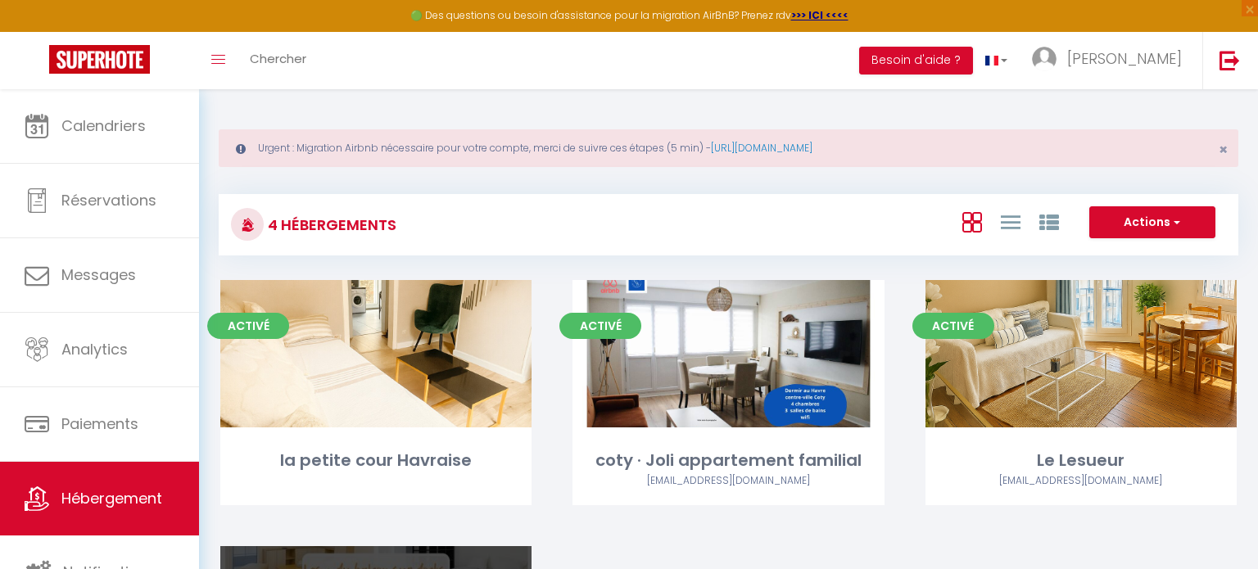
select select "3"
select select "2"
select select "1"
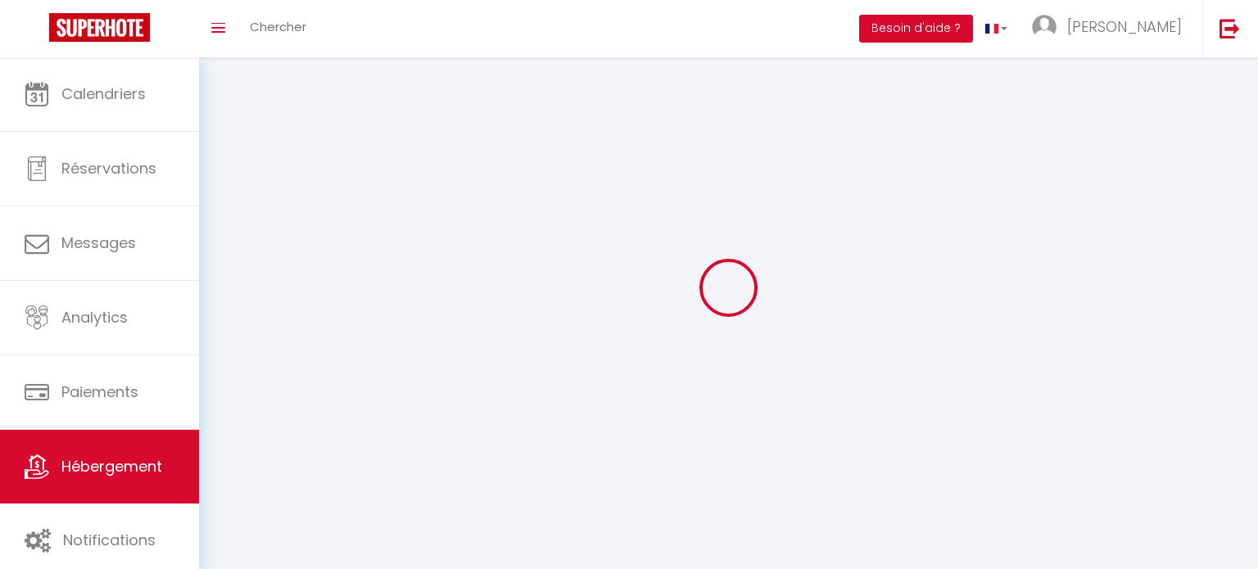
select select
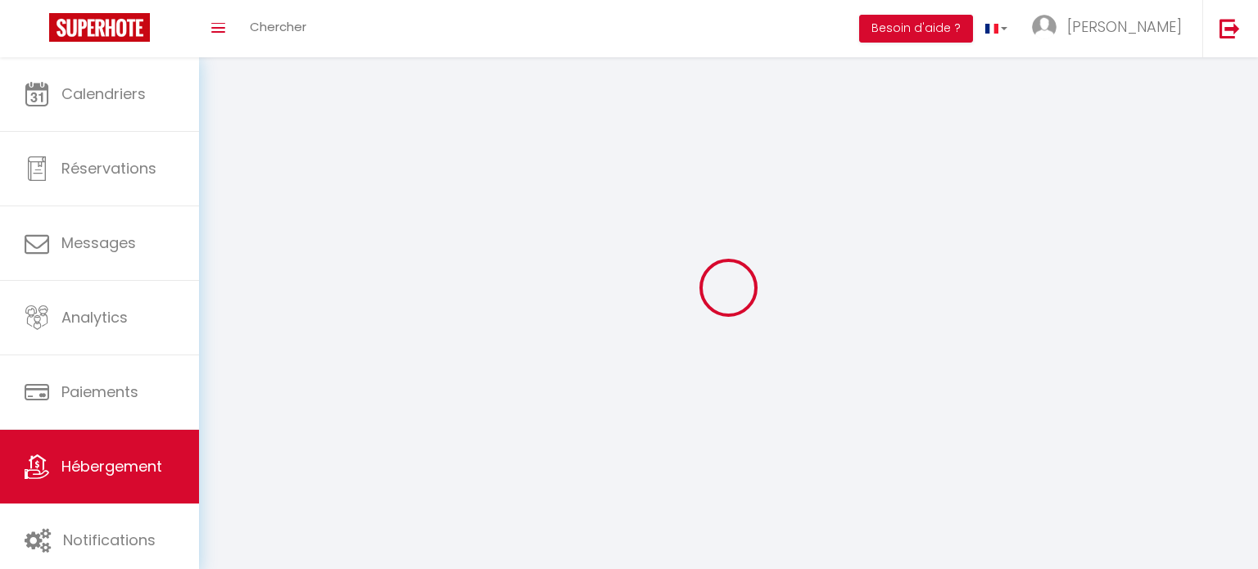
select select "1"
select select
checkbox input "false"
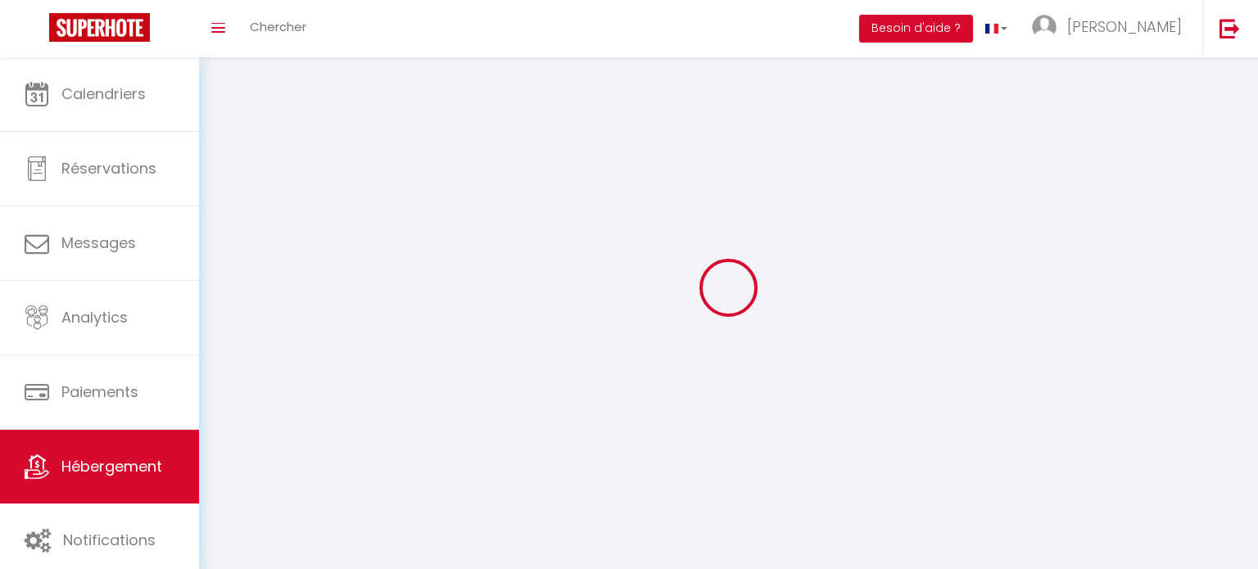
checkbox input "false"
select select "28"
select select
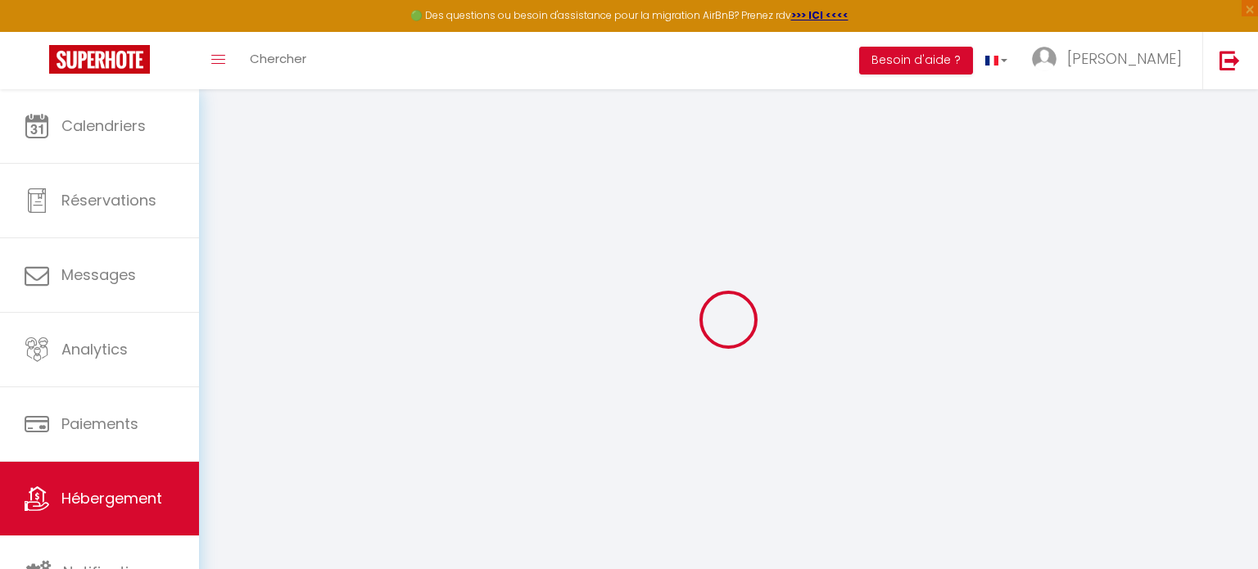
select select
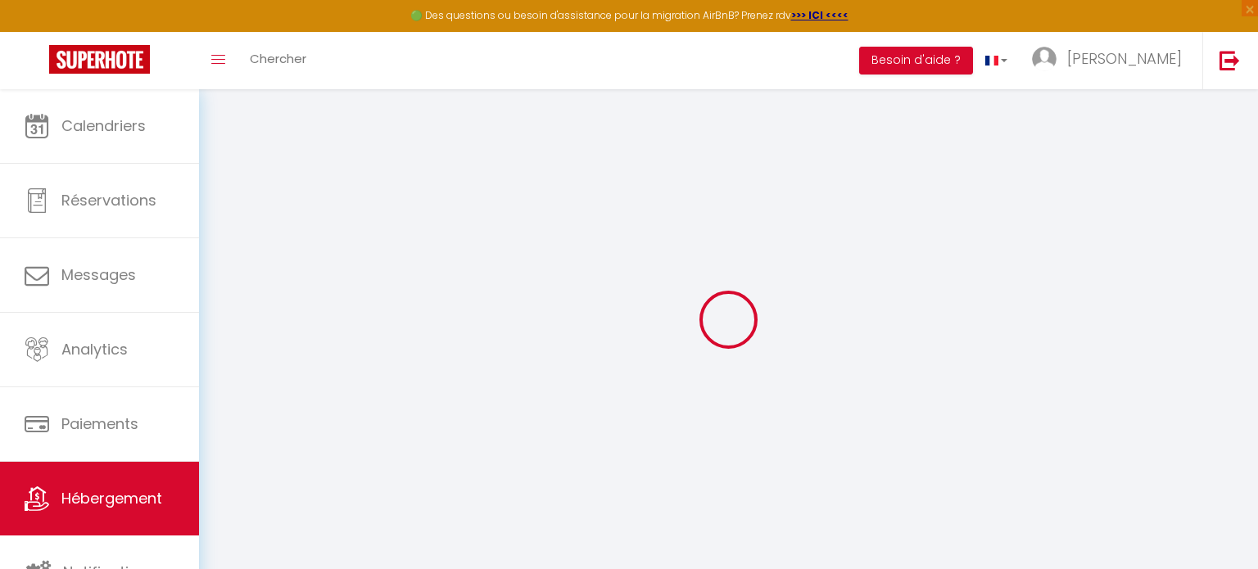
select select
checkbox input "false"
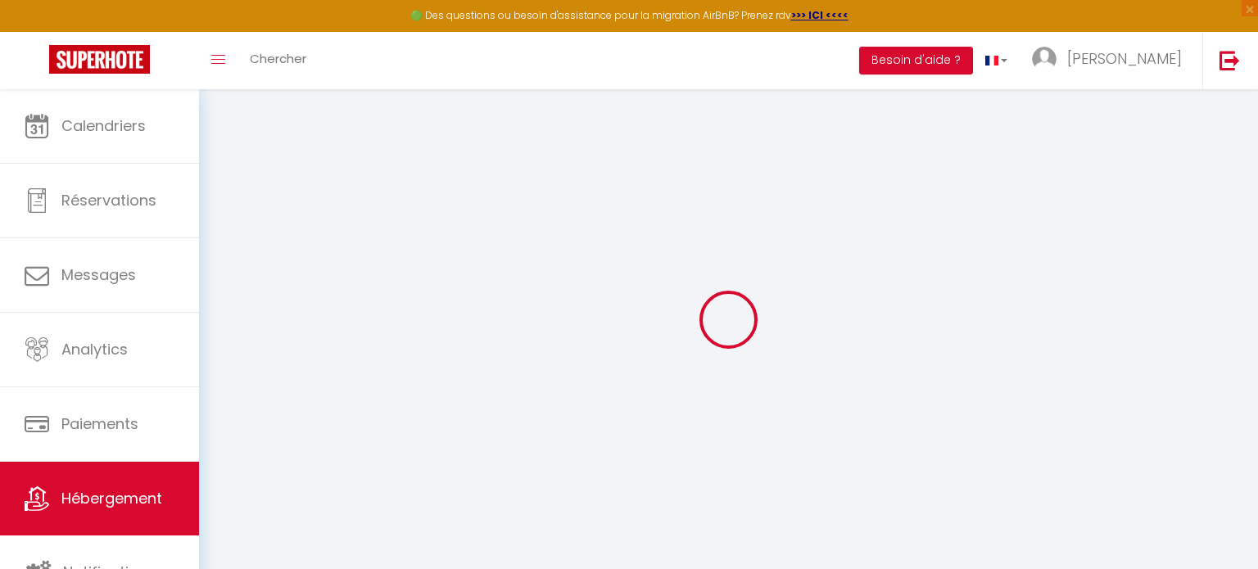
select select
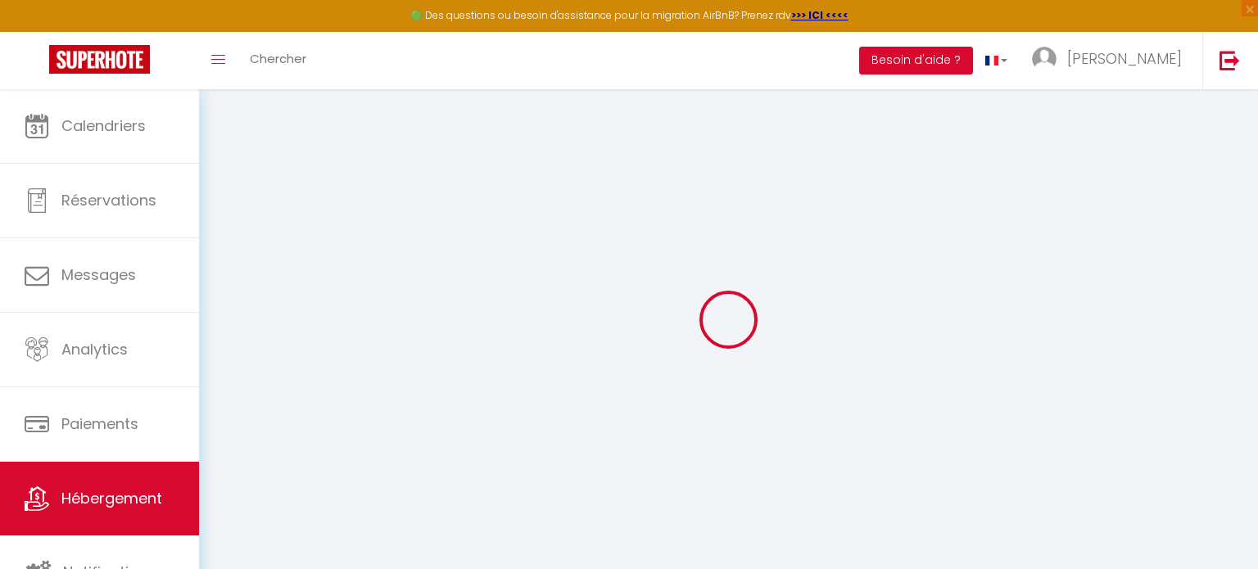
select select
checkbox input "false"
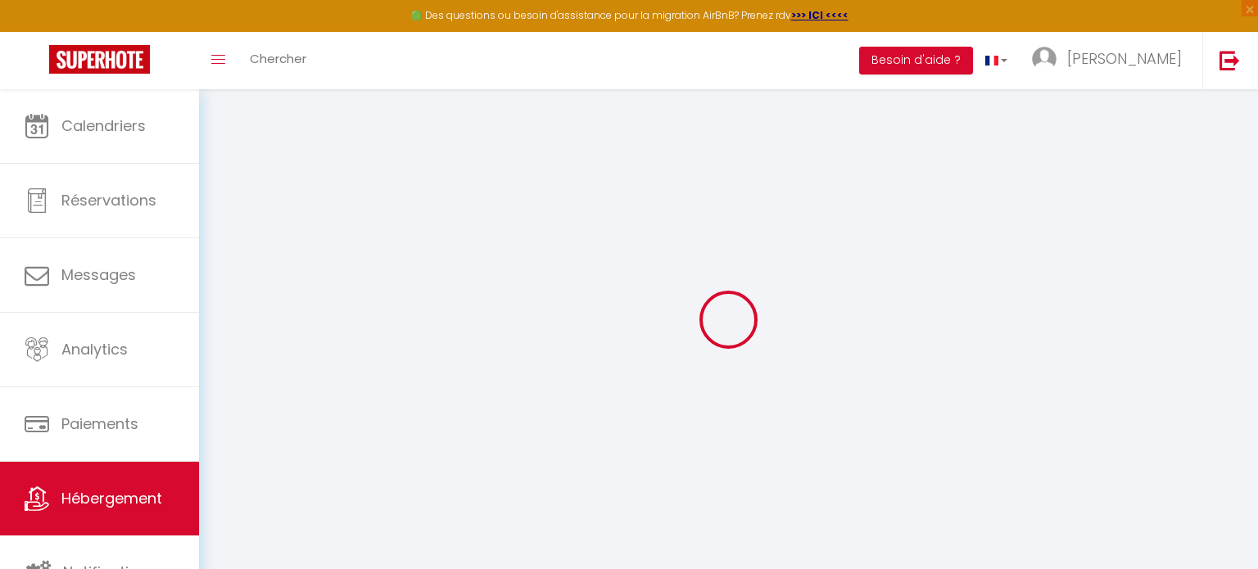
checkbox input "false"
select select
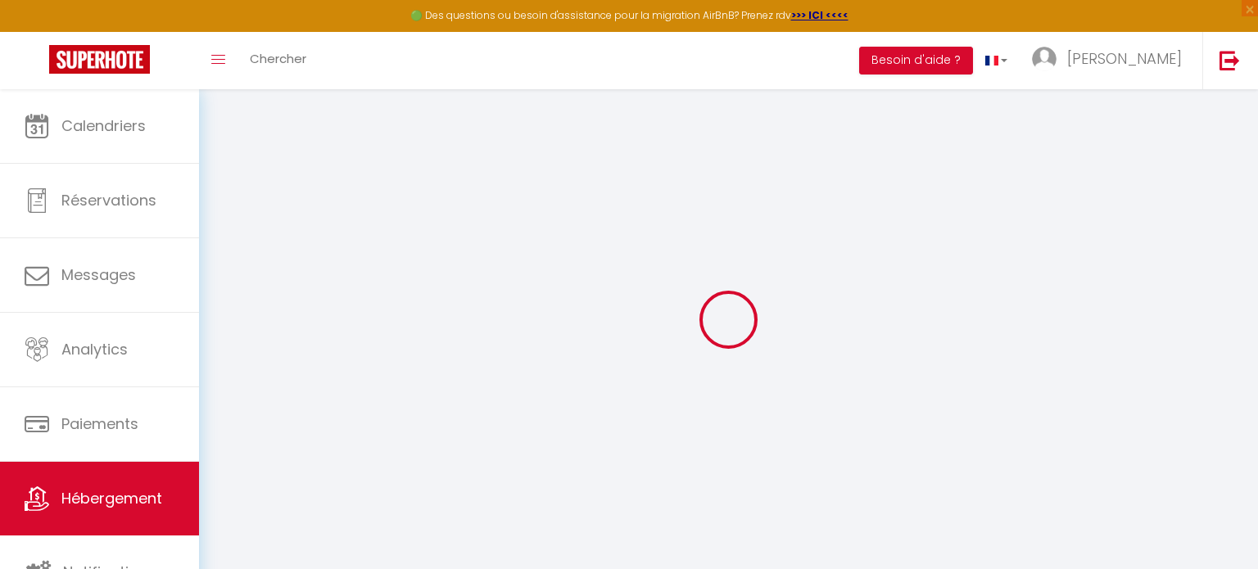
select select
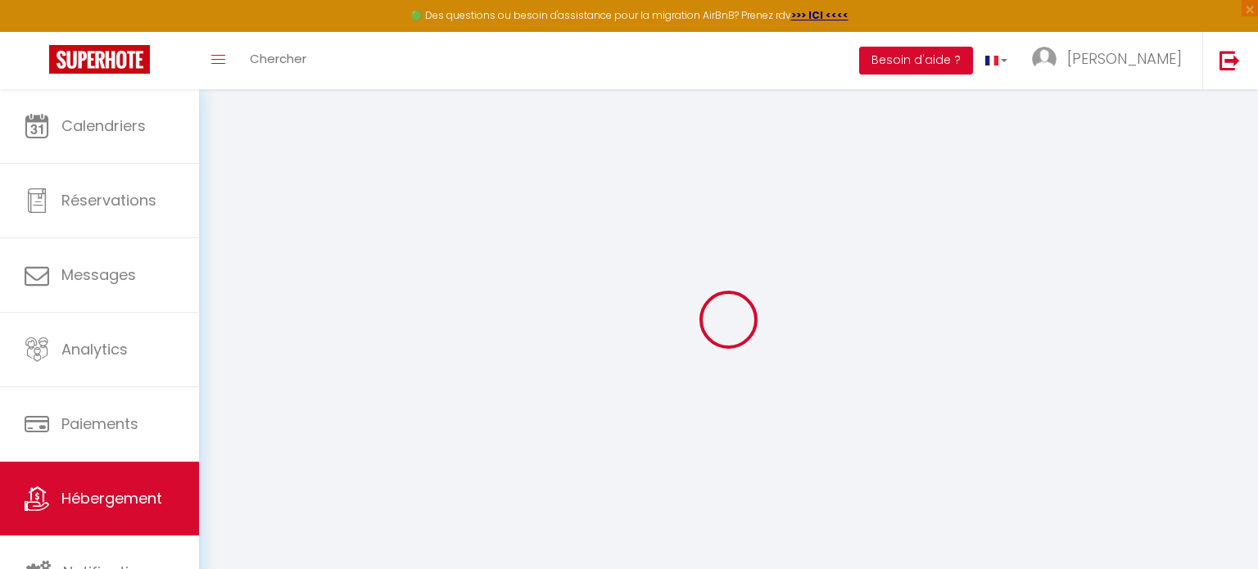
checkbox input "false"
select select
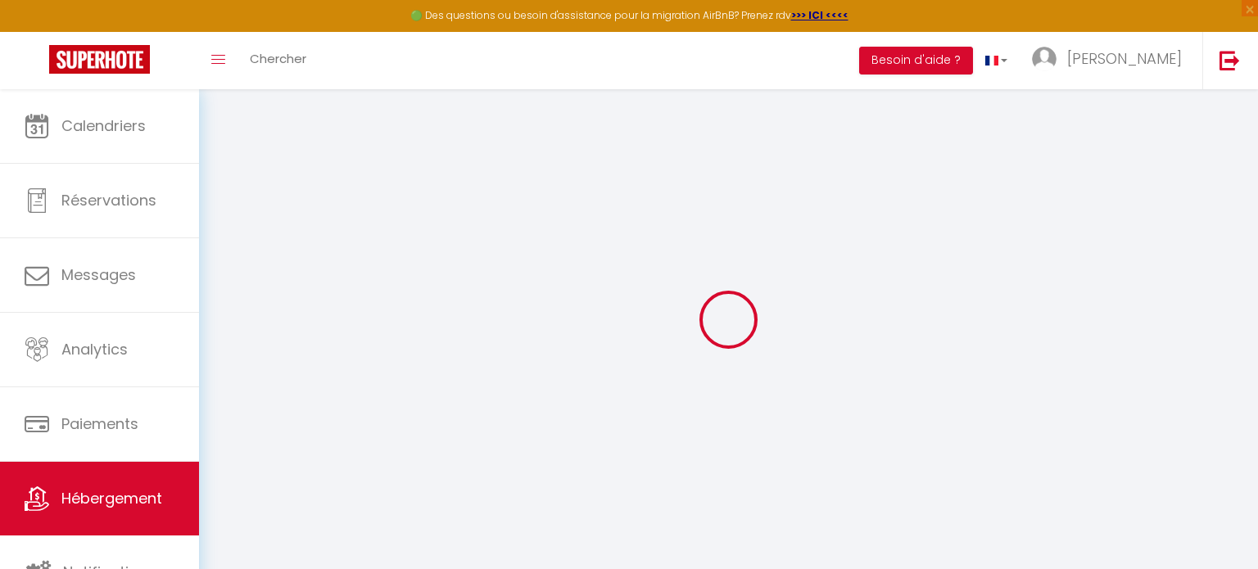
select select
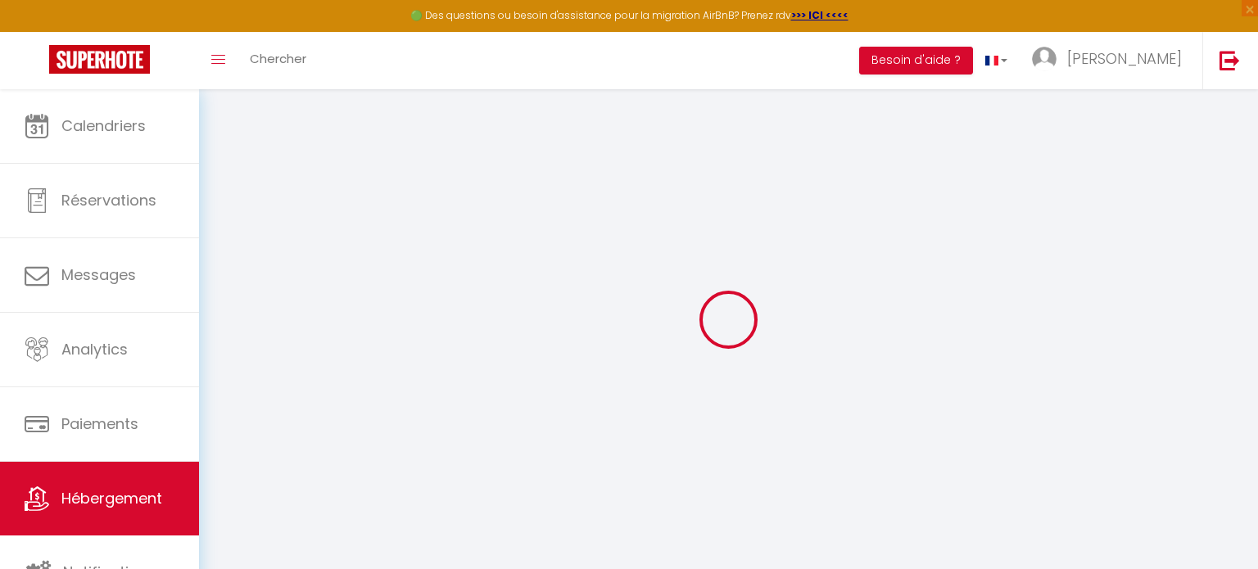
select select
checkbox input "false"
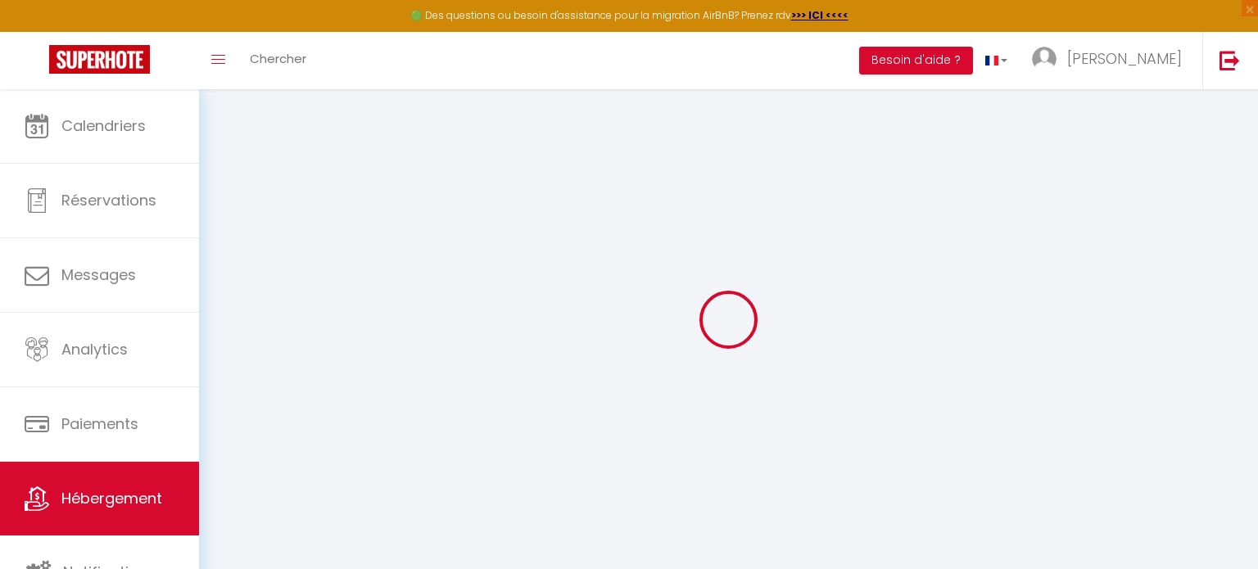
checkbox input "false"
select select
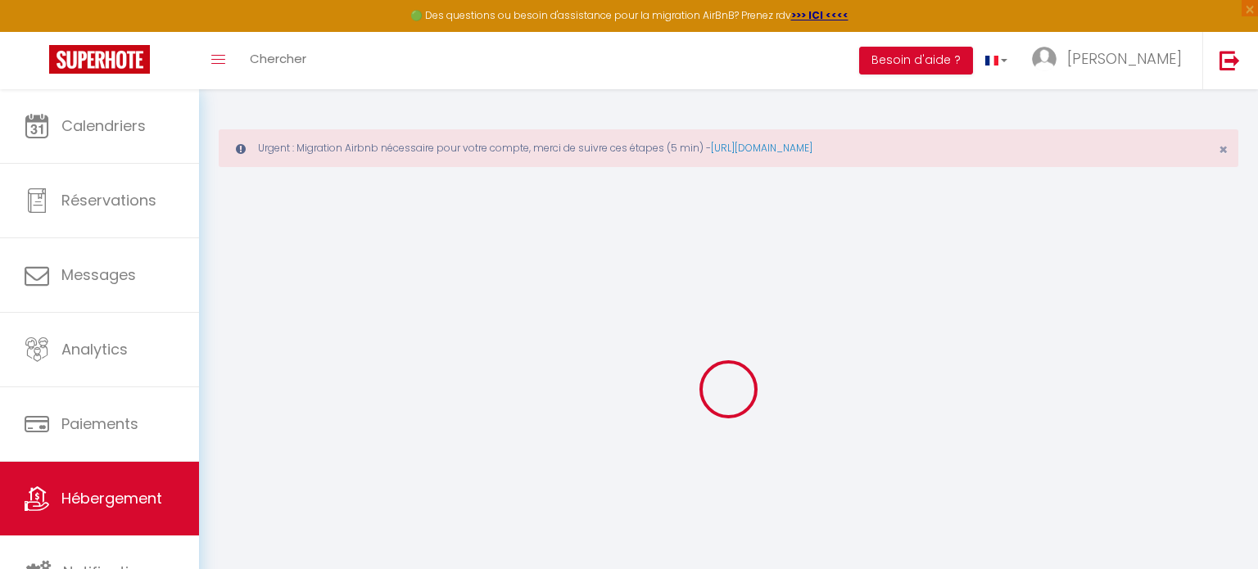
type input "Balcon sur docks - [GEOGRAPHIC_DATA]"
type input "[PERSON_NAME]"
type input "Charpentier"
select select "6"
select select "3"
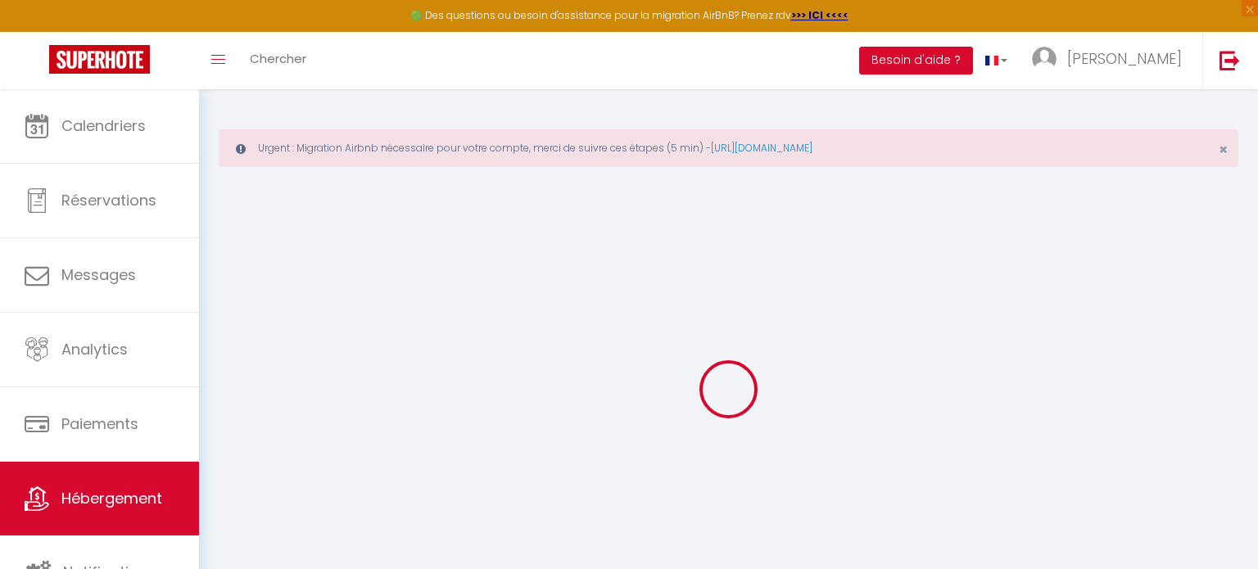
select select "2"
type input "120"
type input "75"
select select
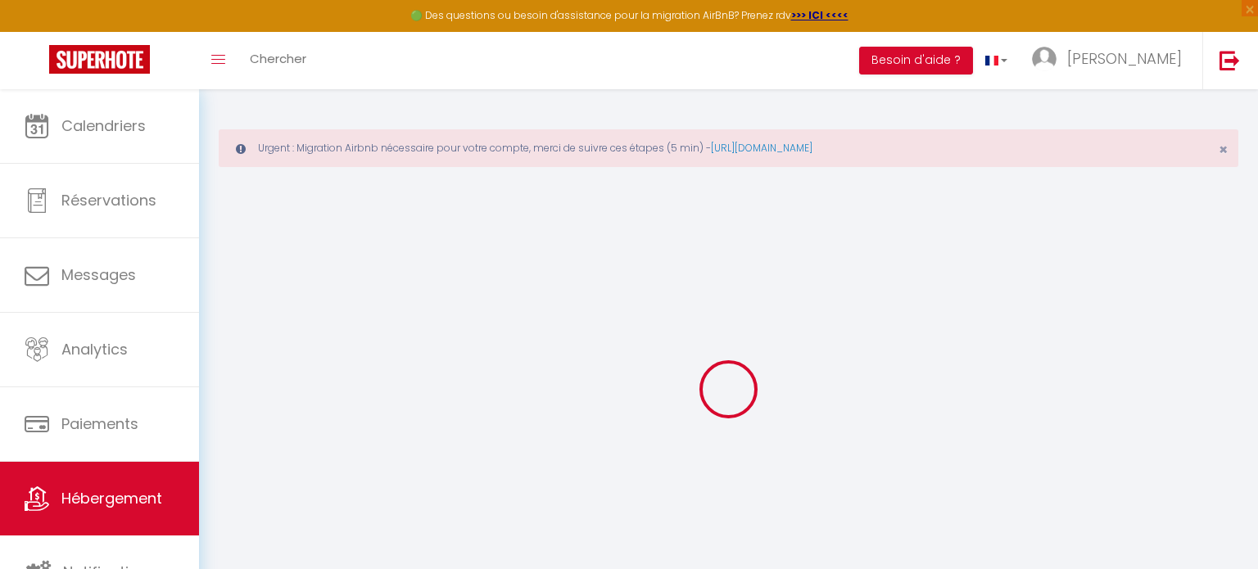
select select
type input "[STREET_ADDRESS]"
type input "76600"
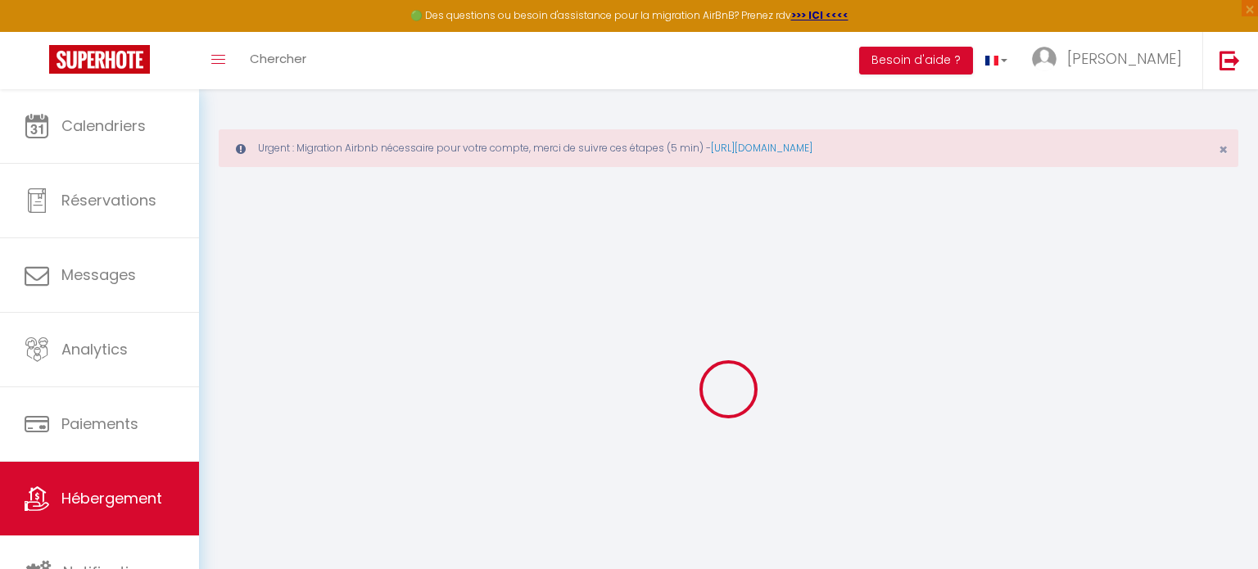
type input "[GEOGRAPHIC_DATA]"
type input "[EMAIL_ADDRESS][DOMAIN_NAME]"
select select
checkbox input "false"
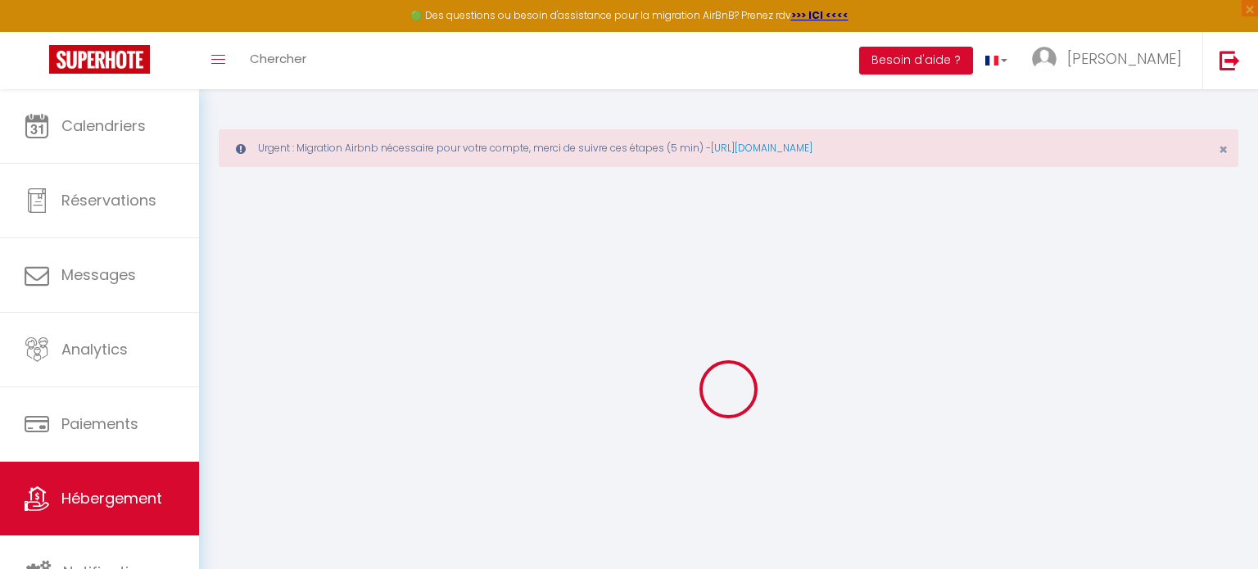
checkbox input "false"
type input "22"
type input "75"
type input "0"
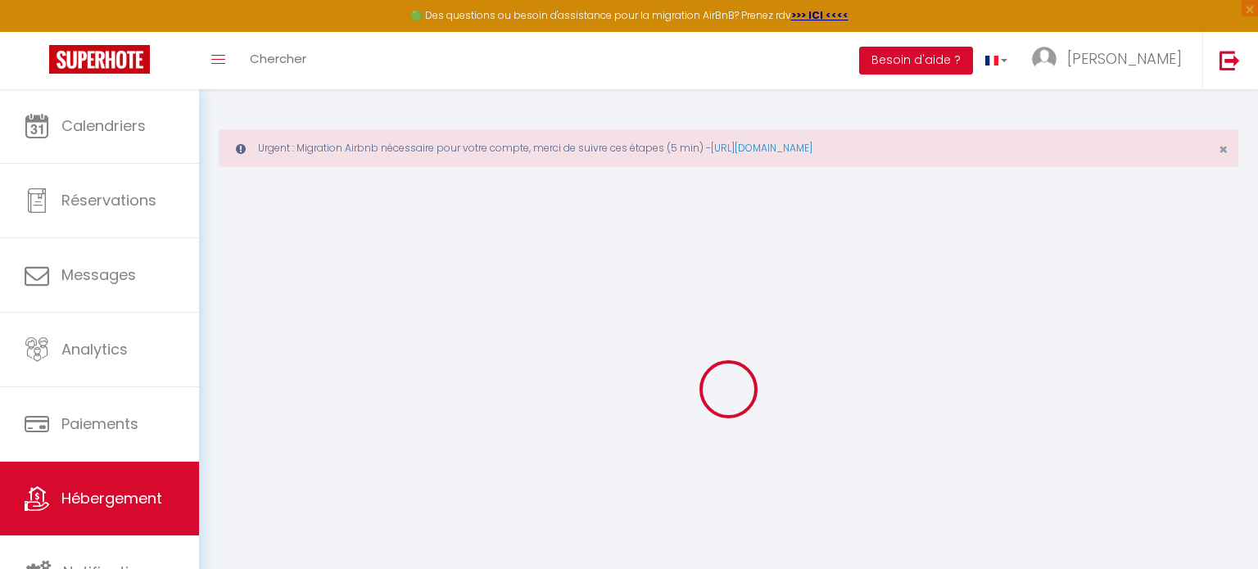
type input "0"
select select
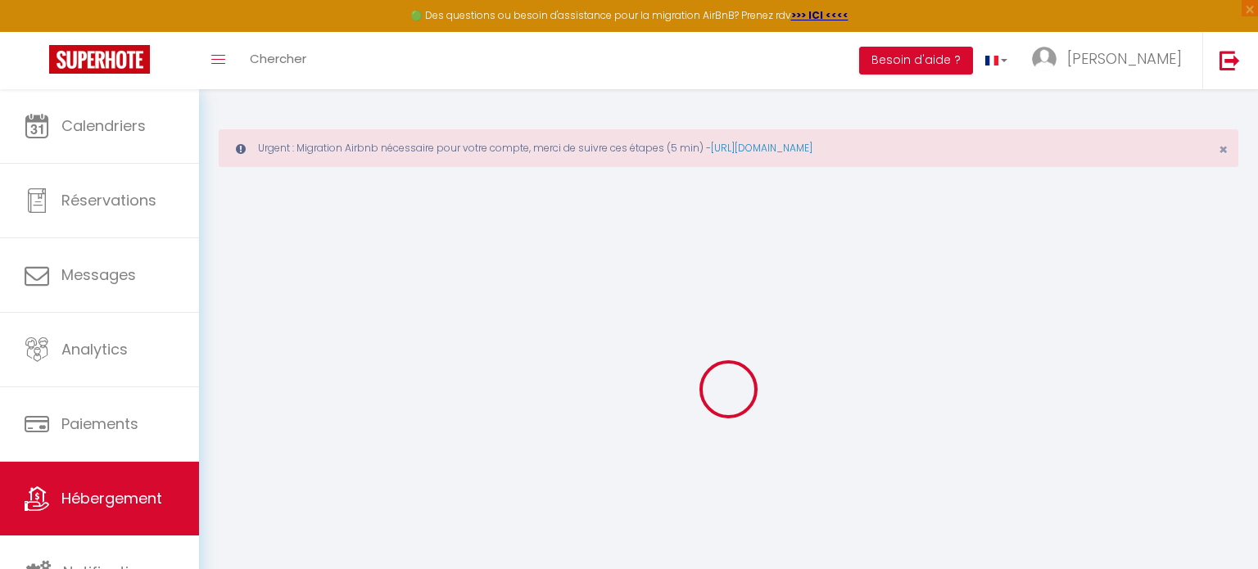
select select
checkbox input "false"
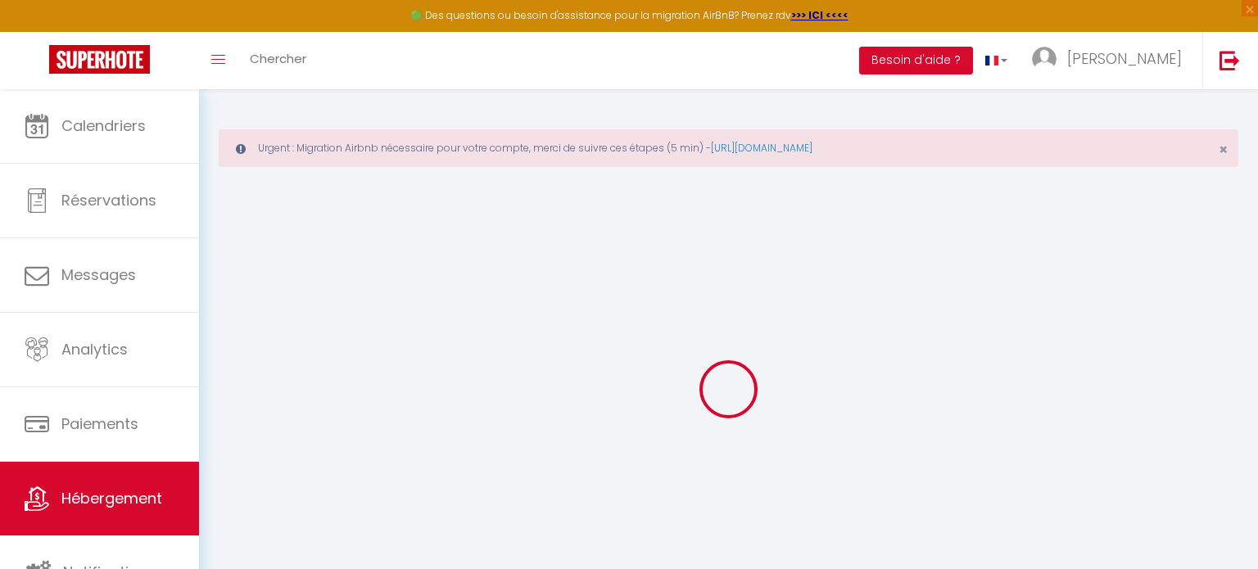
checkbox input "false"
select select
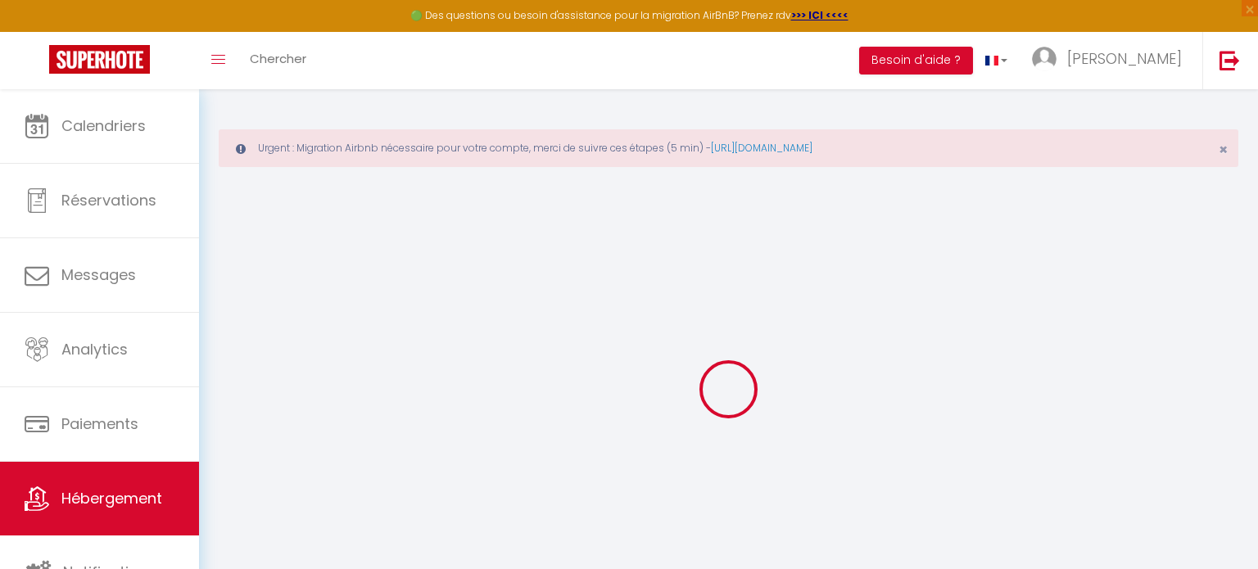
select select
checkbox input "false"
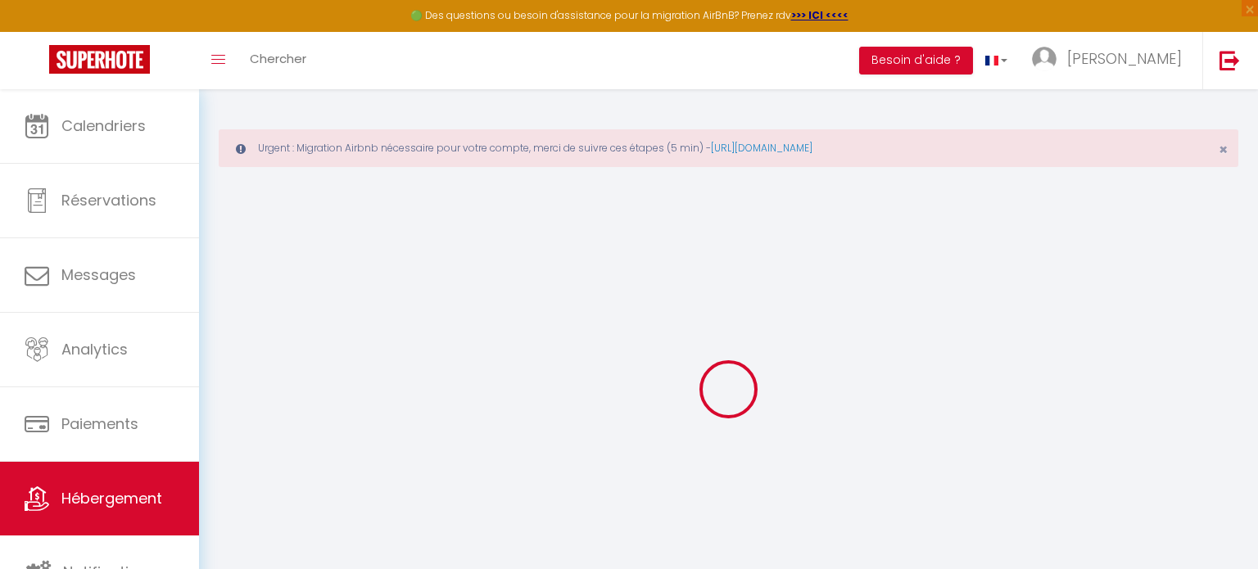
checkbox input "false"
select select "16:00"
select select "23:45"
select select "11:00"
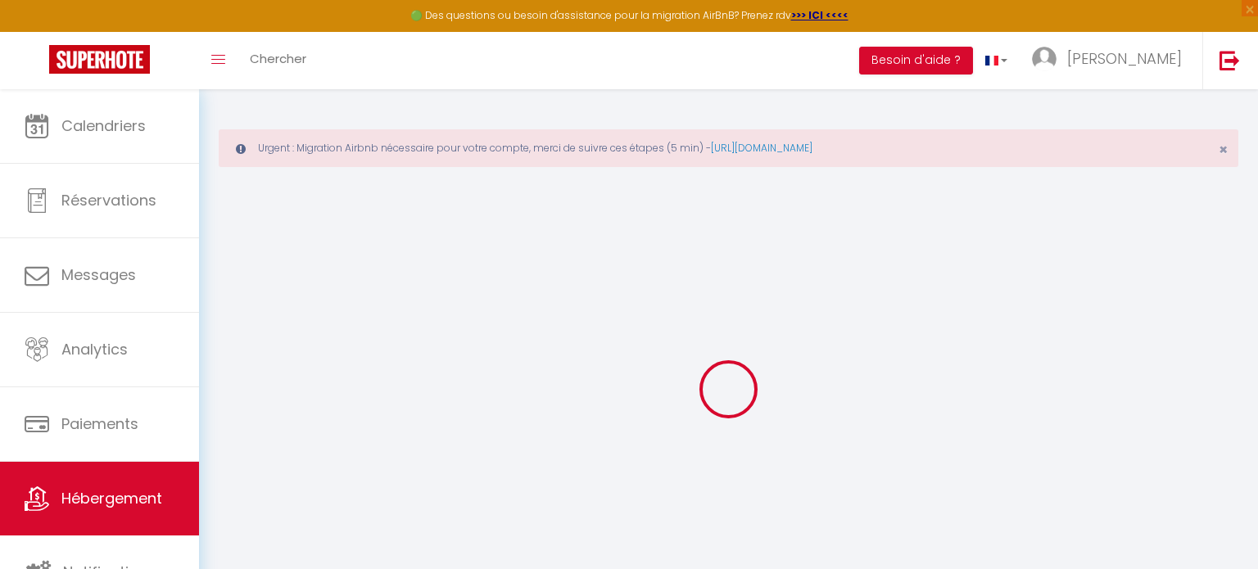
select select "30"
select select "120"
select select
checkbox input "false"
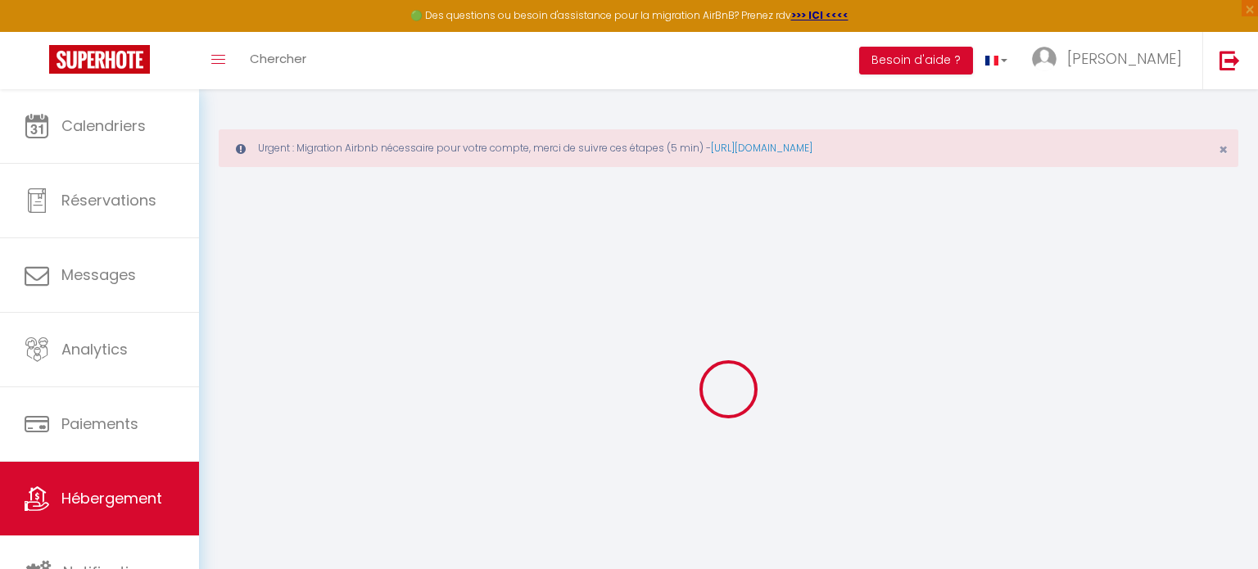
checkbox input "false"
select select
checkbox input "false"
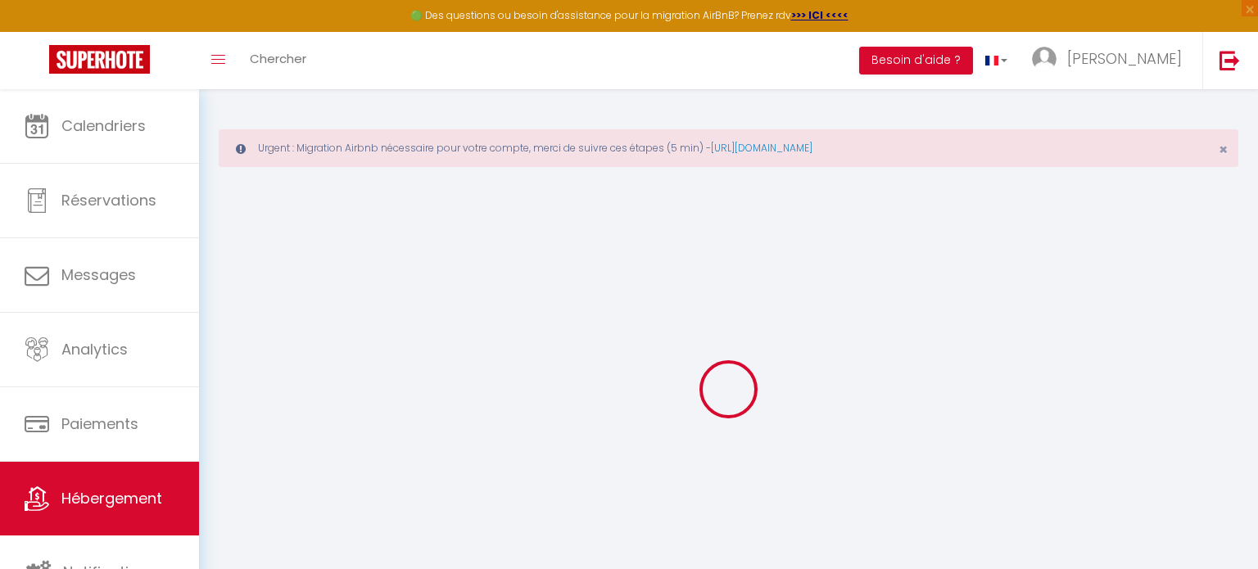
checkbox input "false"
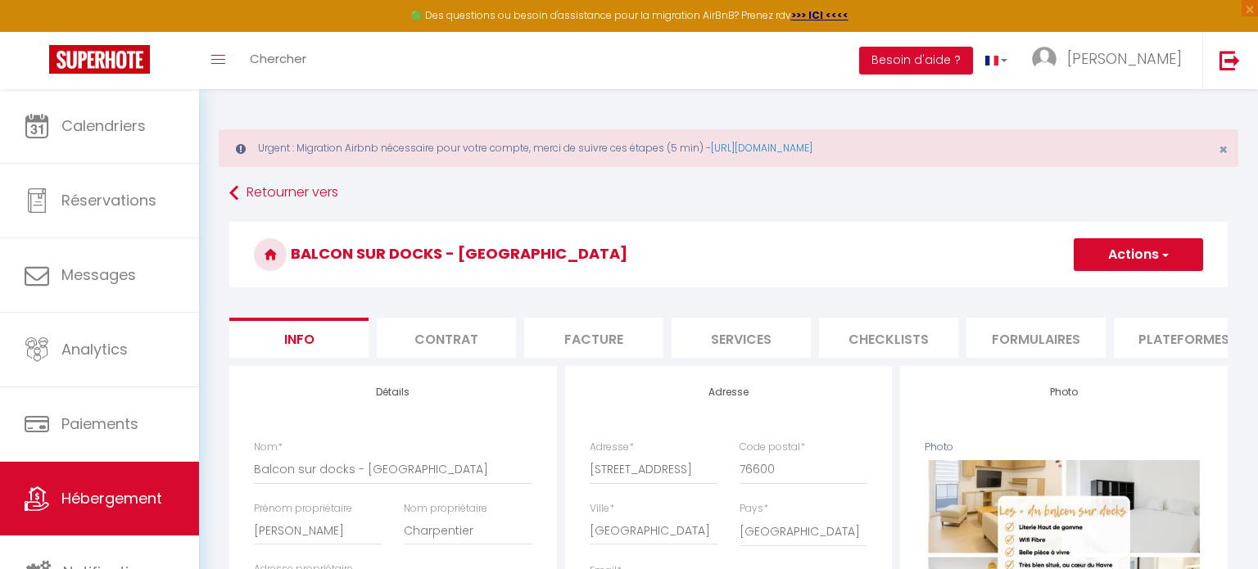
select select
checkbox input "false"
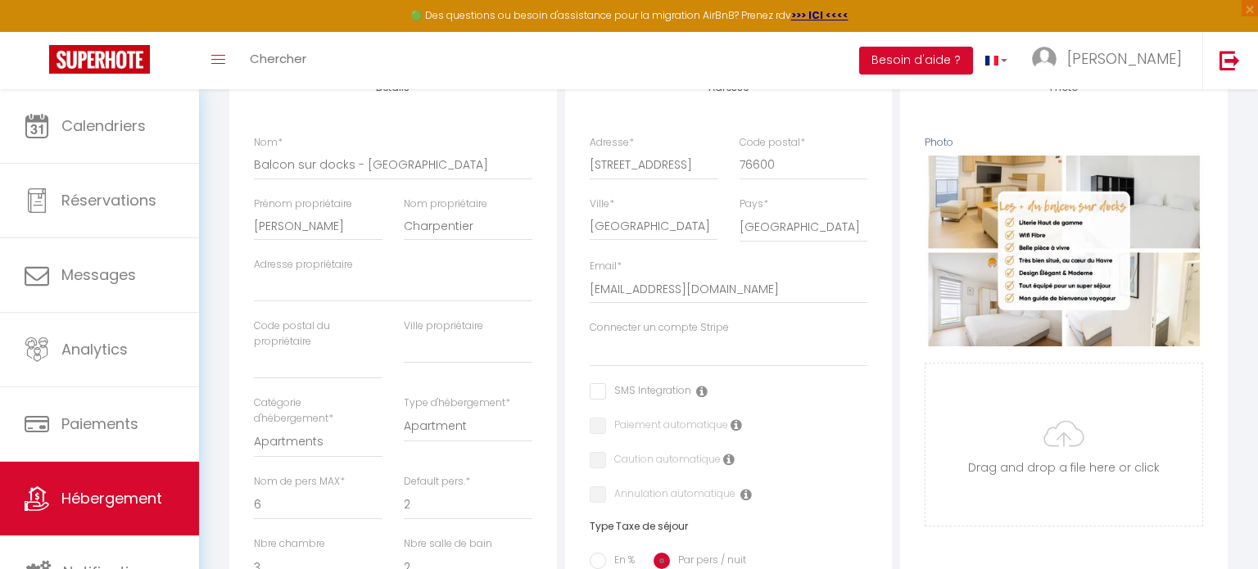
scroll to position [305, 0]
click at [656, 352] on select "conciergerie du galet normand Vinciane Lamy Le Lesueur Solenne Le Wilson Kyle L…" at bounding box center [728, 350] width 278 height 31
click at [655, 352] on select "conciergerie du galet normand Vinciane Lamy Le Lesueur Solenne Le Wilson Kyle L…" at bounding box center [728, 350] width 278 height 31
click at [696, 289] on input "[EMAIL_ADDRESS][DOMAIN_NAME]" at bounding box center [728, 287] width 278 height 29
click at [684, 360] on select "conciergerie du galet normand Vinciane Lamy Le Lesueur Solenne Le Wilson Kyle L…" at bounding box center [728, 350] width 278 height 31
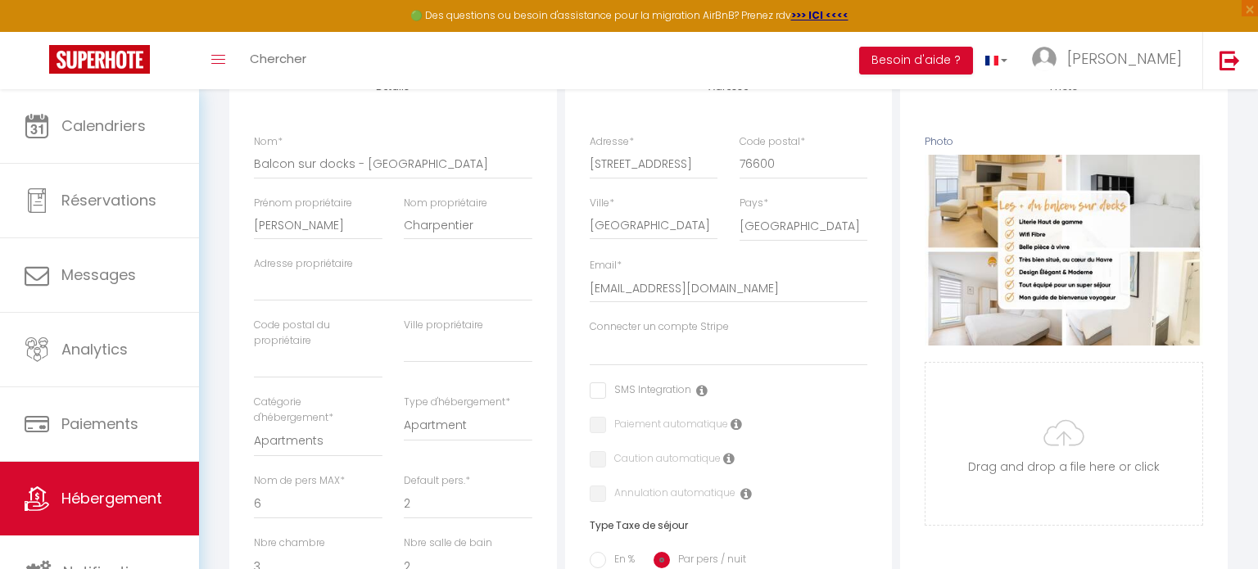
click at [680, 115] on div "Adresse Adresse * 197 Boulevard de Strasbourg Code postal * 76600 Ville * Le Ha…" at bounding box center [728, 463] width 327 height 805
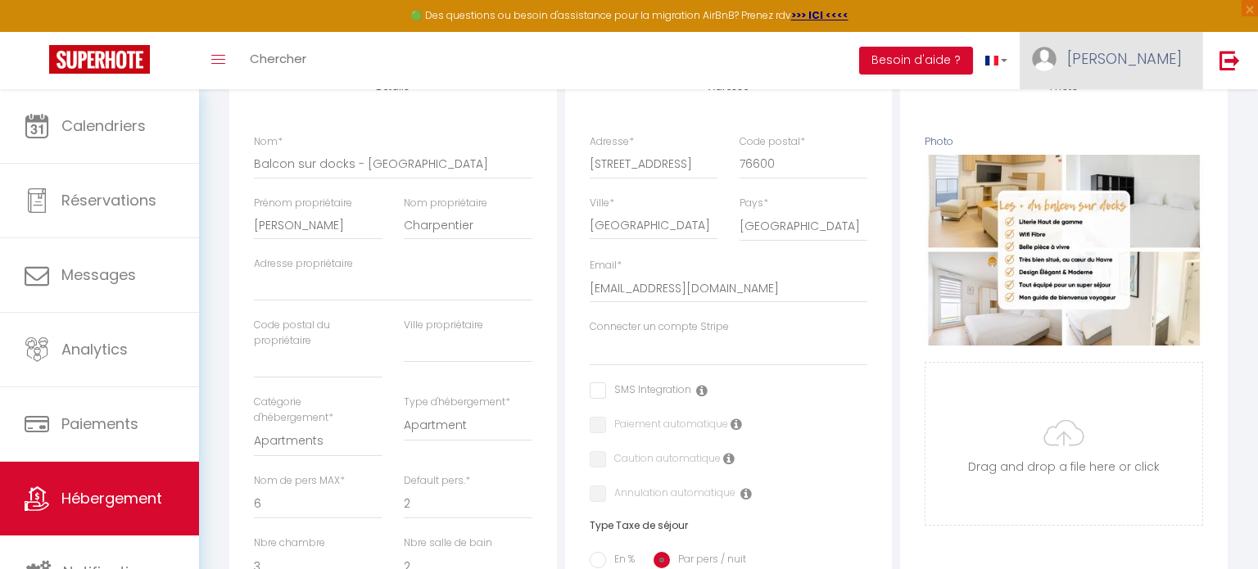
click at [1135, 67] on span "[PERSON_NAME]" at bounding box center [1124, 58] width 115 height 20
click at [1120, 116] on link "Paramètres" at bounding box center [1136, 114] width 121 height 28
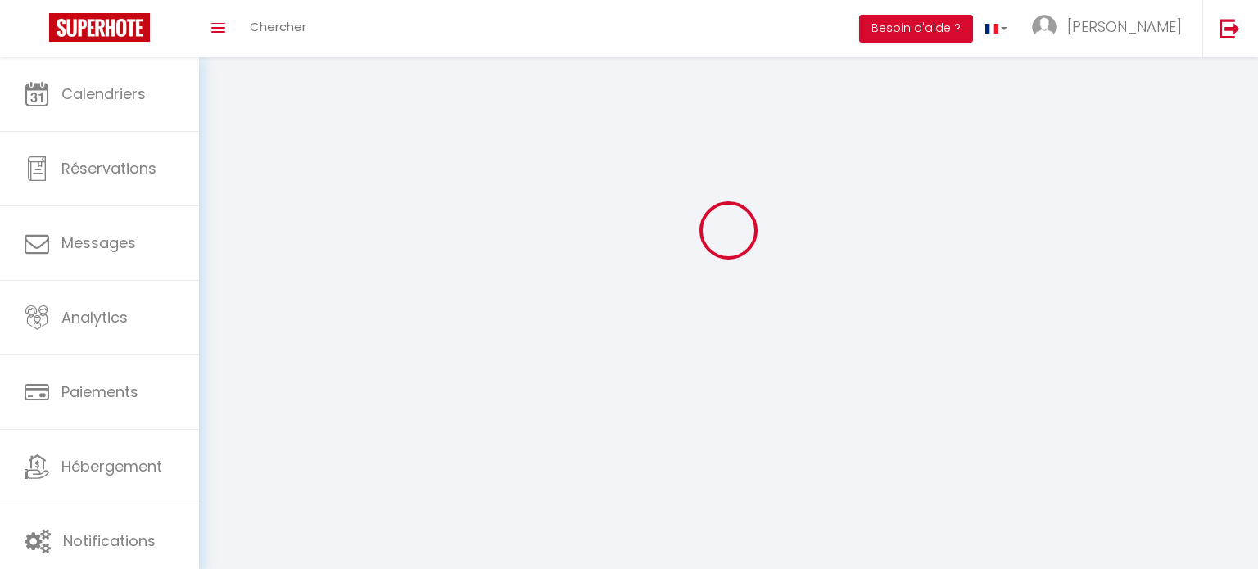
select select "fr"
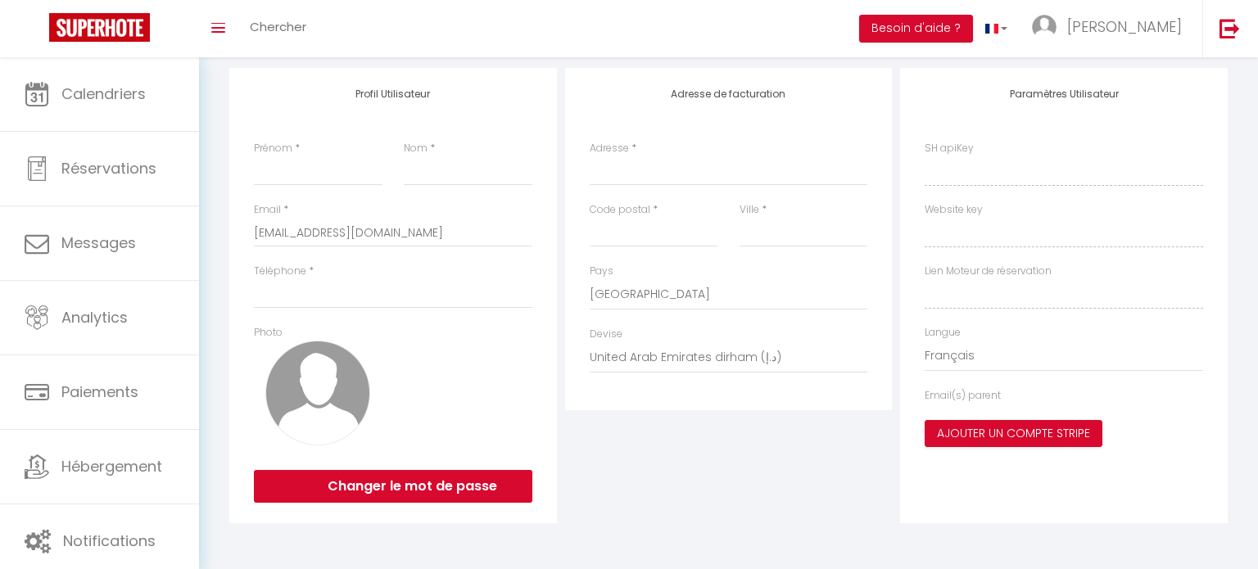
type input "[PERSON_NAME]"
type input "godefroy"
type input "0763742540"
type input "[STREET_ADDRESS]"
type input "76600"
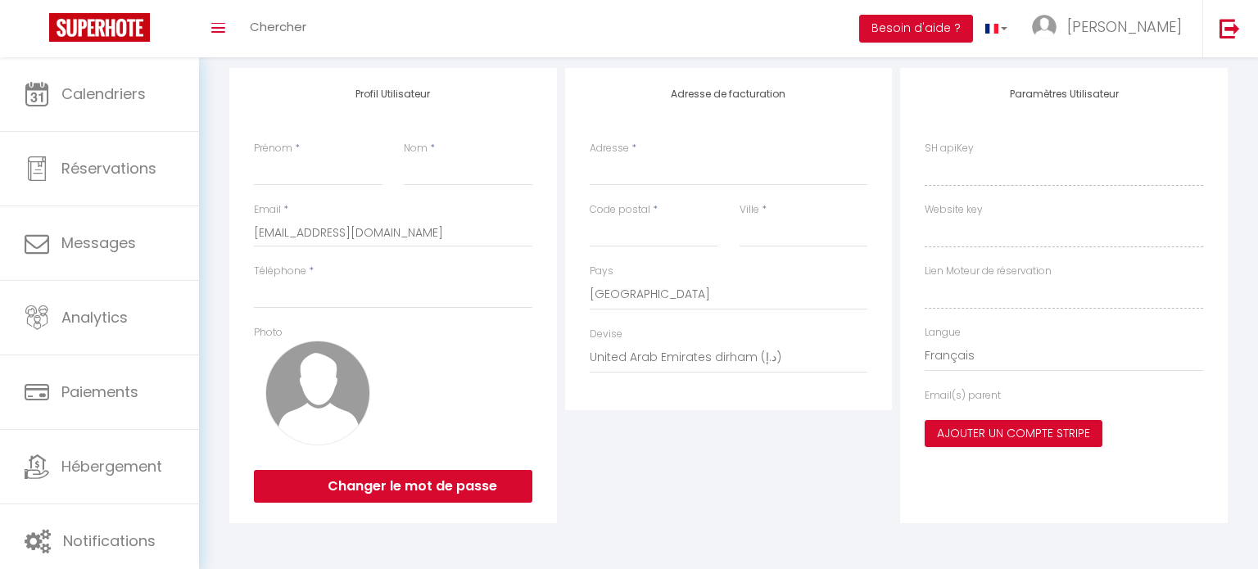
type input "[GEOGRAPHIC_DATA]"
select select "28"
type input "ArB7y63t9vQpgTnX2VRSynSk0"
type input "nHgwrPofT2EMxikIHLf98se5T"
type input "[URL][DOMAIN_NAME]"
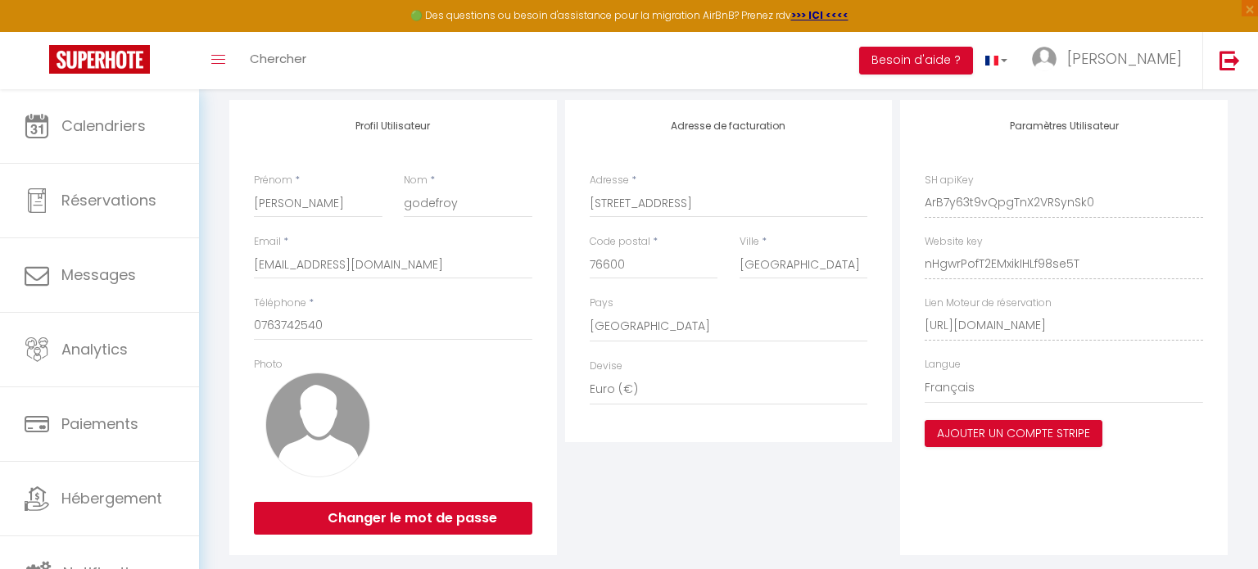
scroll to position [599, 0]
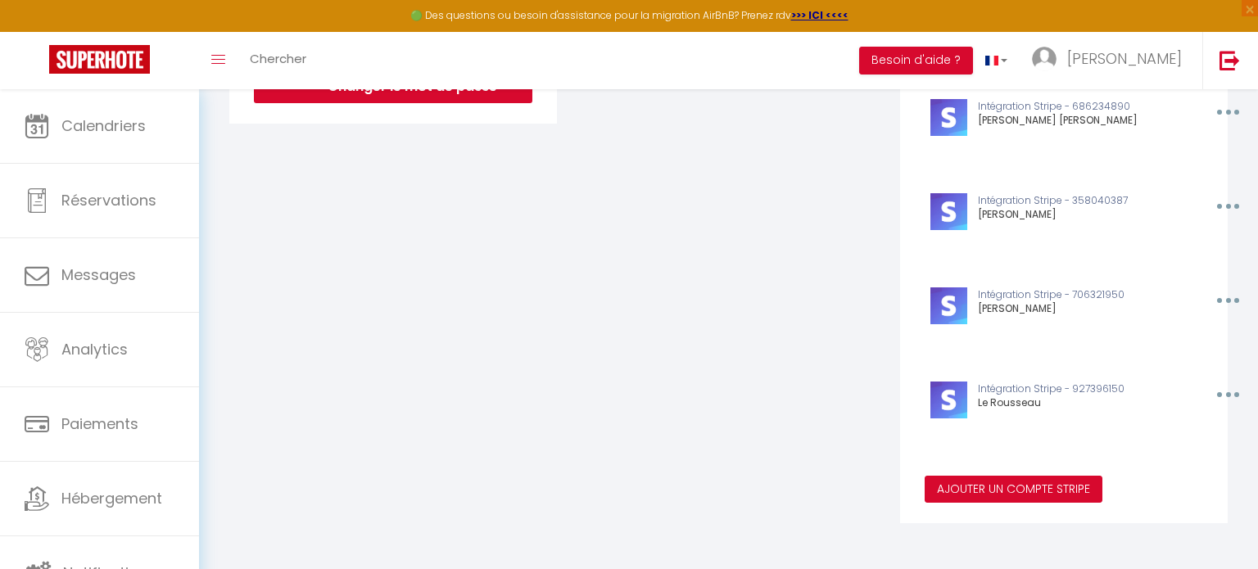
click at [955, 491] on button "Ajouter un compte Stripe" at bounding box center [1013, 490] width 178 height 28
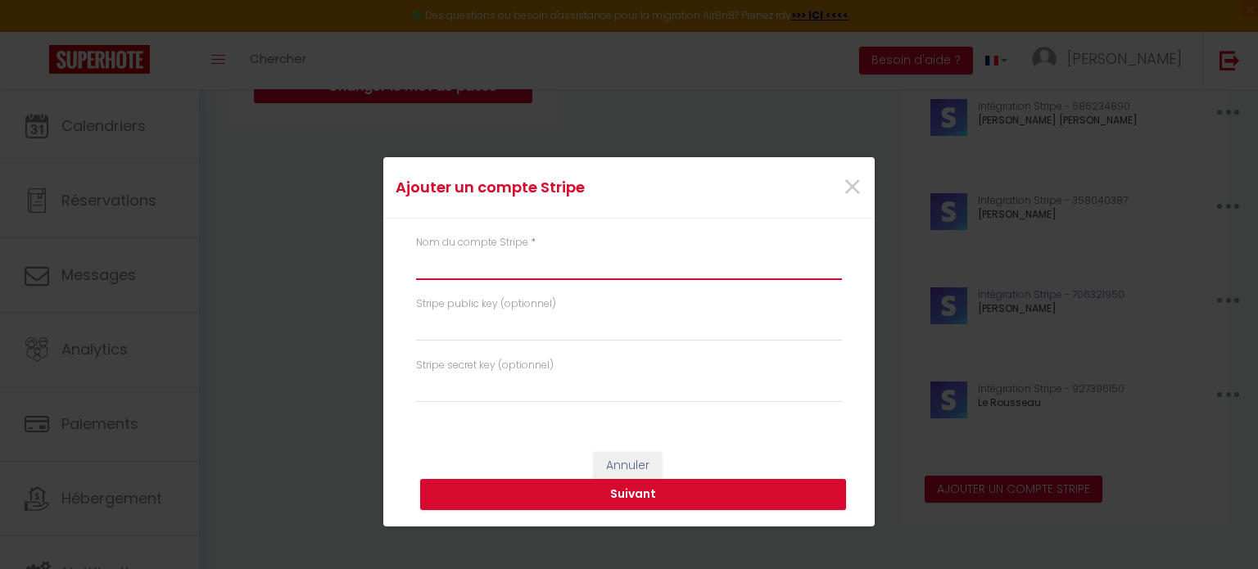
click at [677, 264] on input "text" at bounding box center [629, 265] width 426 height 29
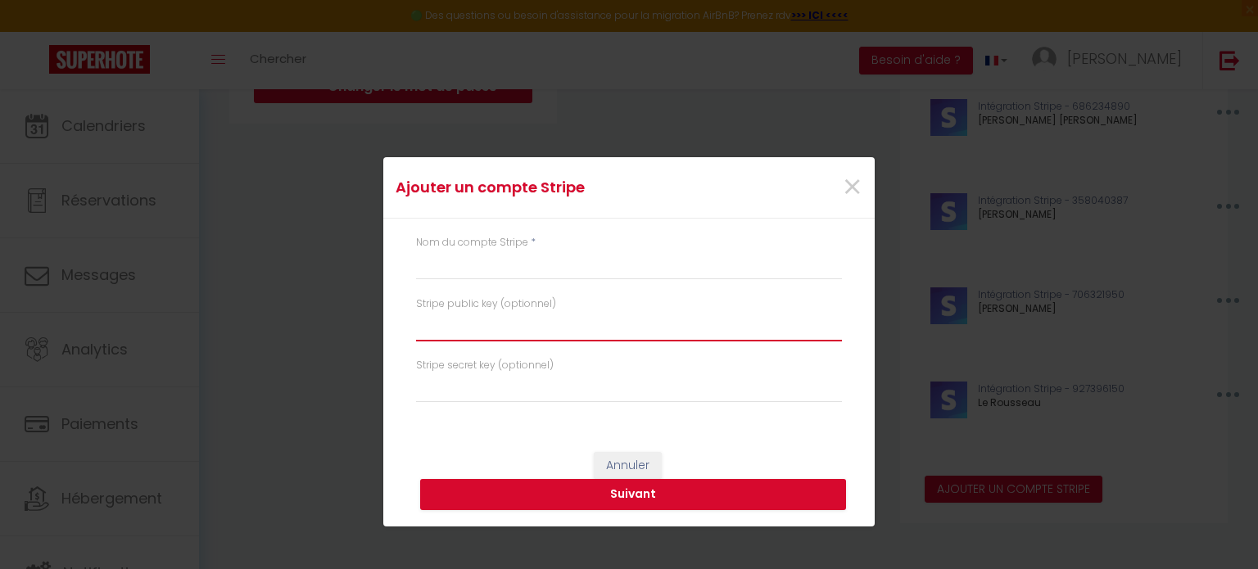
click at [436, 327] on input "text" at bounding box center [629, 326] width 426 height 29
paste input "pk_live_51SGitHIdHJQ1YZwGdpDEh7gOwcEgmlE700Cge0lJefsrO8uP17xdrixS8SwlR9iInGquhl…"
type input "pk_live_51SGitHIdHJQ1YZwGdpDEh7gOwcEgmlE700Cge0lJefsrO8uP17xdrixS8SwlR9iInGquhl…"
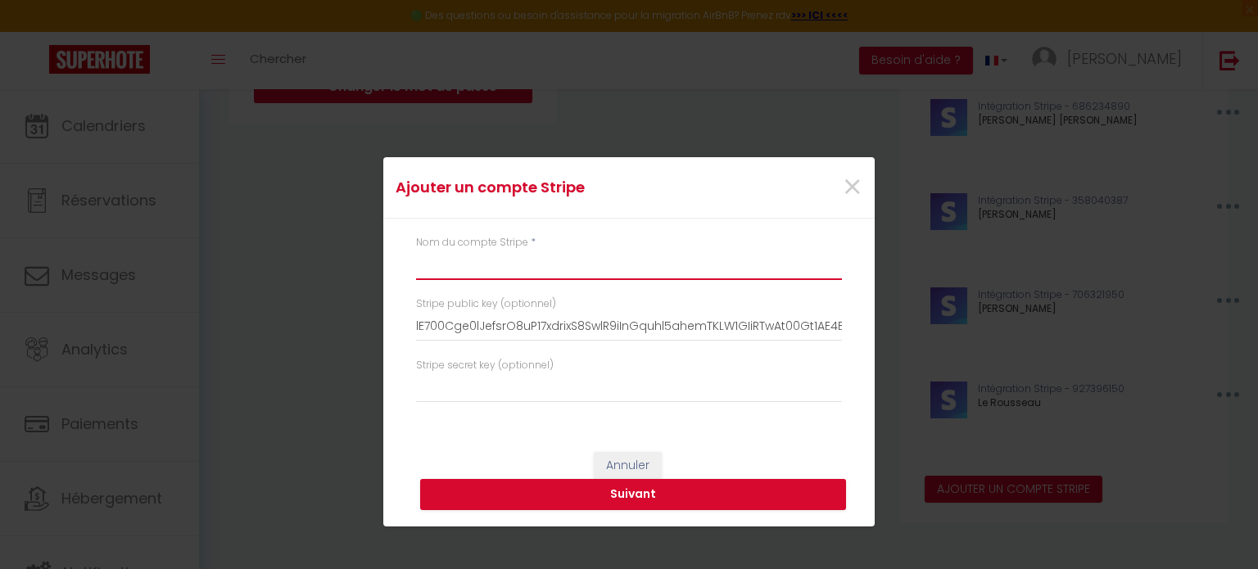
scroll to position [0, 0]
click at [630, 273] on input "text" at bounding box center [629, 265] width 426 height 29
type input "[PERSON_NAME]"
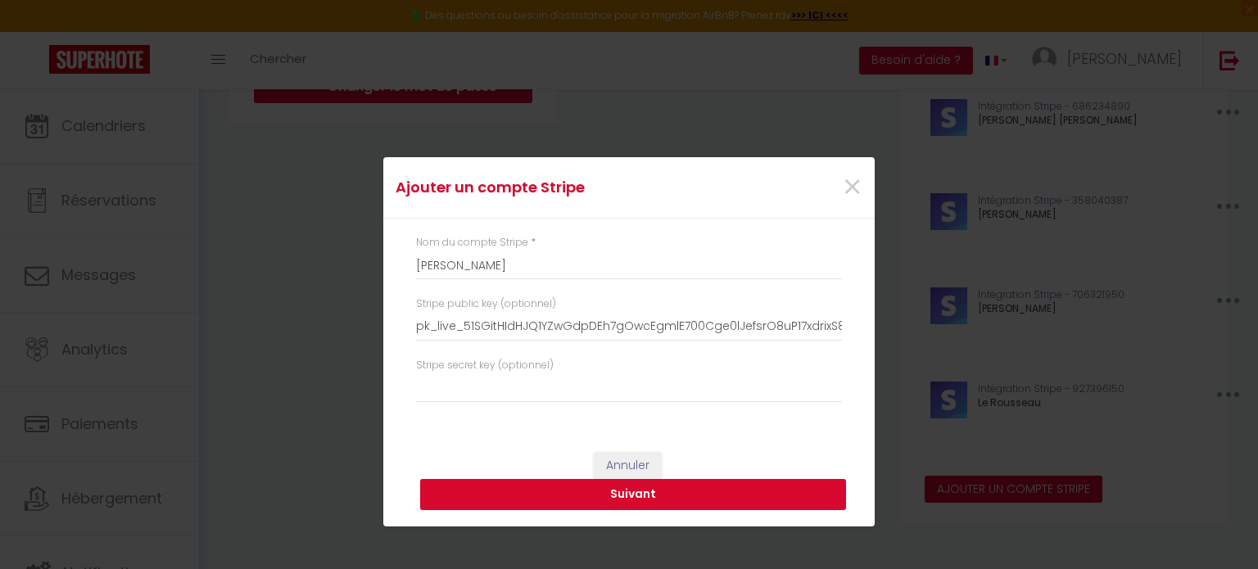
click at [567, 495] on button "Suivant" at bounding box center [633, 494] width 426 height 31
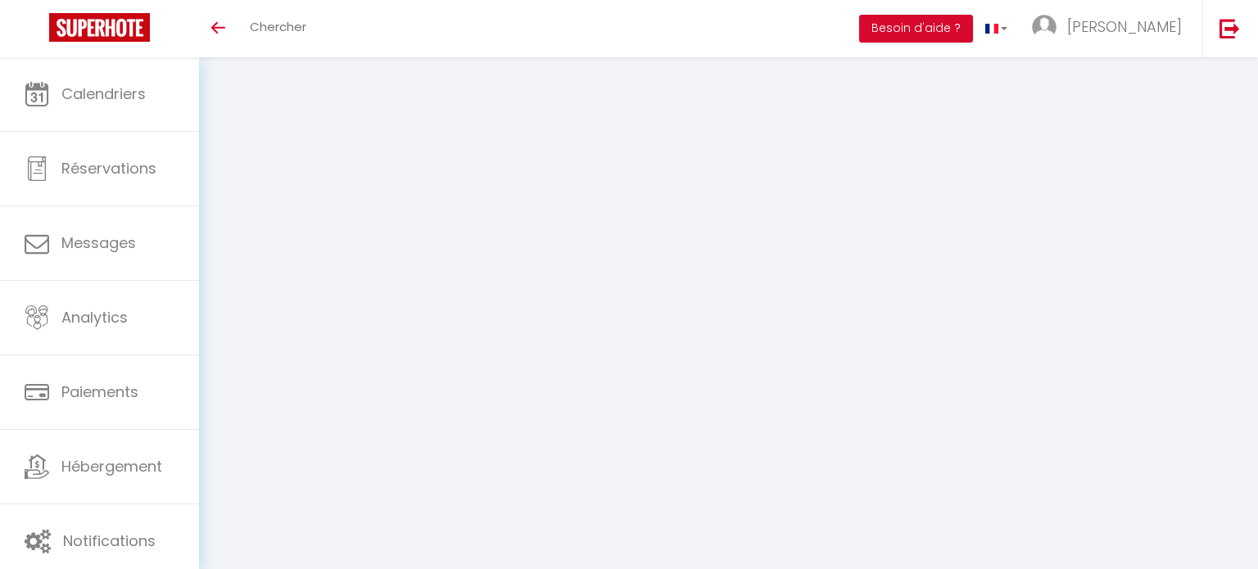
select select "28"
select select "fr"
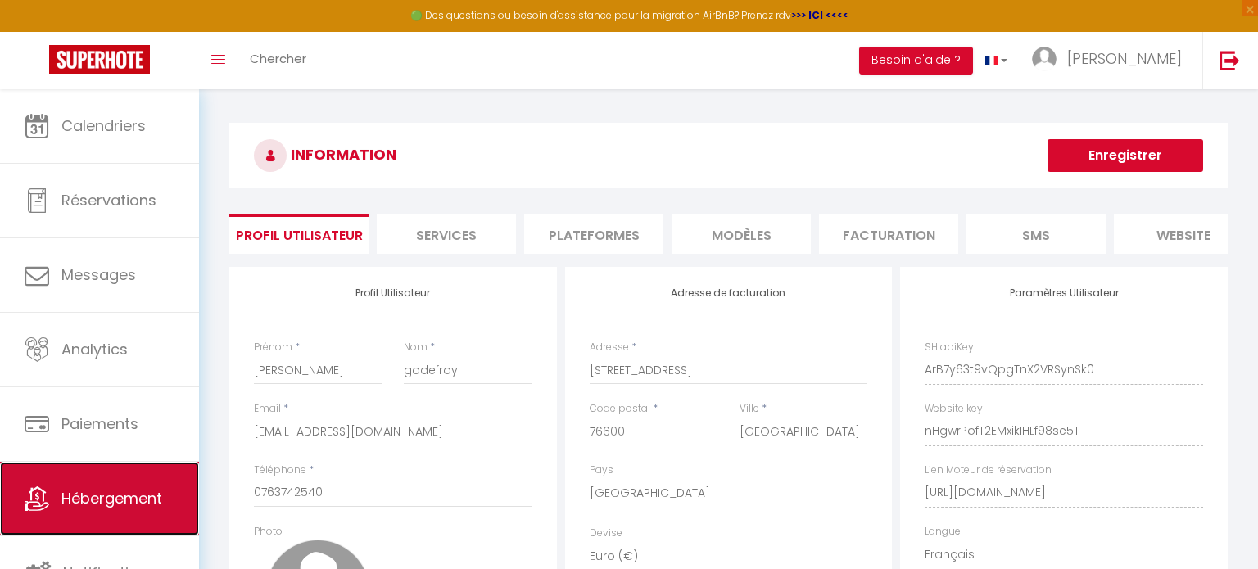
click at [94, 509] on link "Hébergement" at bounding box center [99, 499] width 199 height 74
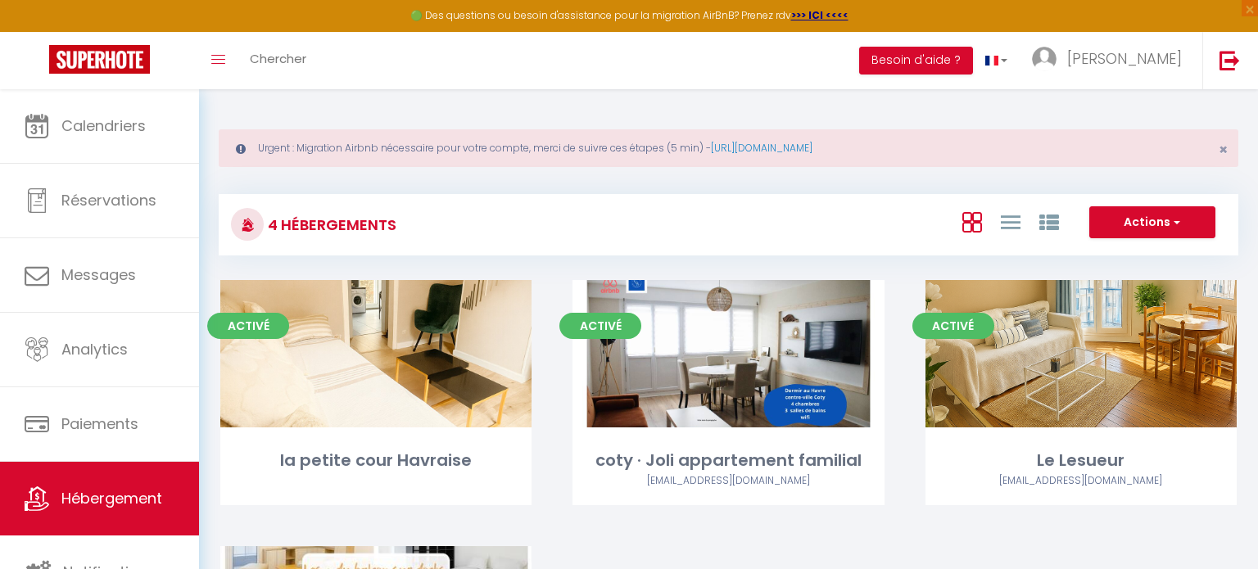
click at [478, 515] on div "Activé Editer la petite cour Havraise" at bounding box center [376, 413] width 352 height 266
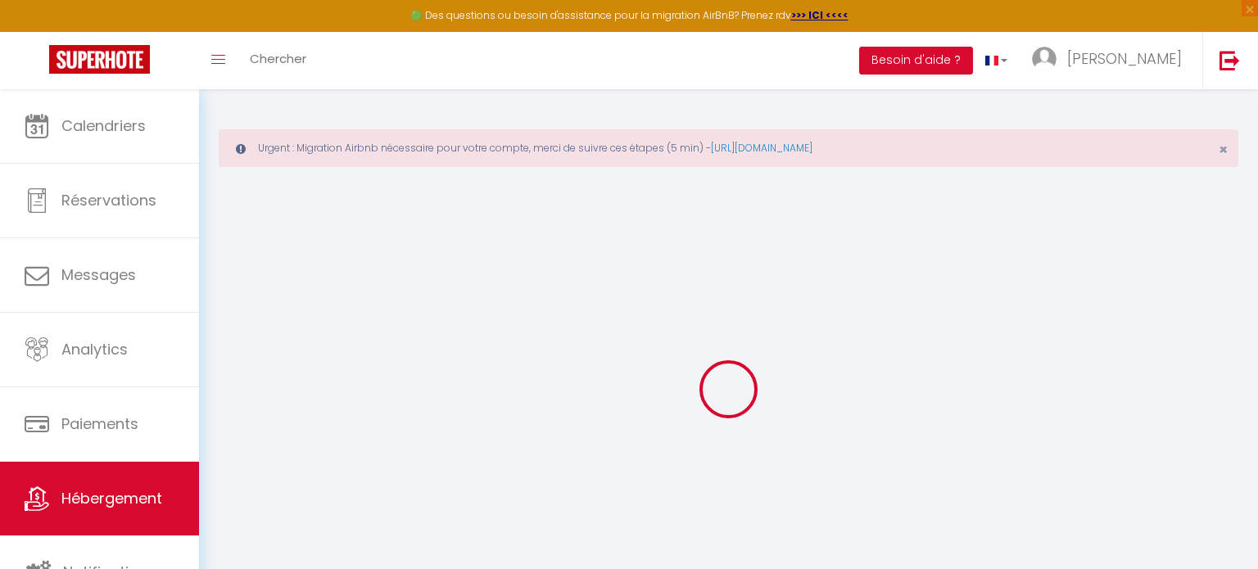
scroll to position [88, 0]
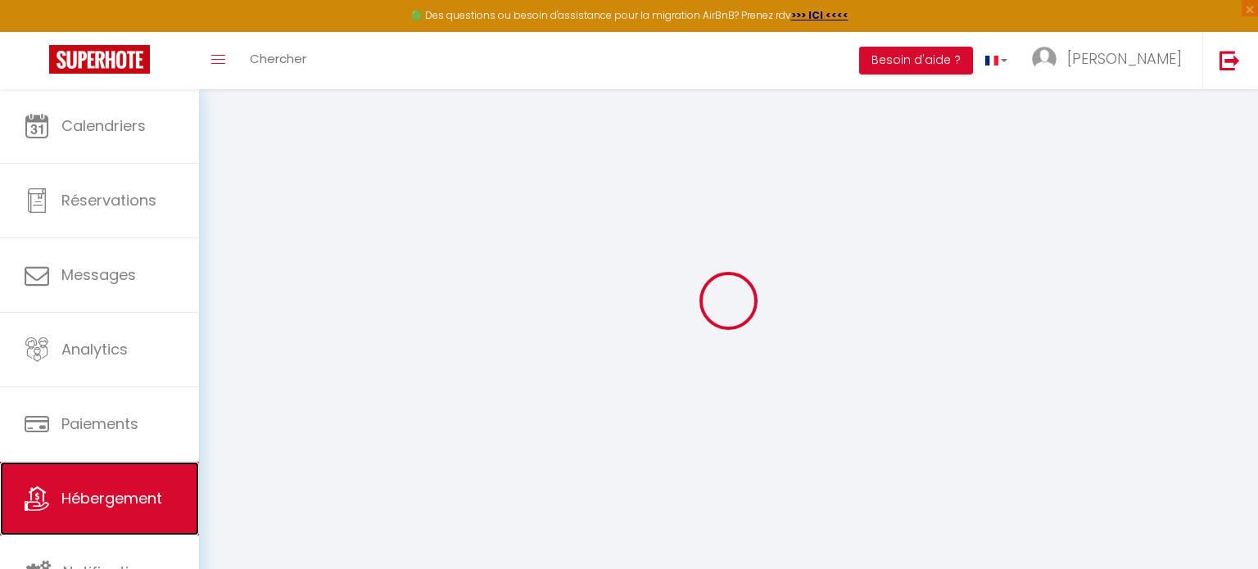
click at [122, 498] on span "Hébergement" at bounding box center [111, 498] width 101 height 20
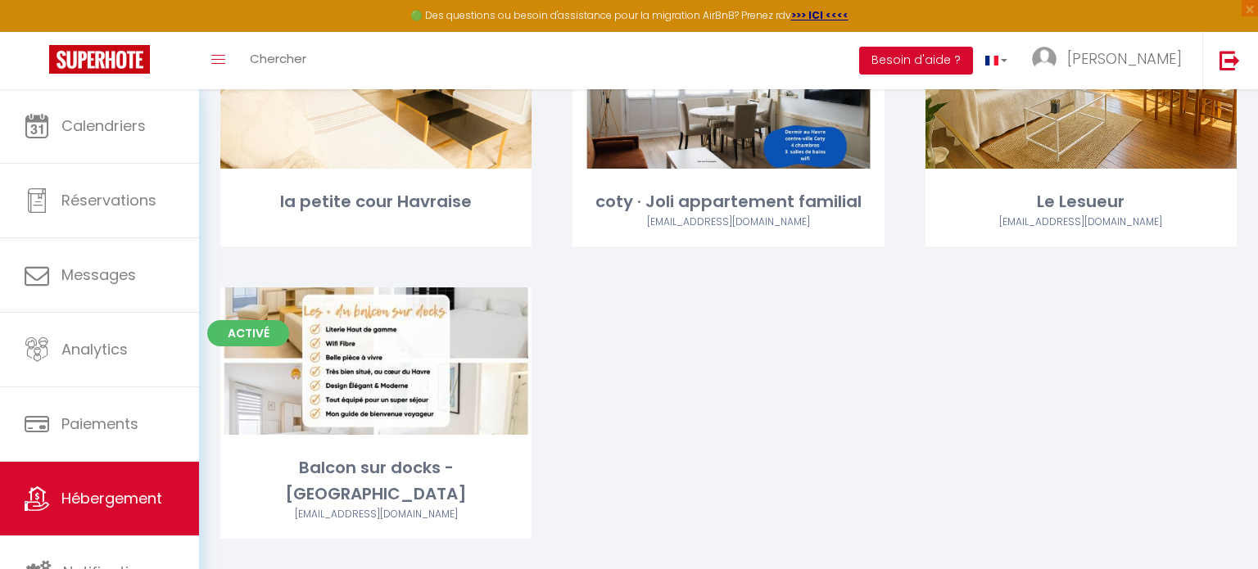
scroll to position [262, 0]
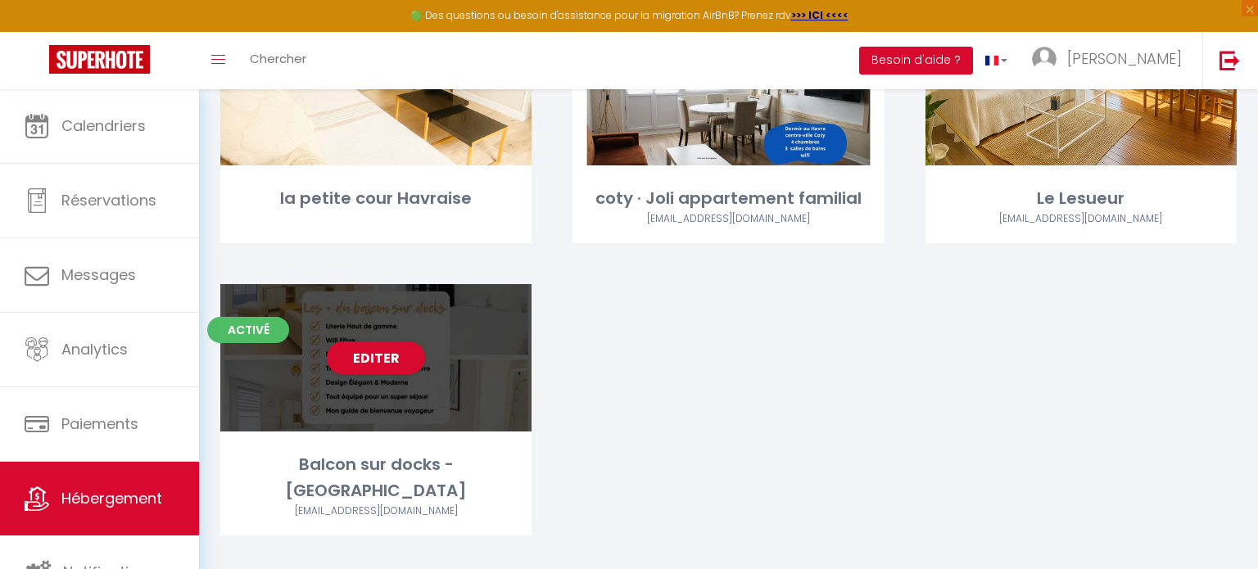
click at [452, 356] on div "Editer" at bounding box center [375, 357] width 311 height 147
click at [369, 363] on link "Editer" at bounding box center [376, 357] width 98 height 33
select select "3"
select select "2"
select select "1"
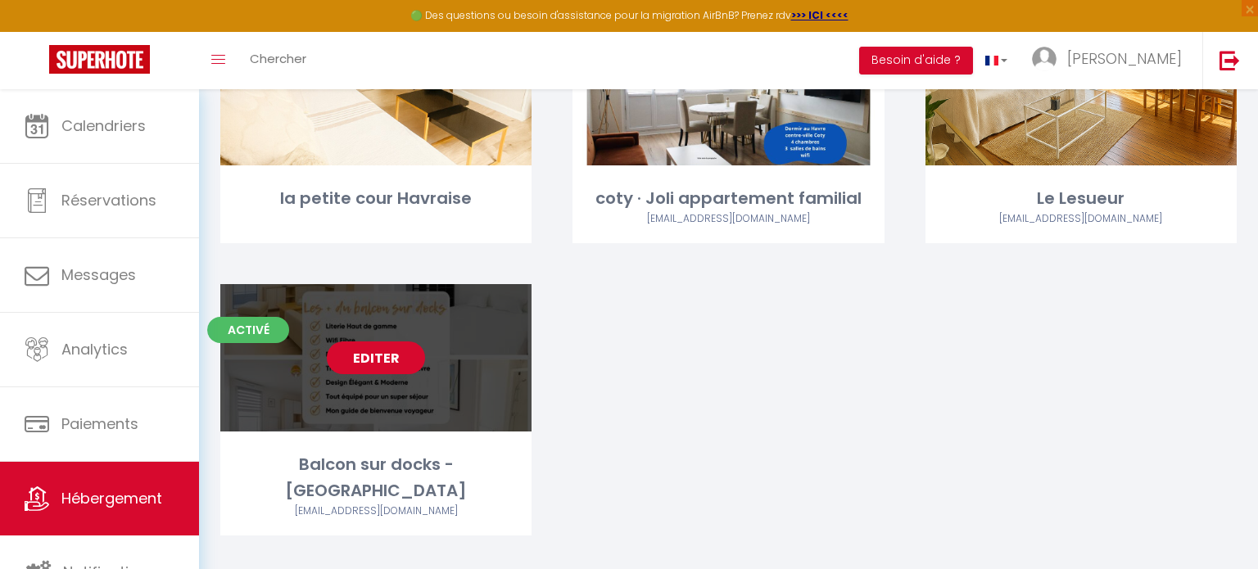
select select "1"
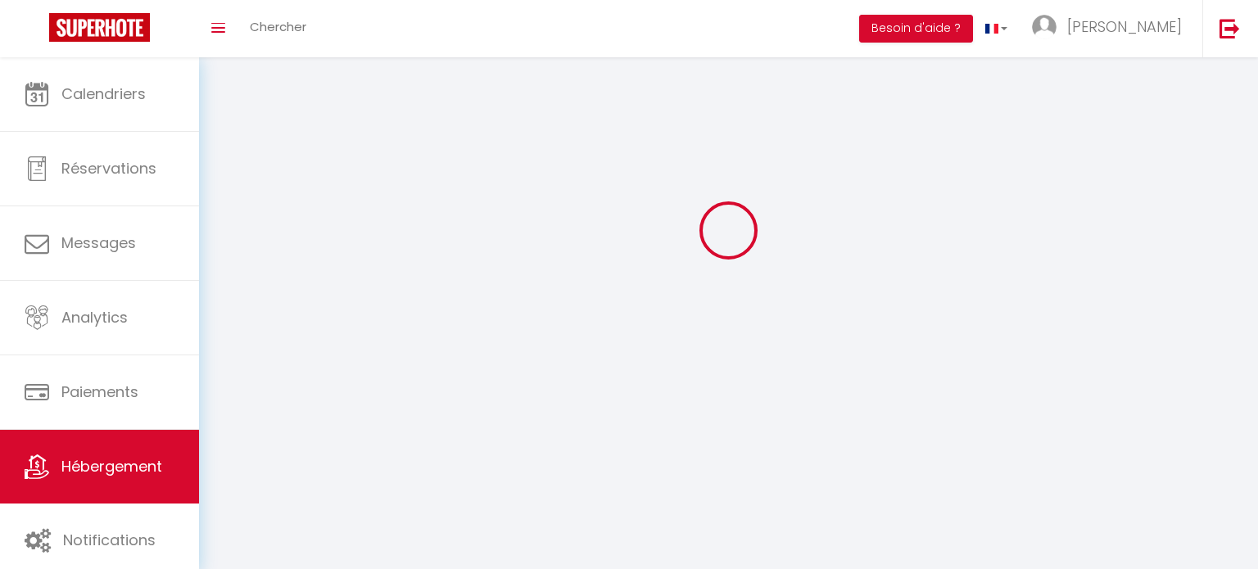
select select
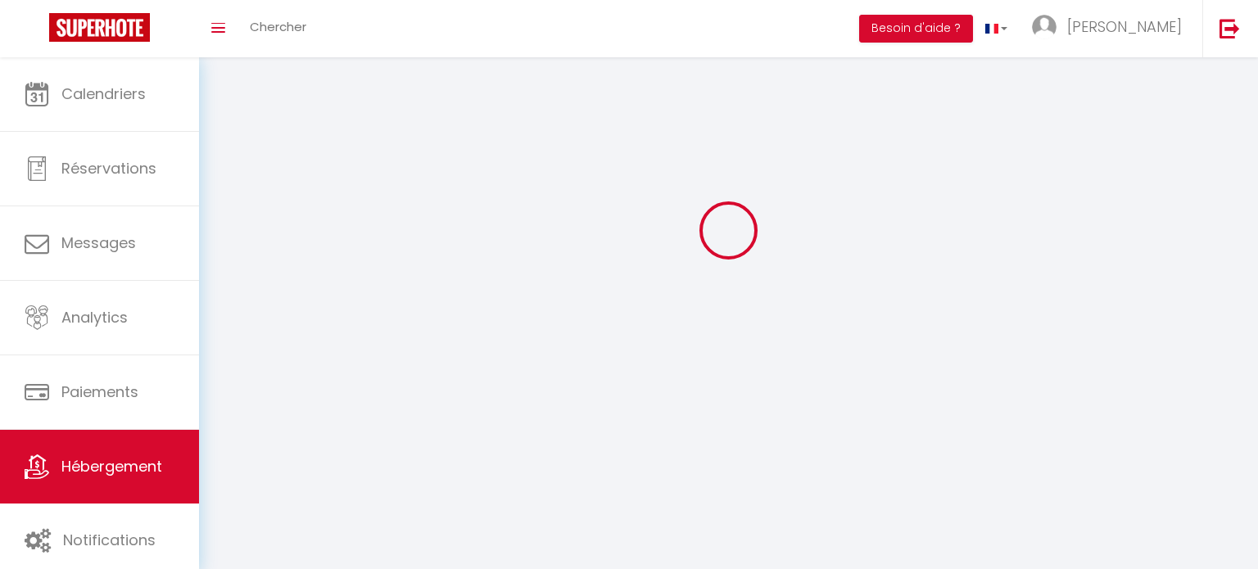
checkbox input "false"
select select
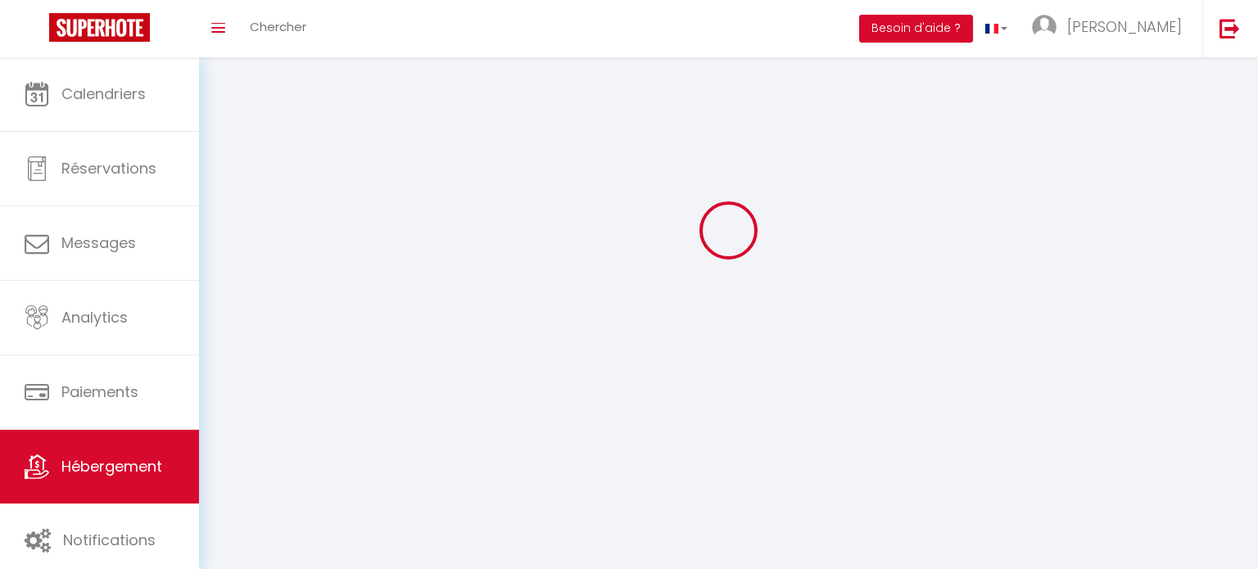
select select
select select "1"
select select
select select "28"
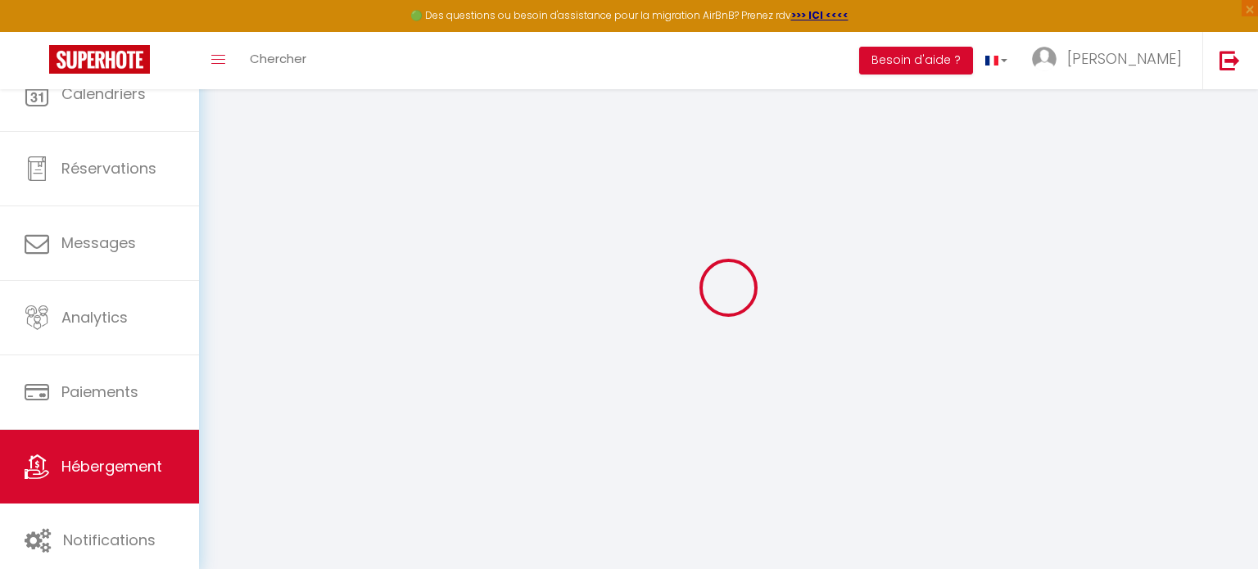
select select
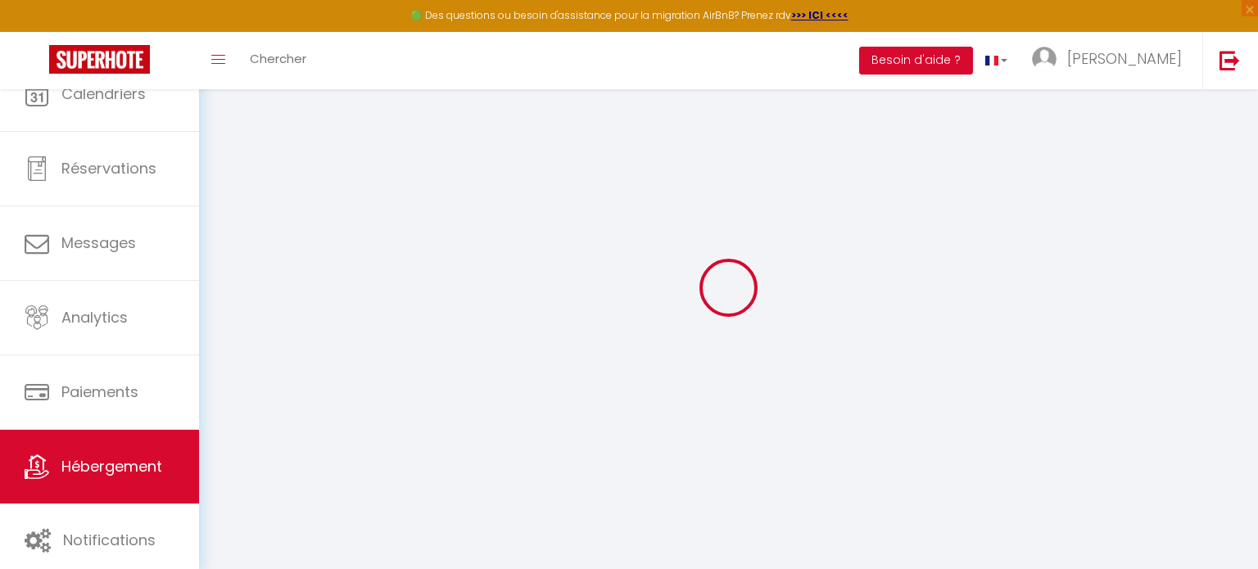
select select
checkbox input "false"
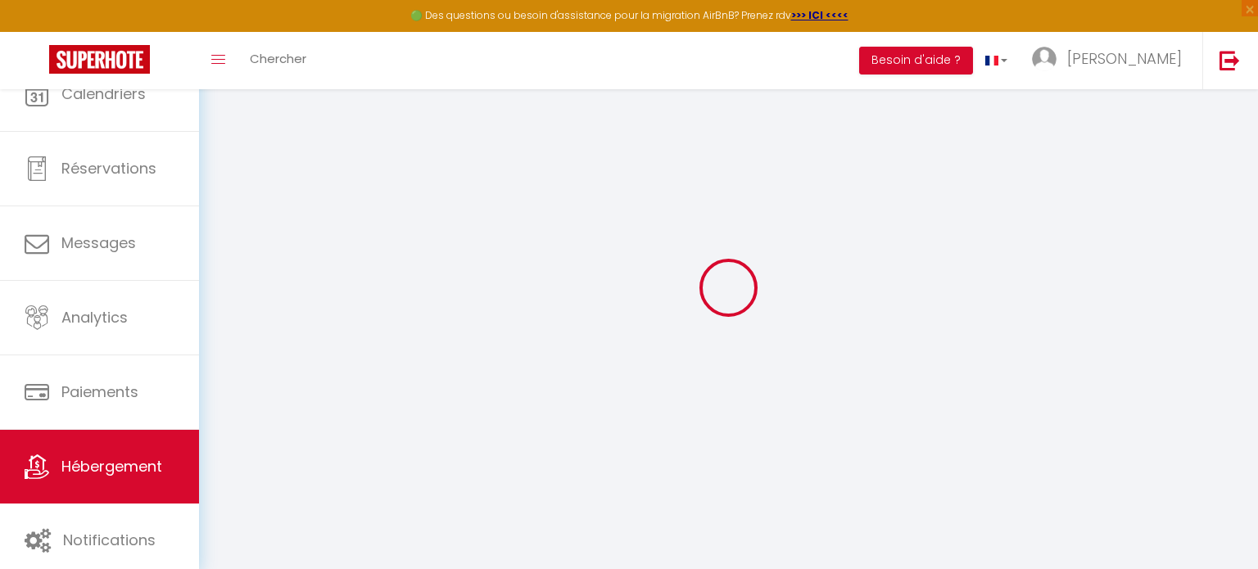
select select
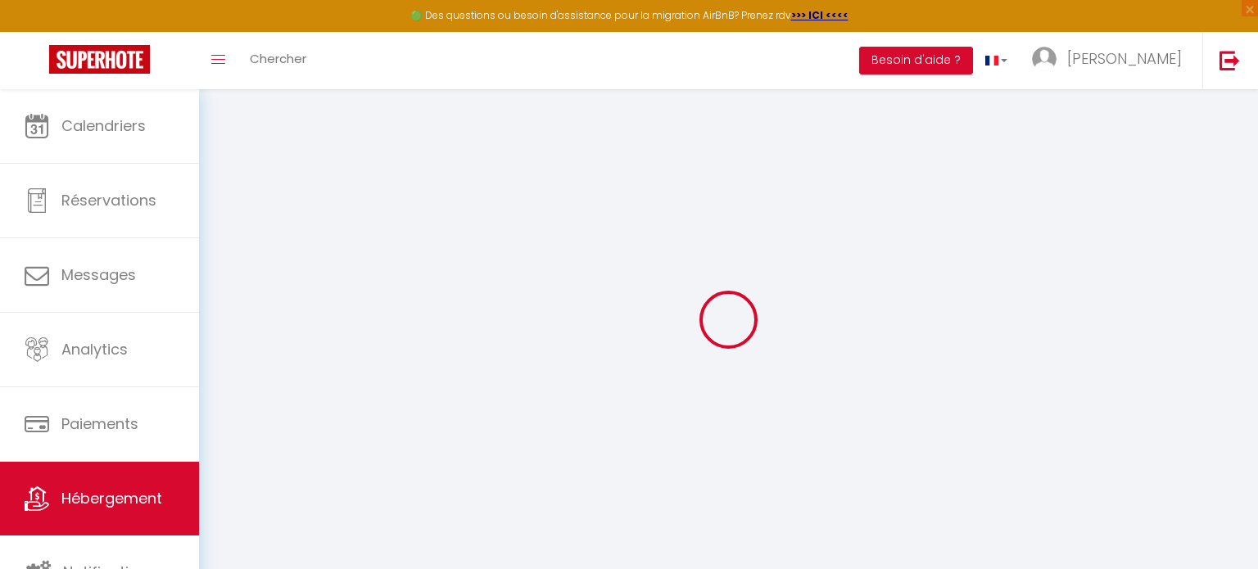
select select
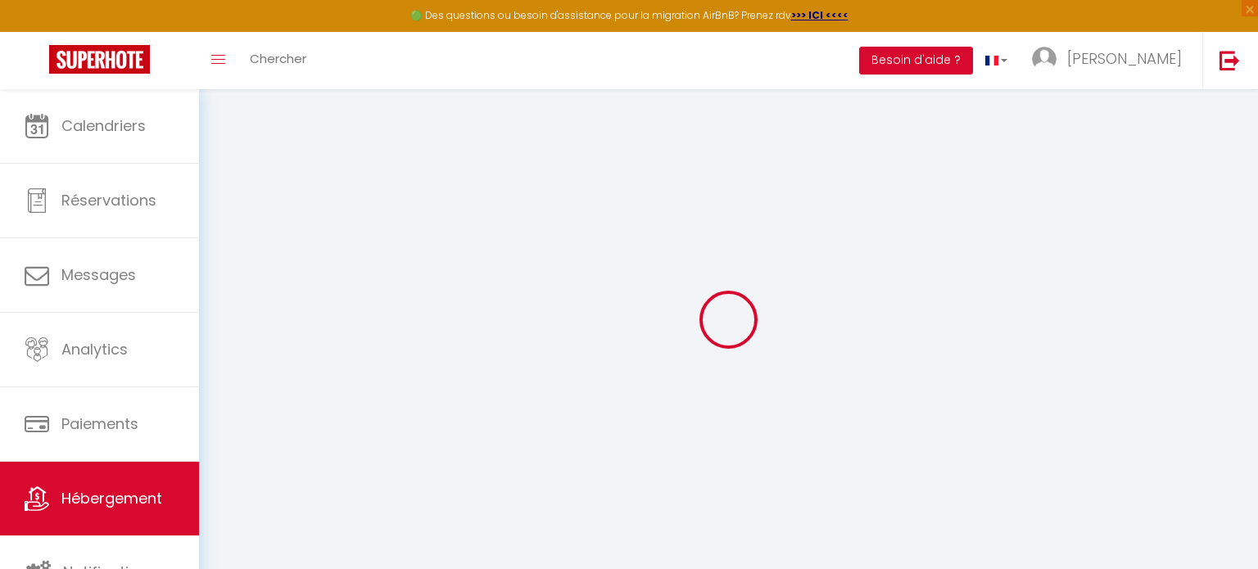
select select
checkbox input "false"
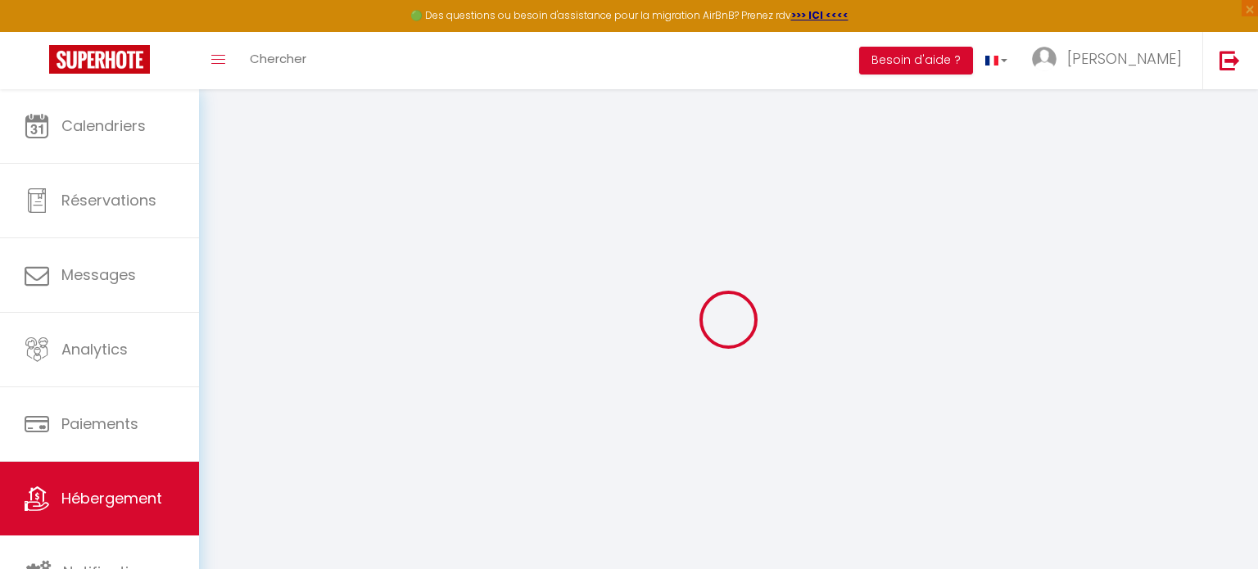
select select
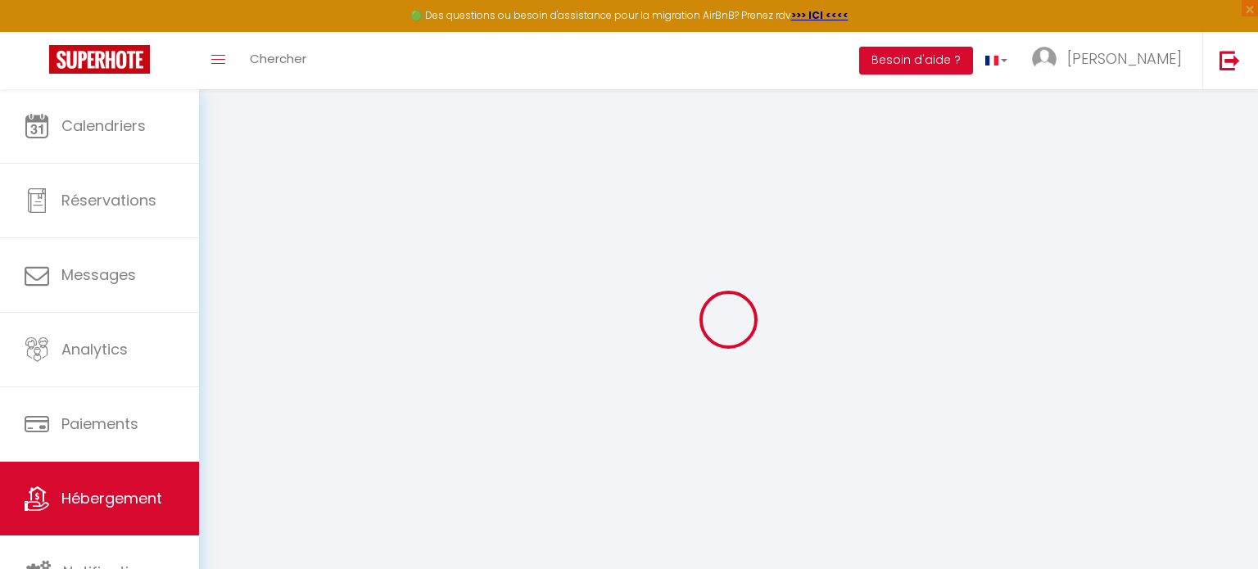
select select
checkbox input "false"
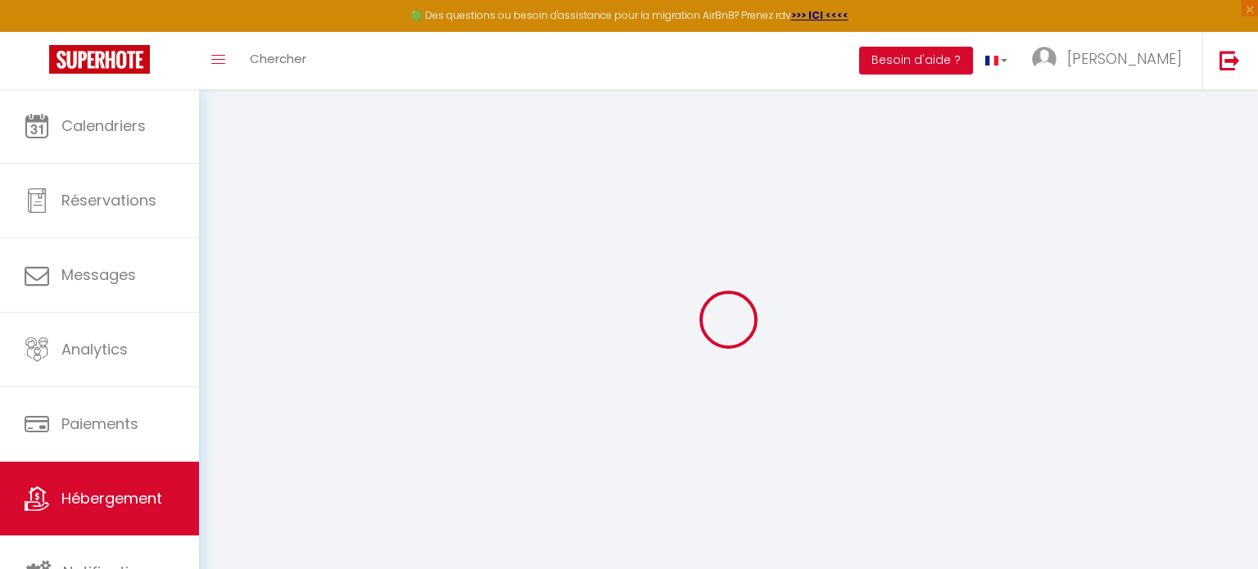
checkbox input "false"
select select
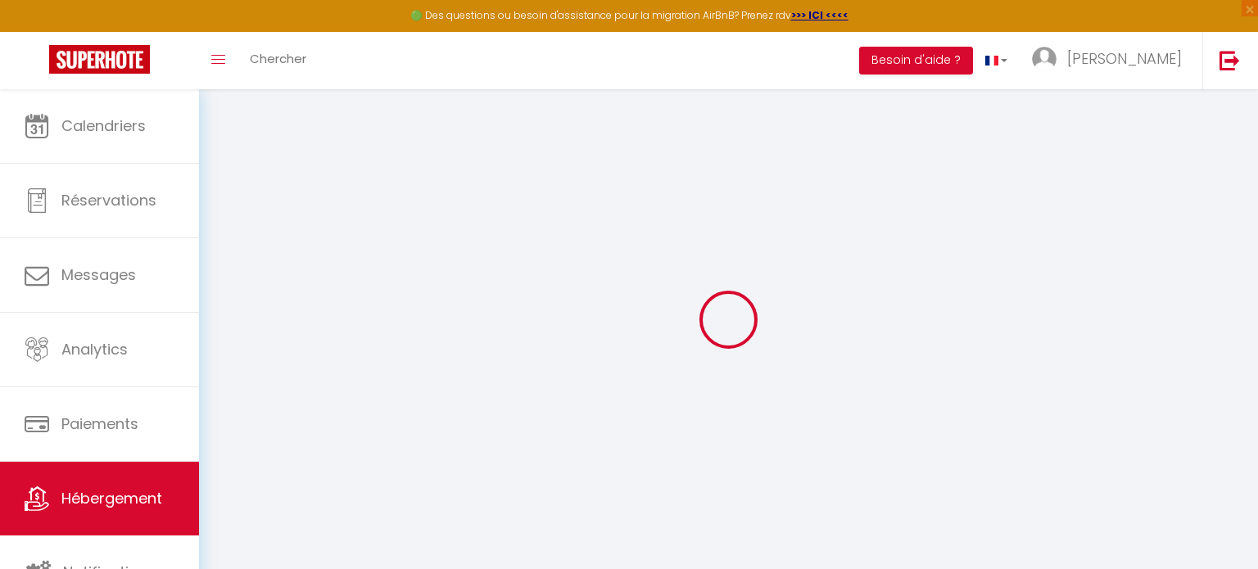
select select
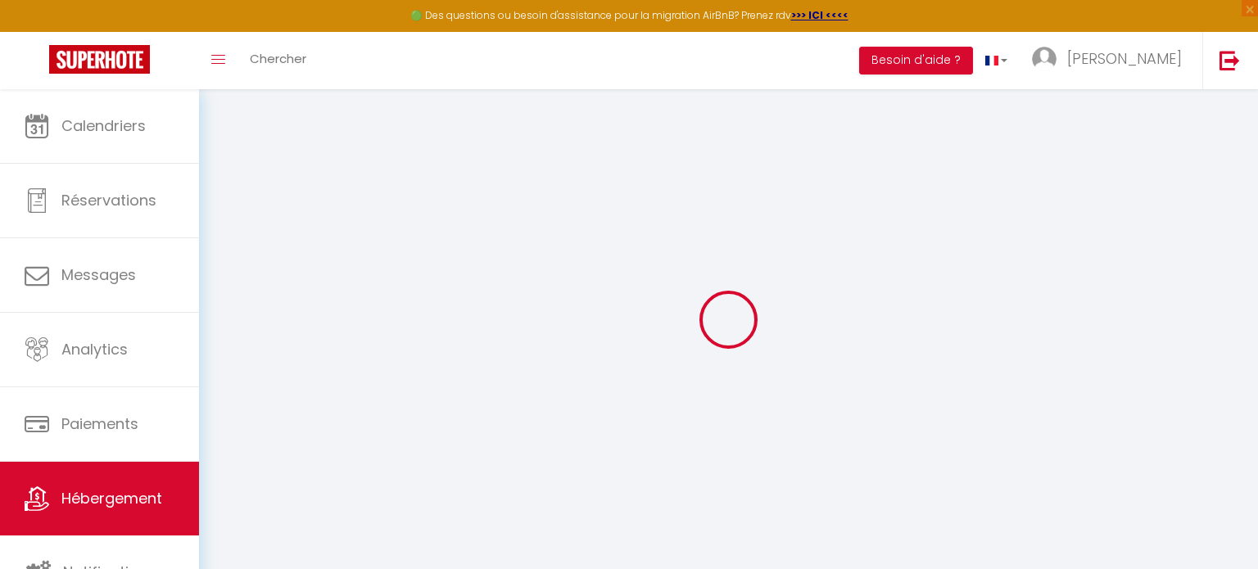
checkbox input "false"
select select
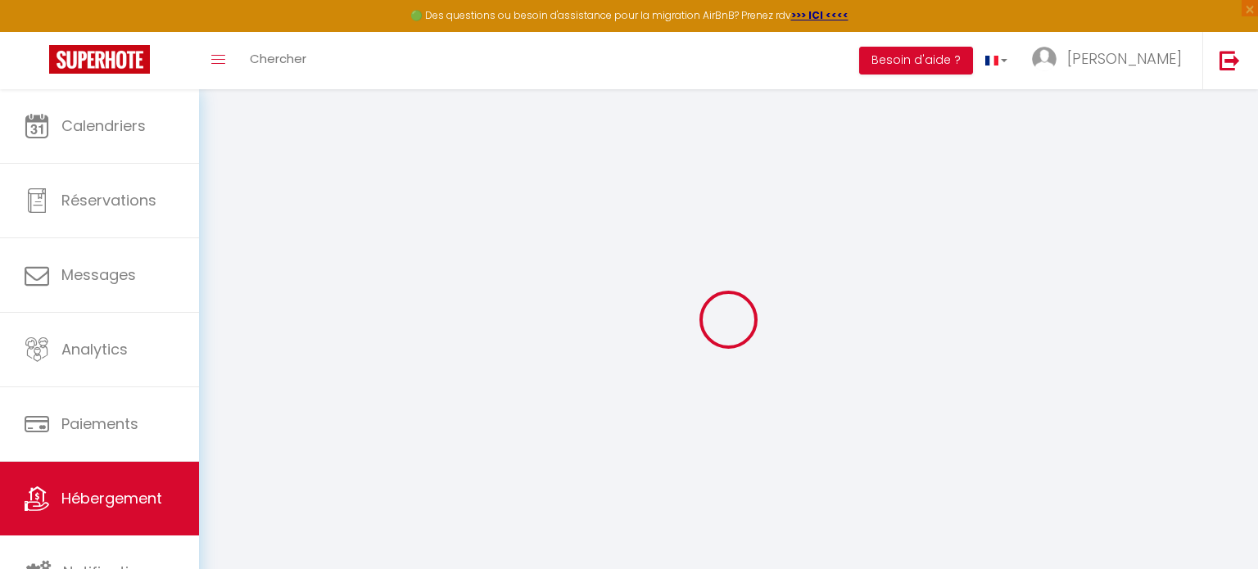
select select
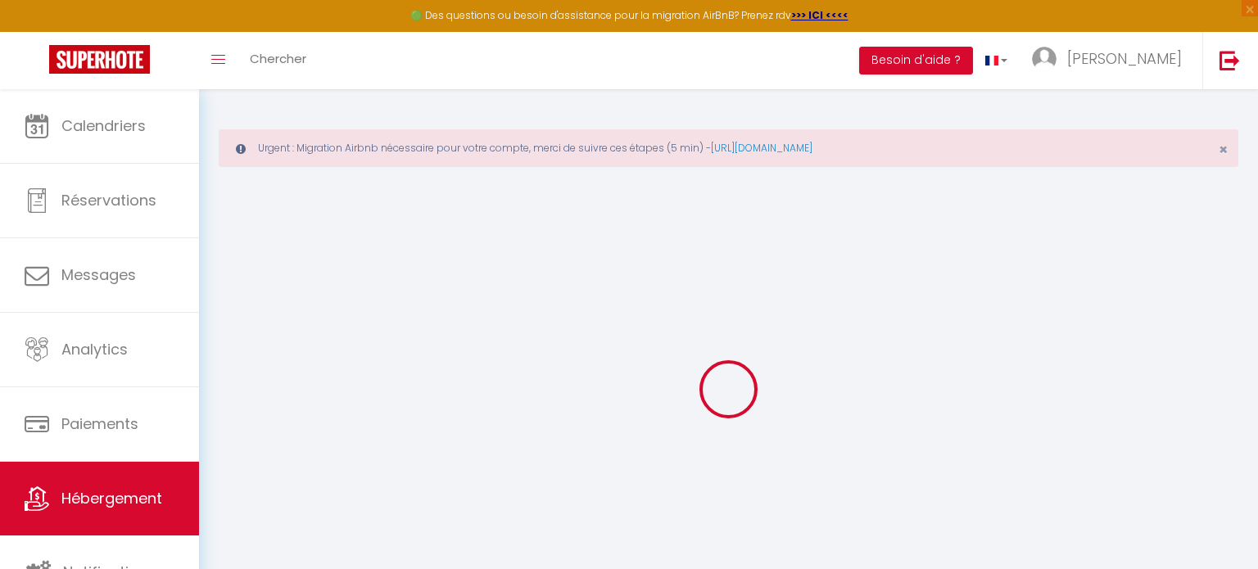
type input "Balcon sur docks - [GEOGRAPHIC_DATA]"
type input "[PERSON_NAME]"
type input "Charpentier"
select select "6"
select select "3"
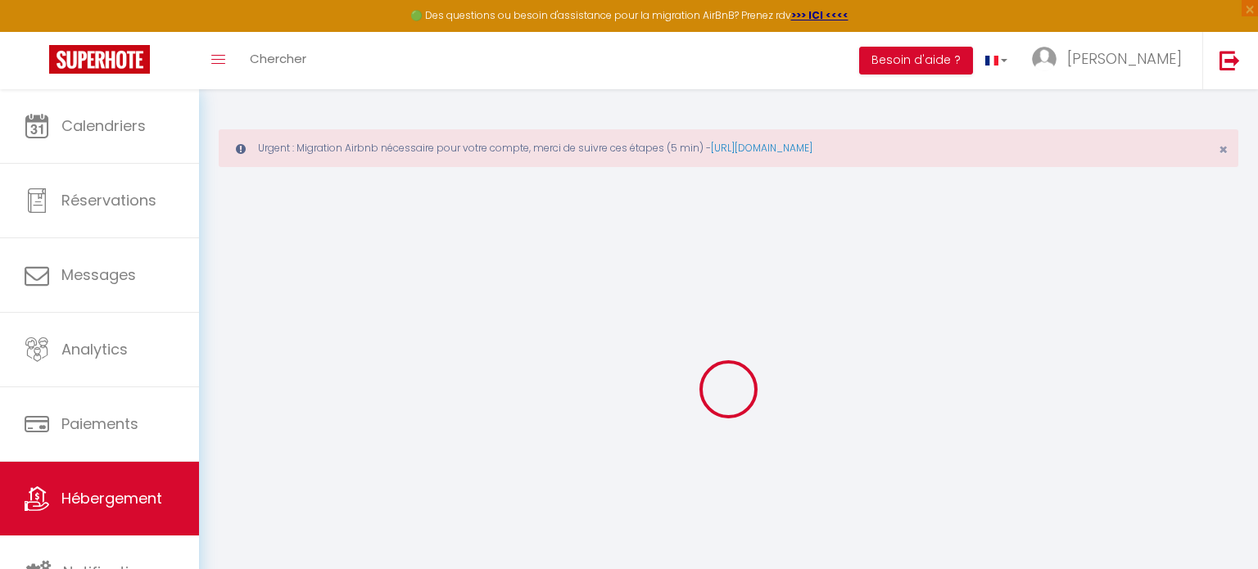
select select "2"
type input "120"
type input "75"
select select
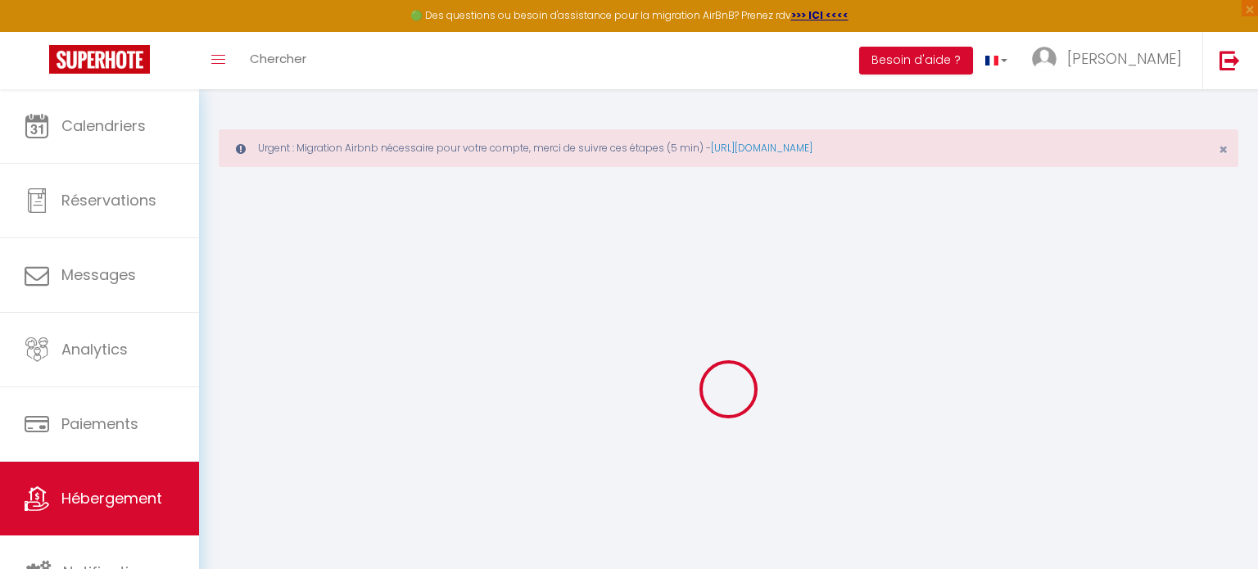
select select
type input "[STREET_ADDRESS]"
type input "76600"
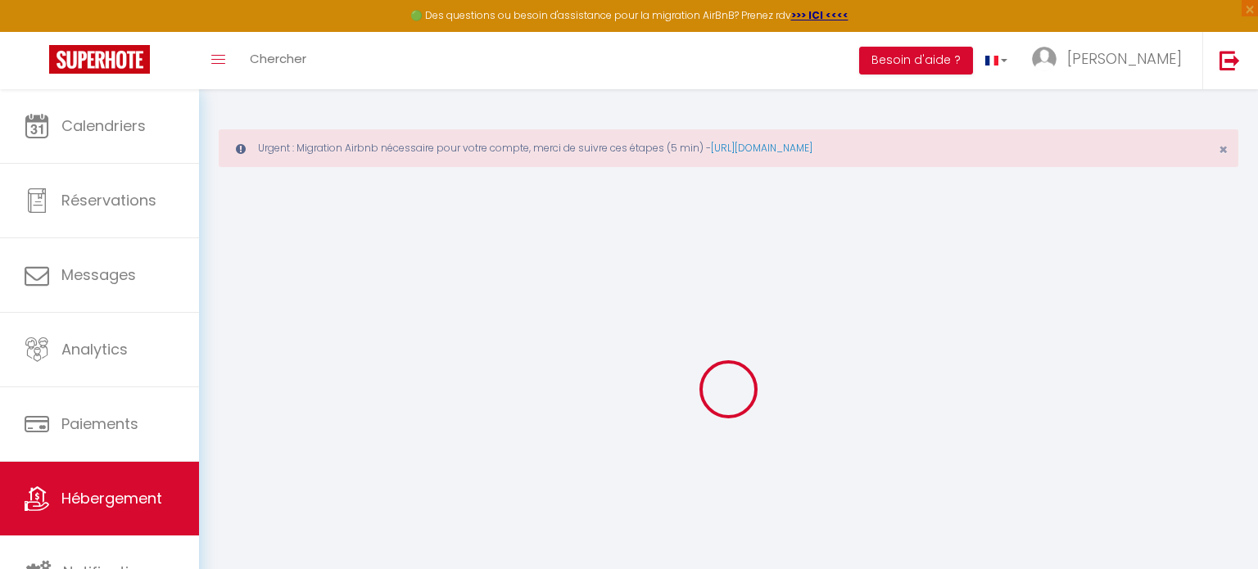
type input "[GEOGRAPHIC_DATA]"
type input "[EMAIL_ADDRESS][DOMAIN_NAME]"
select select
checkbox input "false"
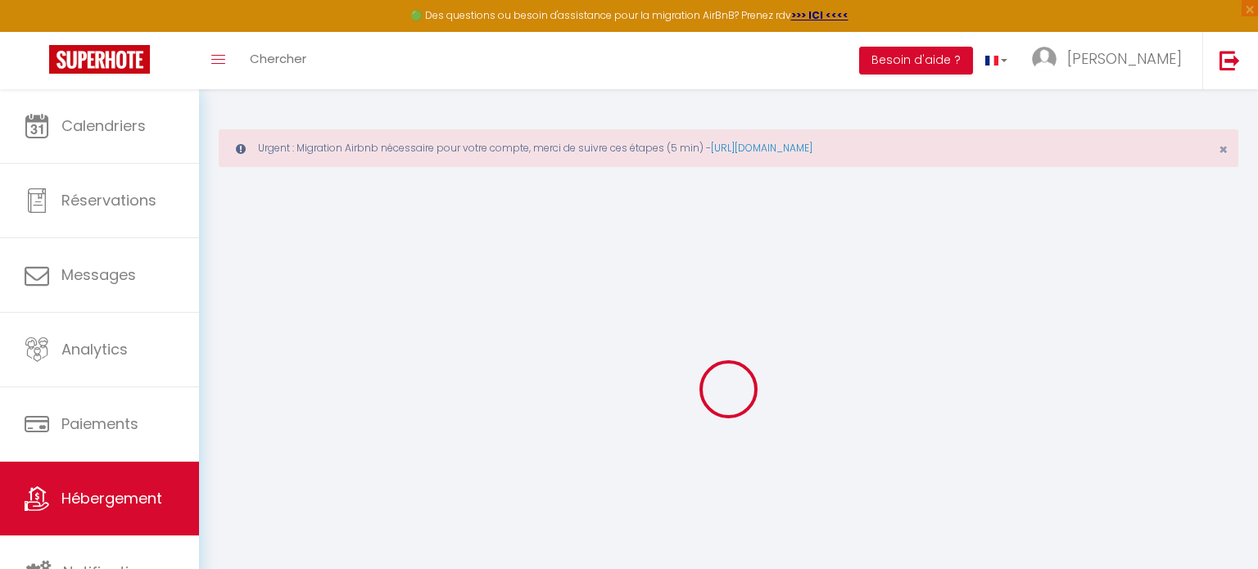
checkbox input "false"
type input "22"
type input "75"
type input "0"
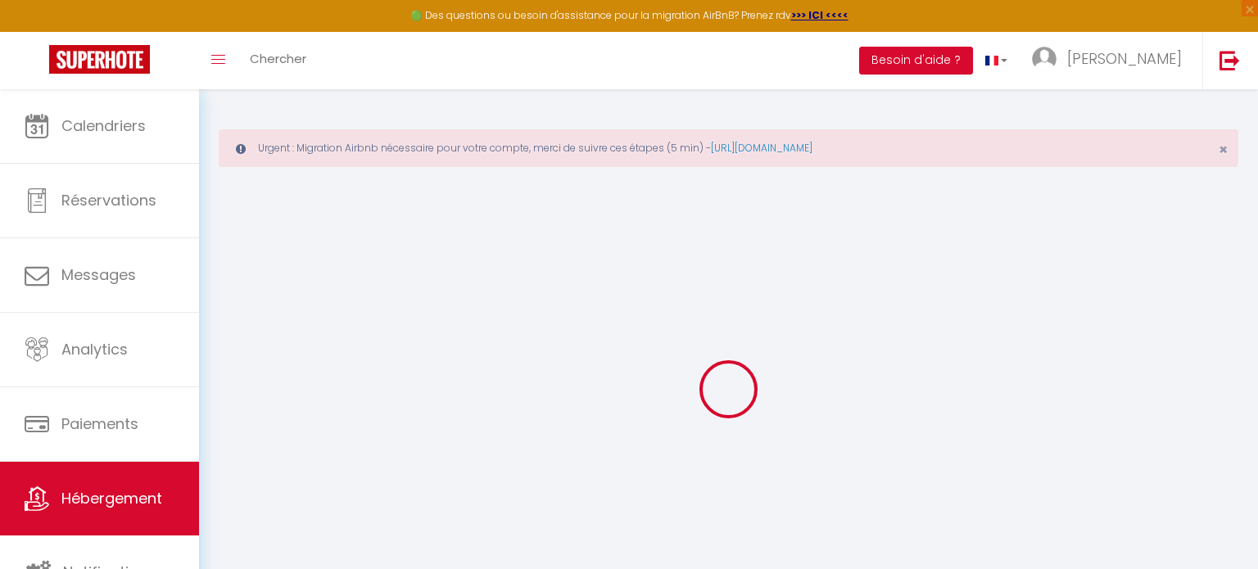
type input "0"
select select
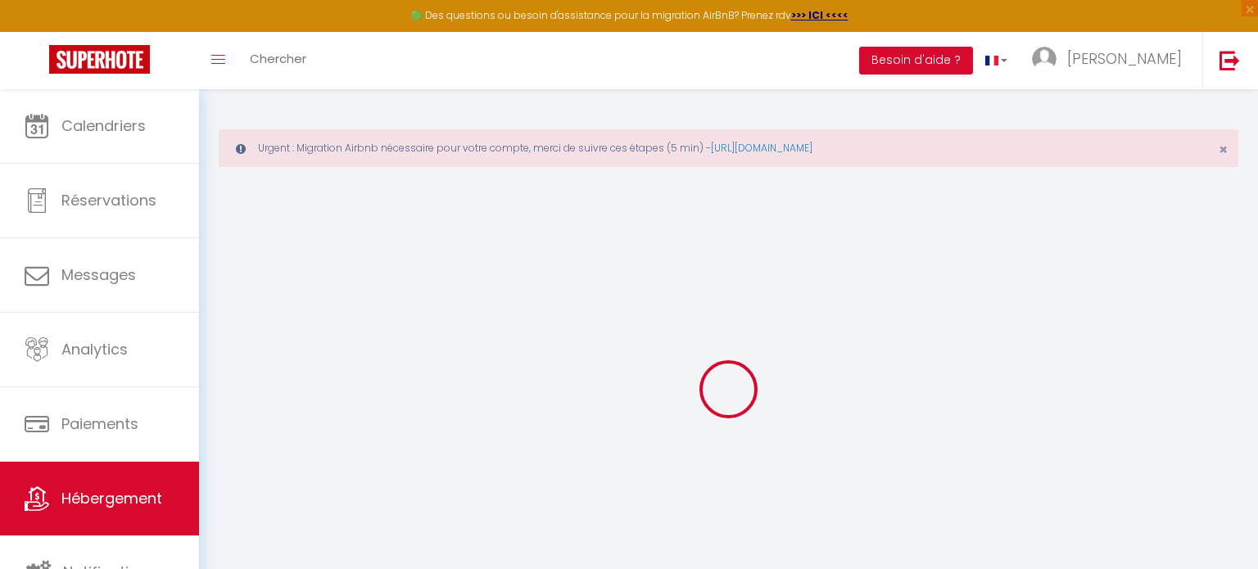
select select
checkbox input "false"
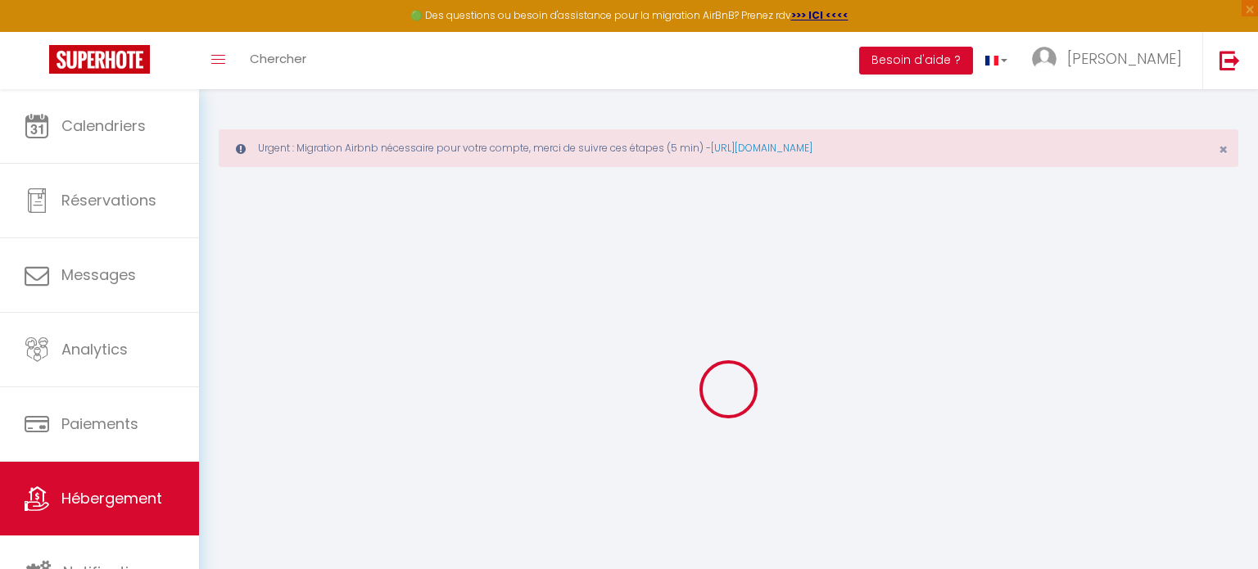
checkbox input "false"
select select
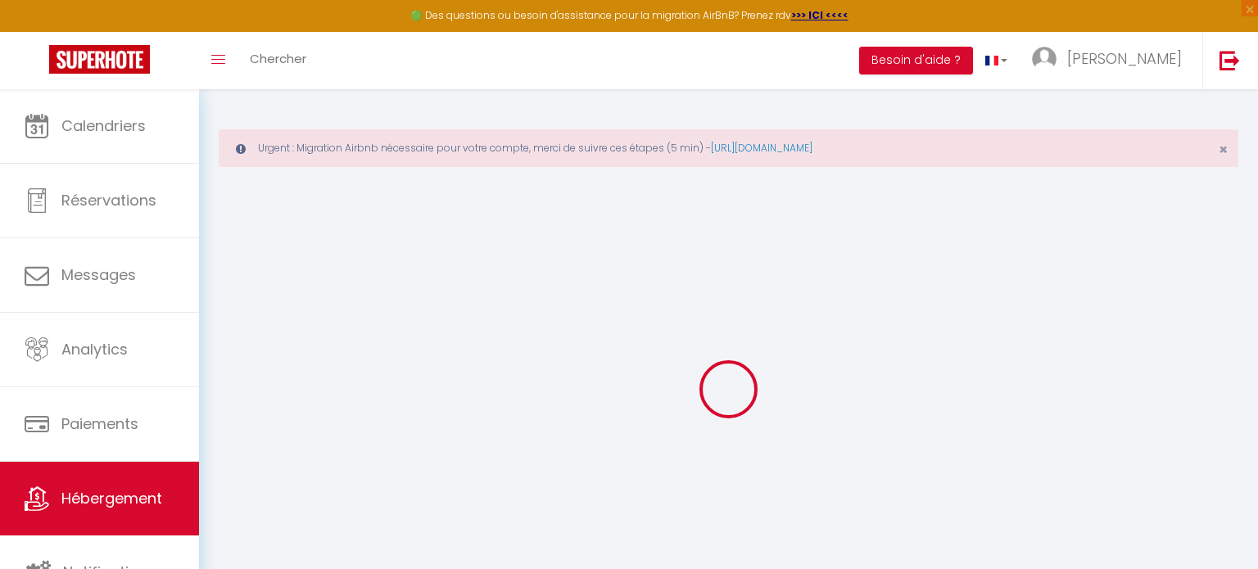
select select
checkbox input "false"
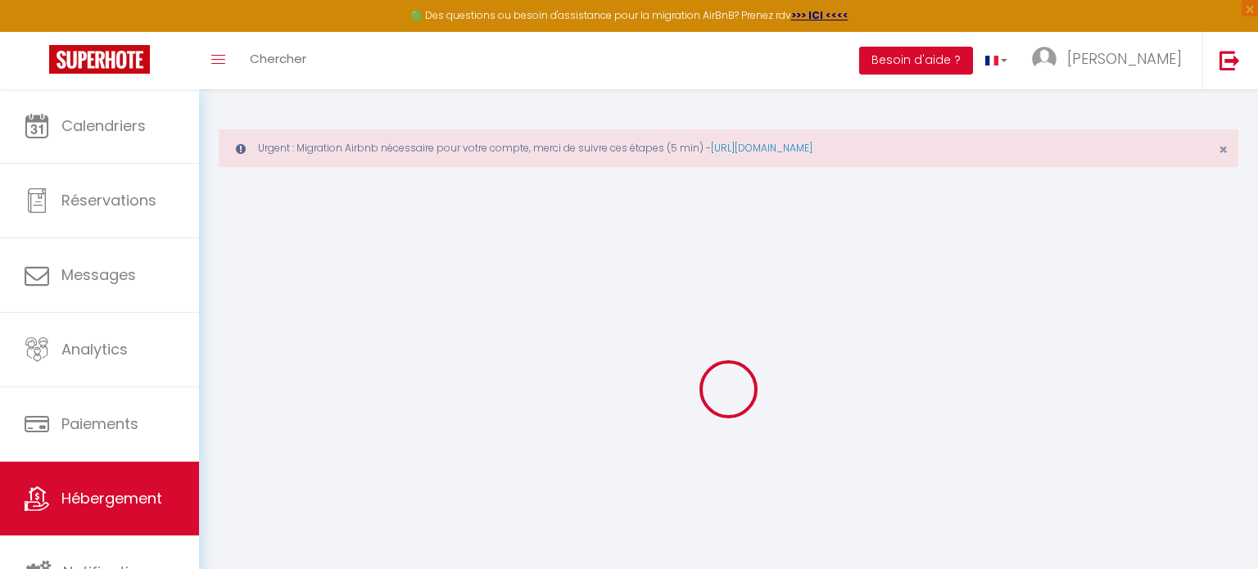
checkbox input "false"
select select
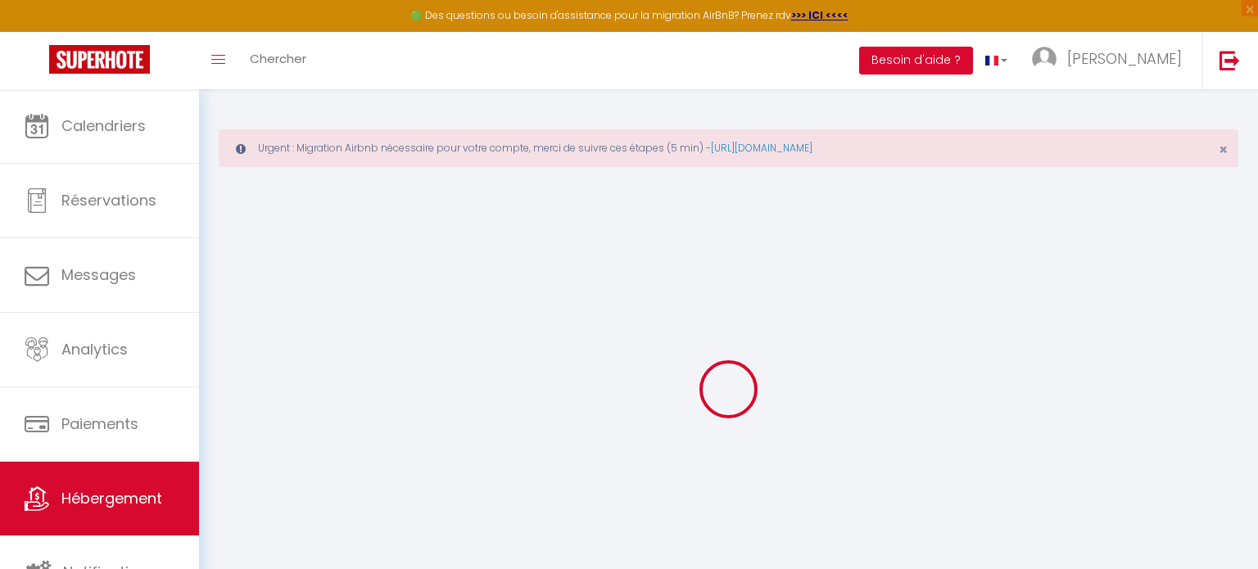
select select
checkbox input "false"
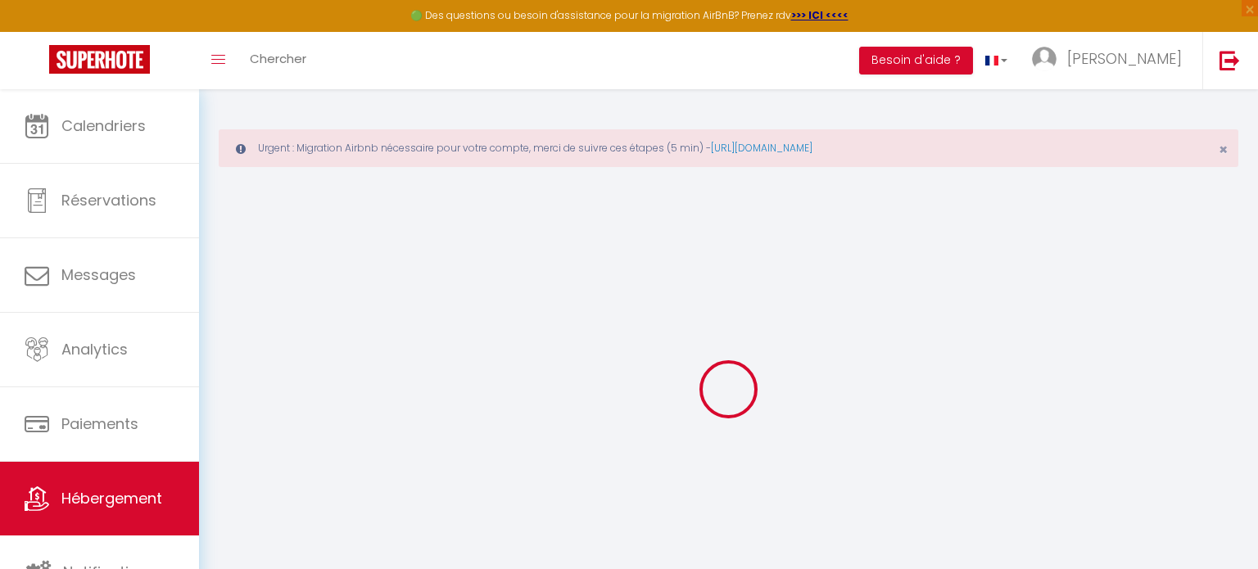
checkbox input "false"
select select
checkbox input "false"
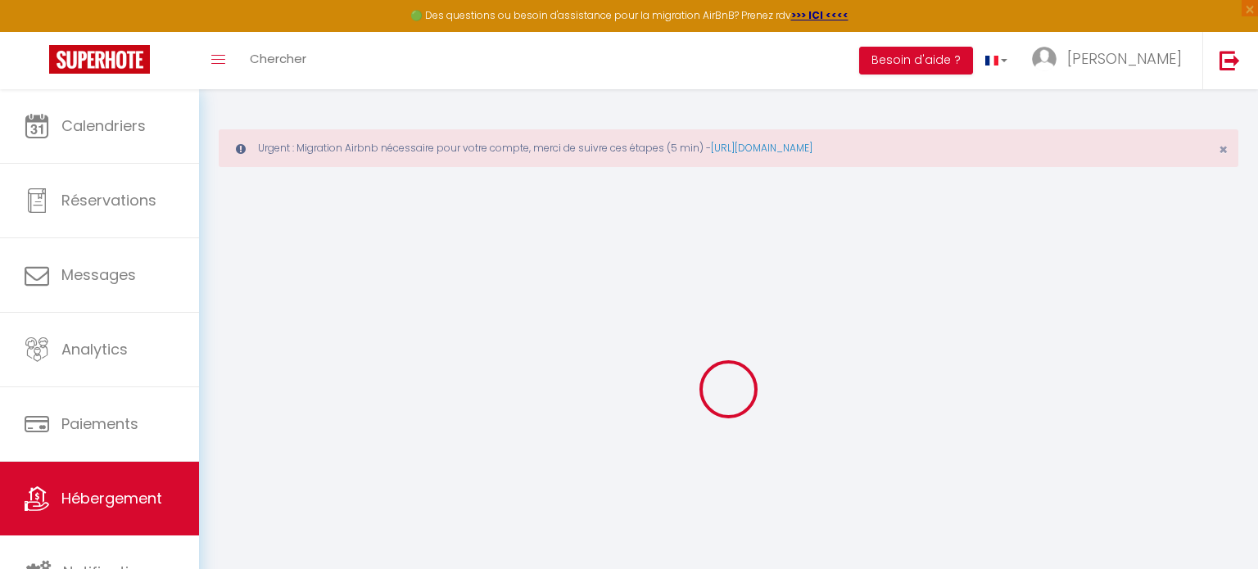
checkbox input "false"
select select "16:00"
select select "23:45"
select select "11:00"
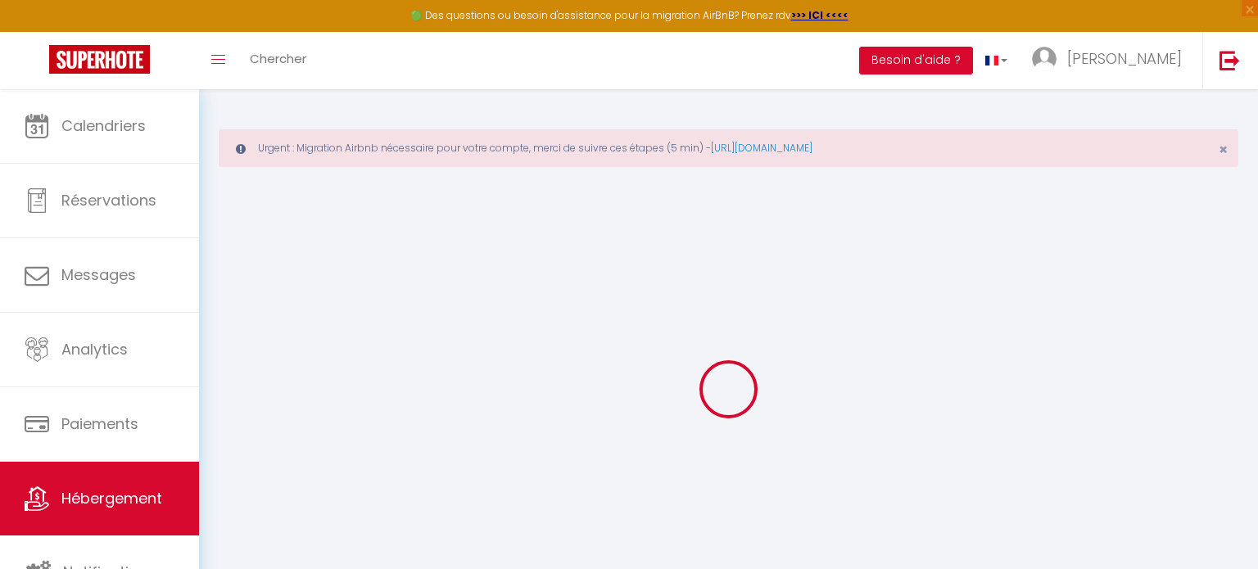
select select "30"
select select "120"
select select
checkbox input "false"
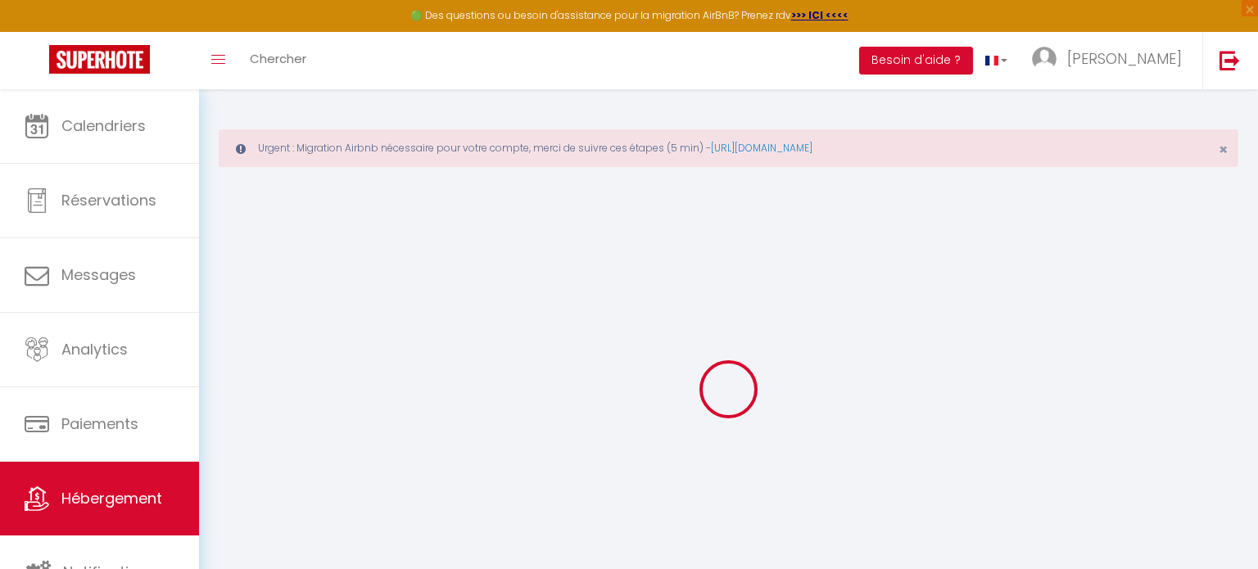
checkbox input "false"
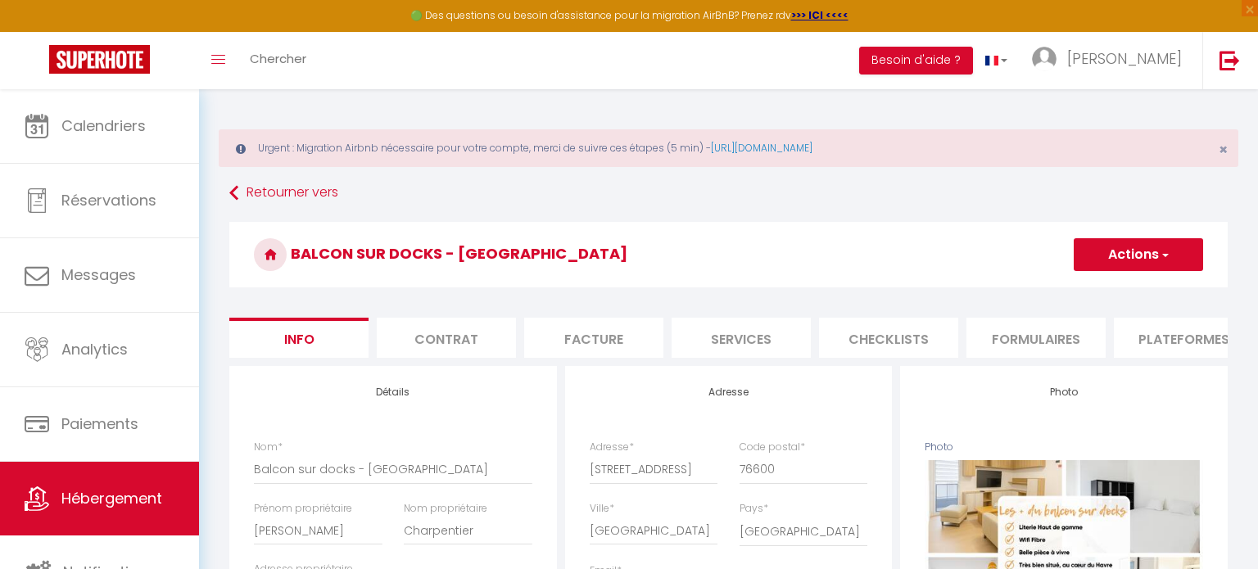
select select
checkbox input "false"
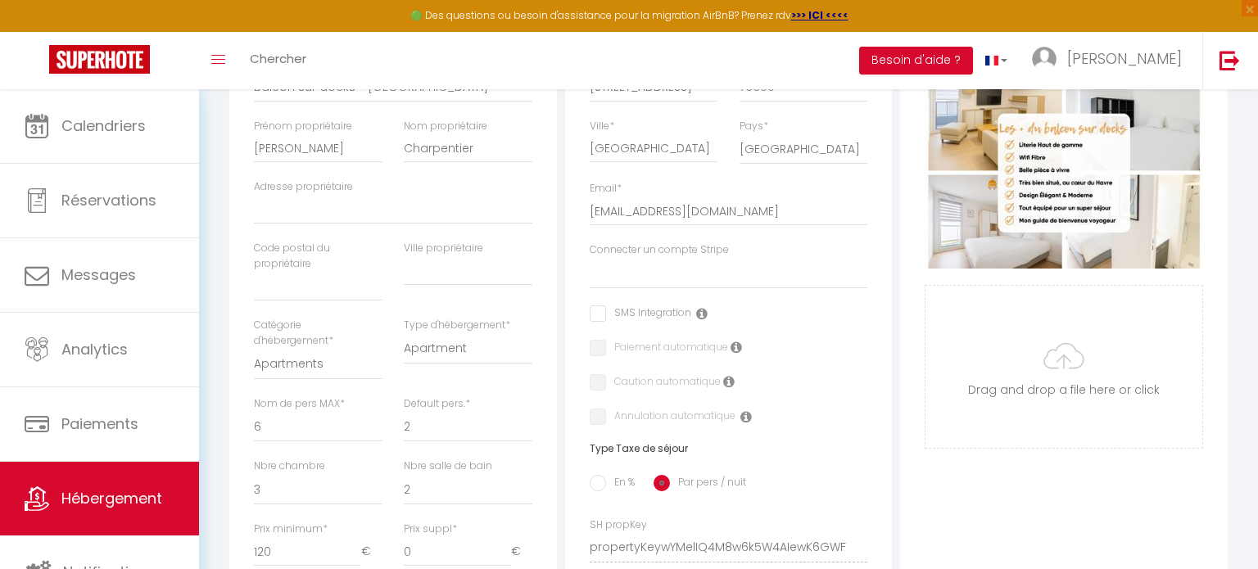
scroll to position [386, 0]
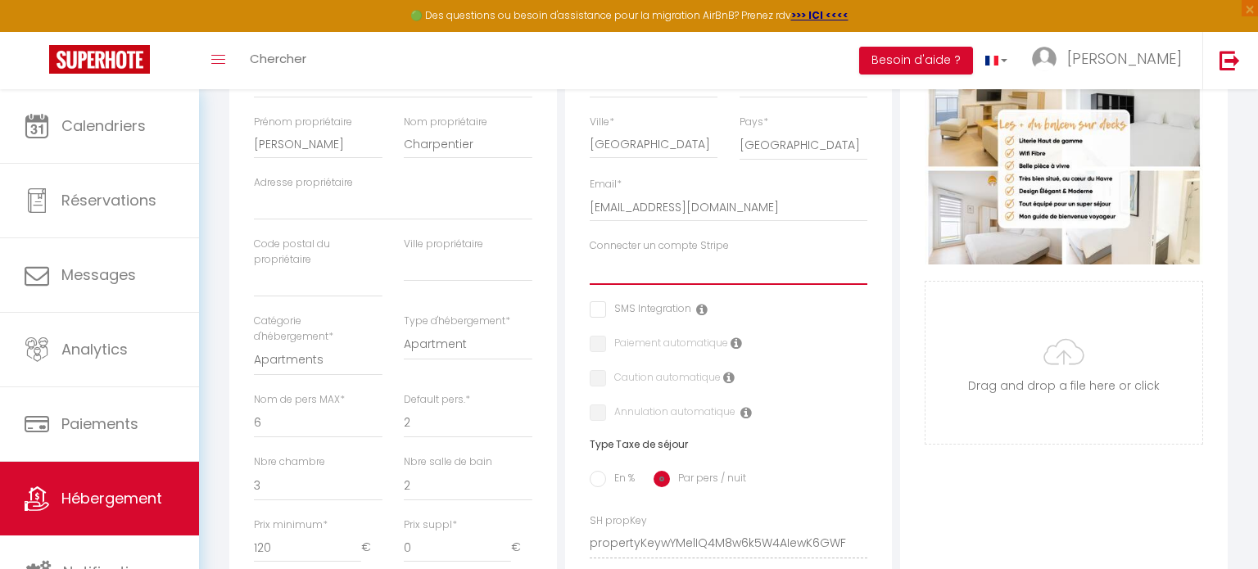
click at [687, 265] on select "conciergerie du galet normand [PERSON_NAME] Le [PERSON_NAME] Le [PERSON_NAME] L…" at bounding box center [728, 269] width 278 height 31
select select "16270"
click at [589, 254] on select "conciergerie du galet normand [PERSON_NAME] Le [PERSON_NAME] Le [PERSON_NAME] L…" at bounding box center [728, 269] width 278 height 31
checkbox input "false"
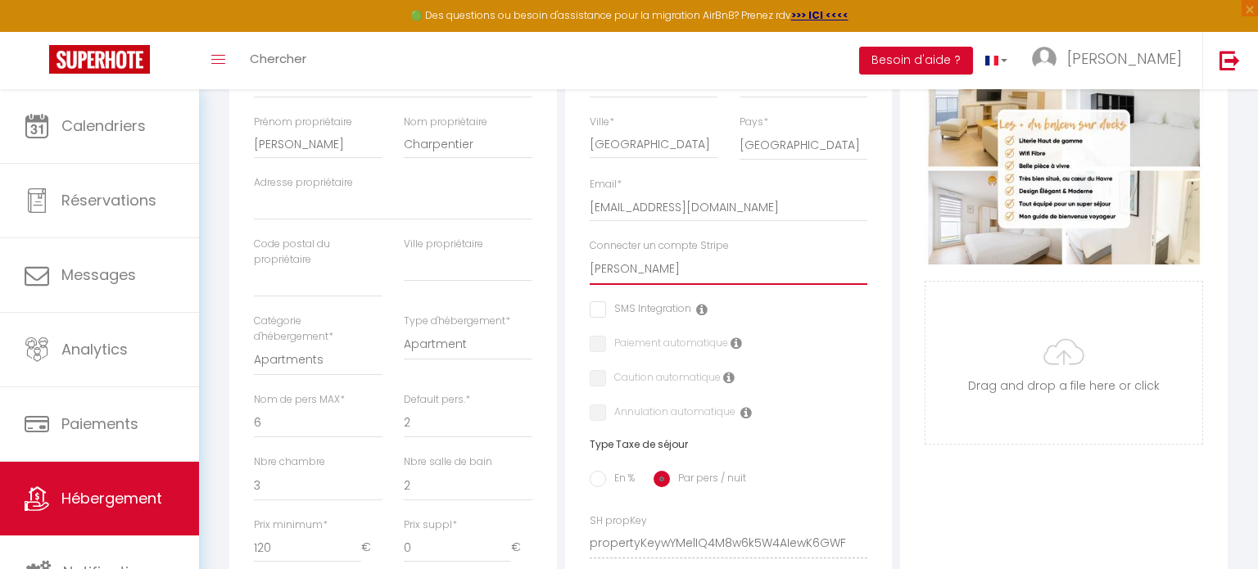
checkbox input "false"
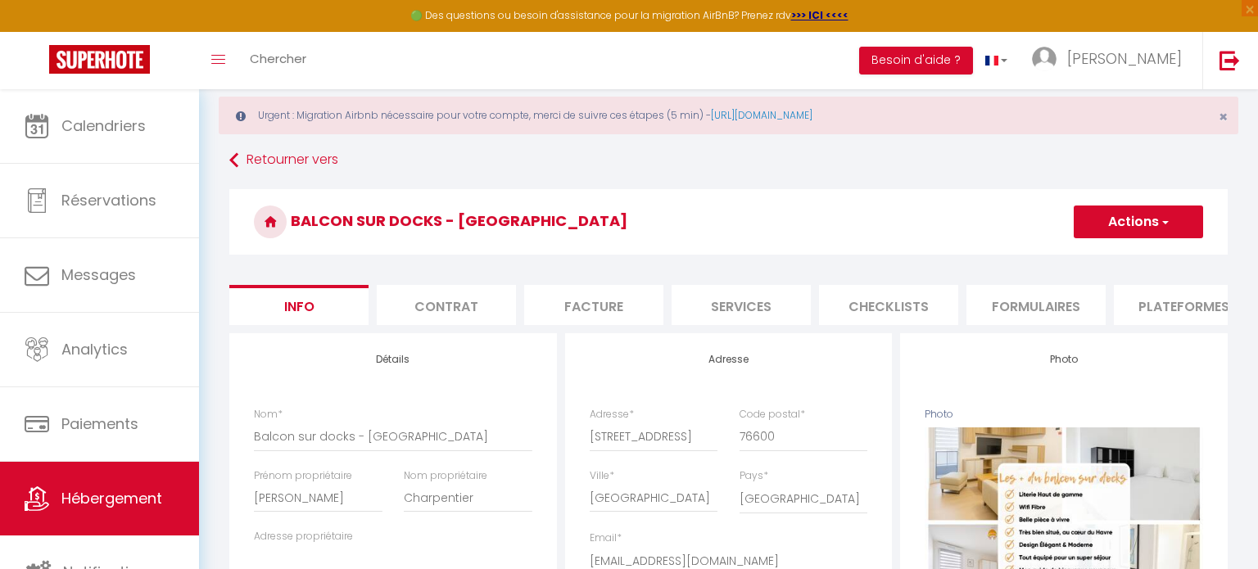
scroll to position [0, 0]
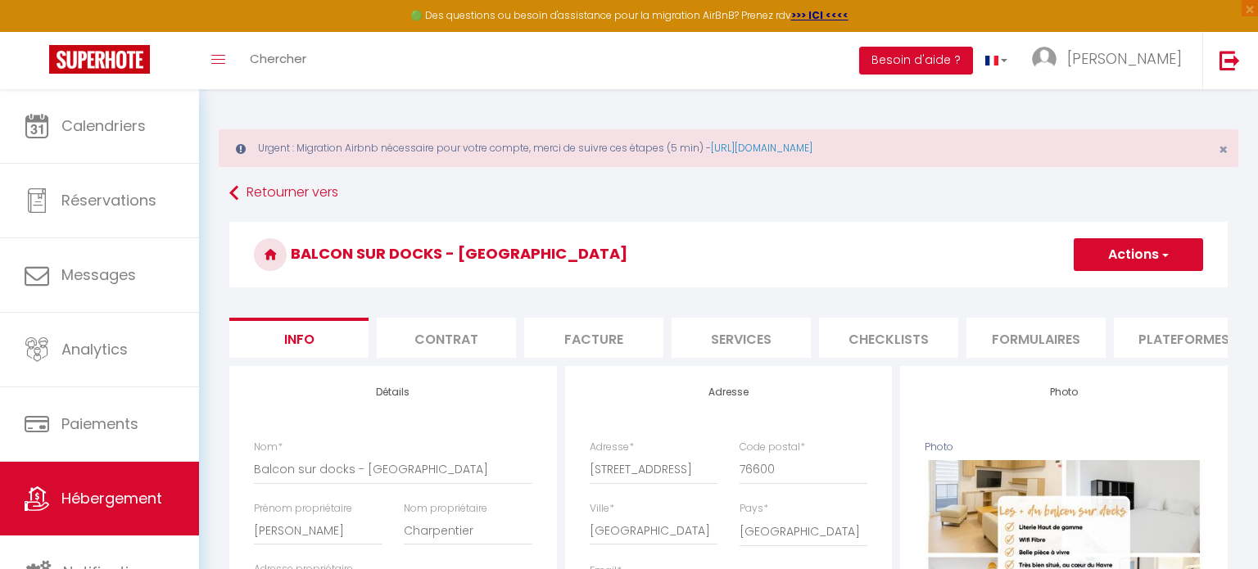
click at [1154, 247] on button "Actions" at bounding box center [1137, 254] width 129 height 33
click at [1065, 293] on input "Enregistrer" at bounding box center [1073, 290] width 61 height 16
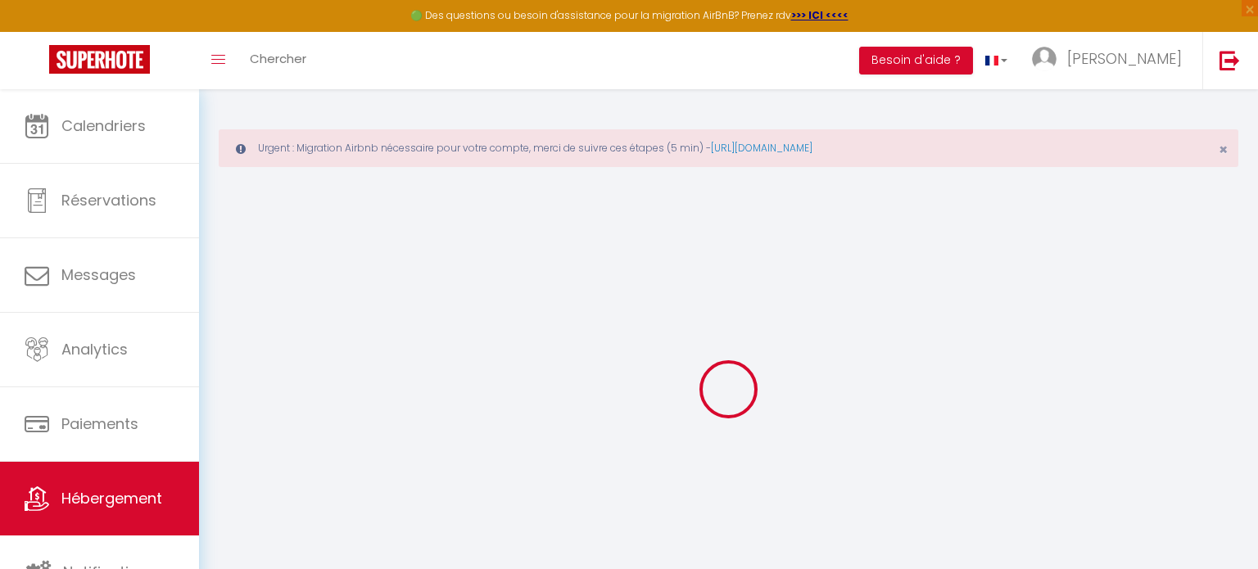
select select
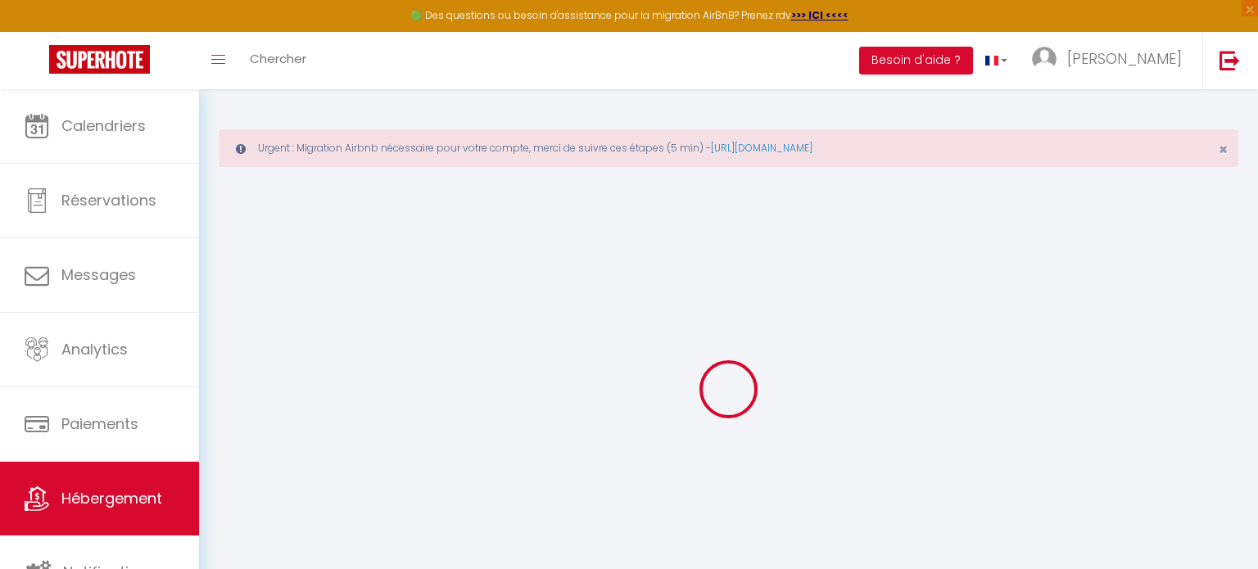
select select
checkbox input "false"
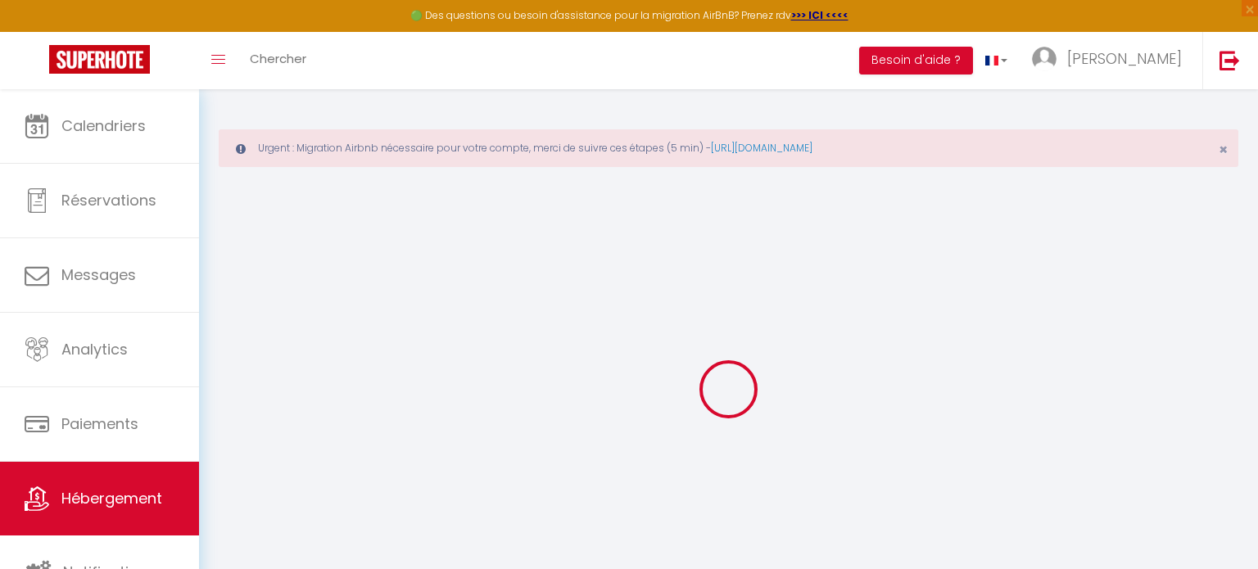
select select
type input "Balcon sur docks - [GEOGRAPHIC_DATA]"
type input "[PERSON_NAME]"
type input "Charpentier"
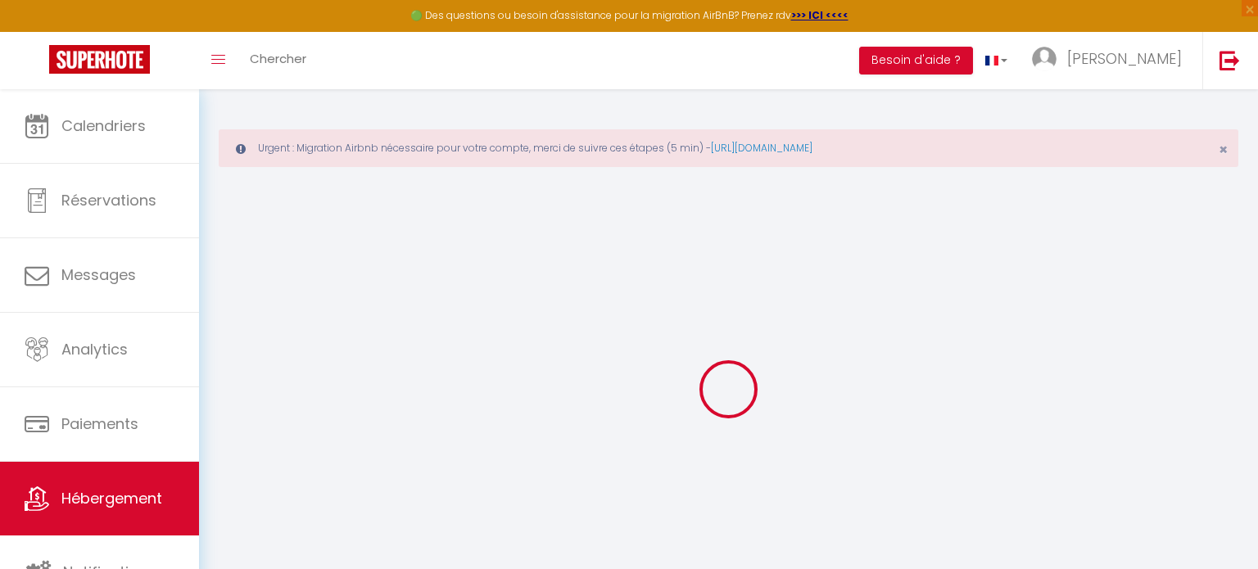
select select "6"
select select "3"
select select "2"
type input "120"
type input "75"
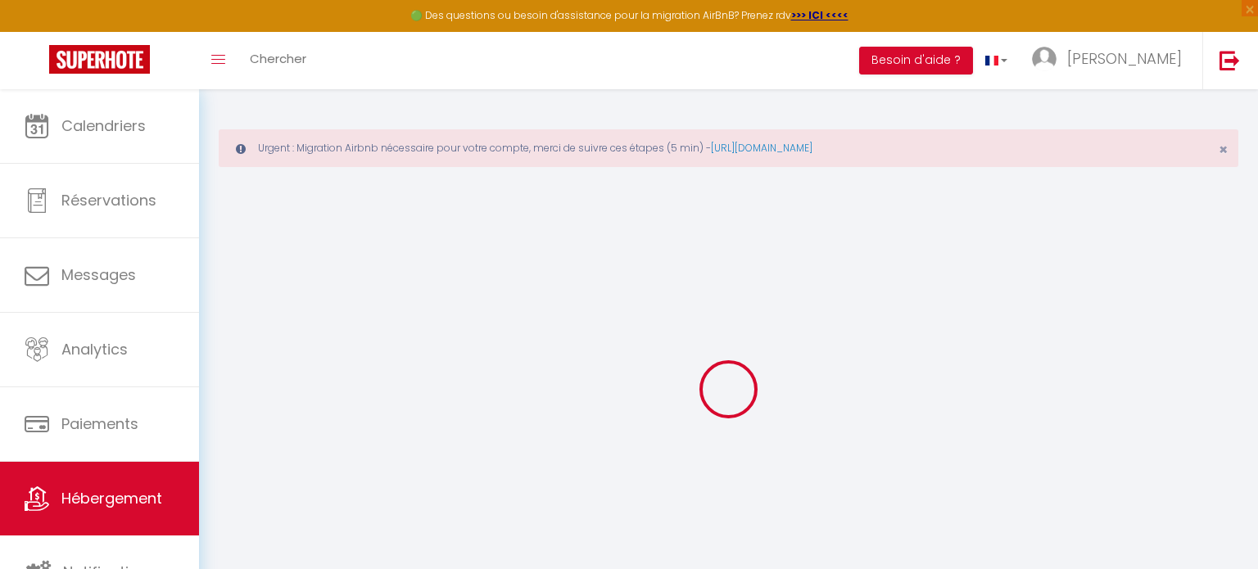
select select
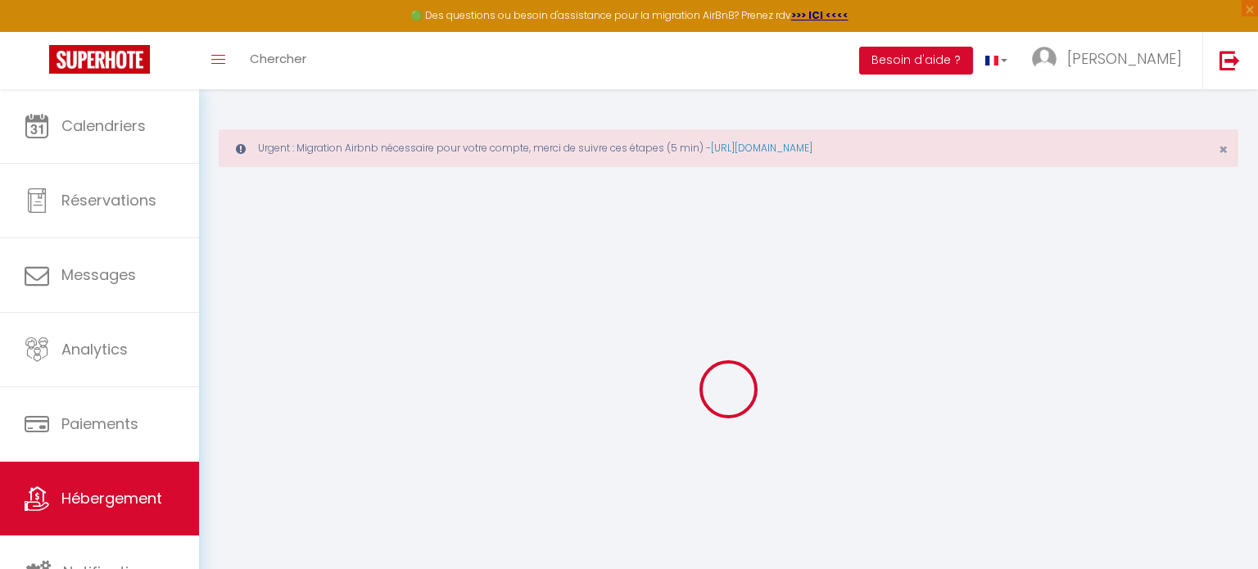
type input "[STREET_ADDRESS]"
type input "76600"
type input "[GEOGRAPHIC_DATA]"
type input "[EMAIL_ADDRESS][DOMAIN_NAME]"
select select "16270"
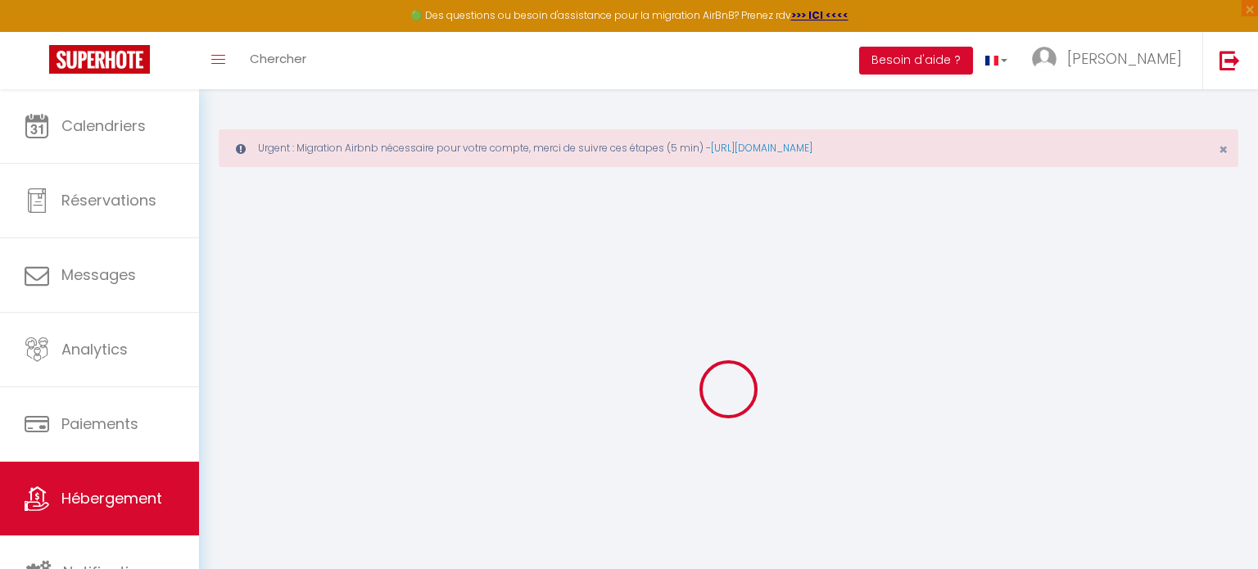
checkbox input "false"
type input "22"
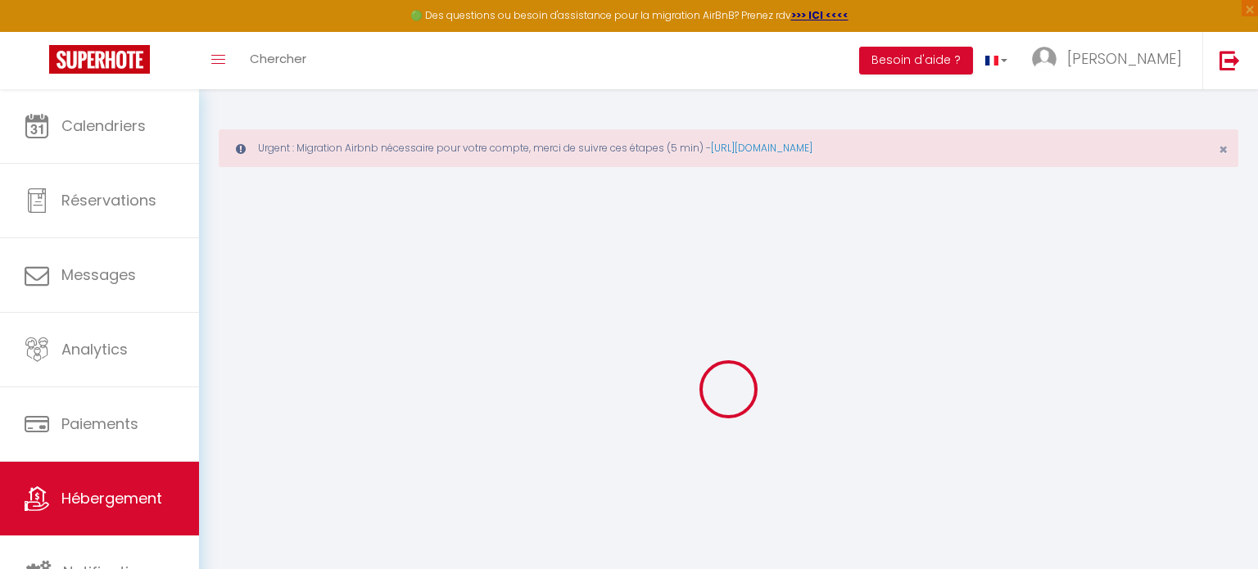
type input "75"
type input "0"
select select
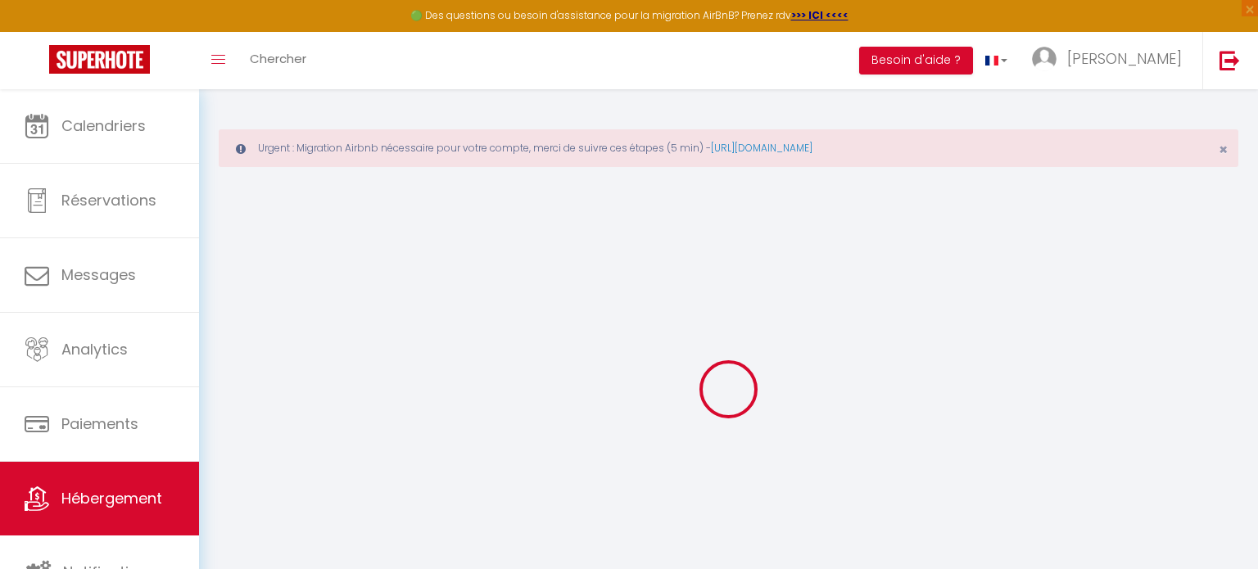
select select
checkbox input "false"
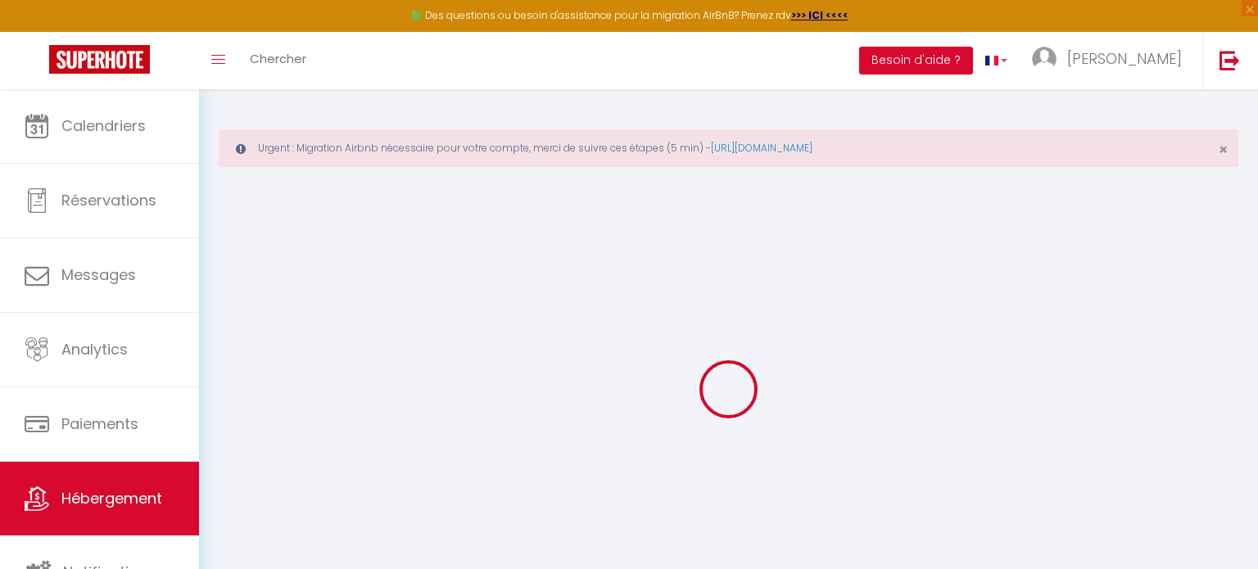
checkbox input "false"
select select
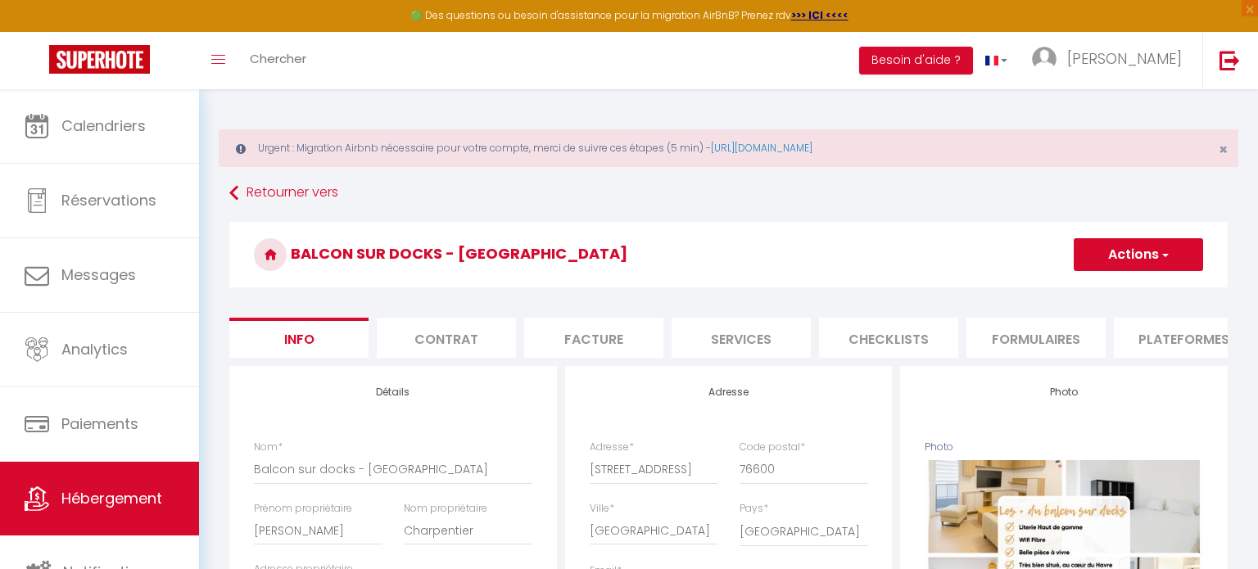
click at [1125, 263] on button "Actions" at bounding box center [1137, 254] width 129 height 33
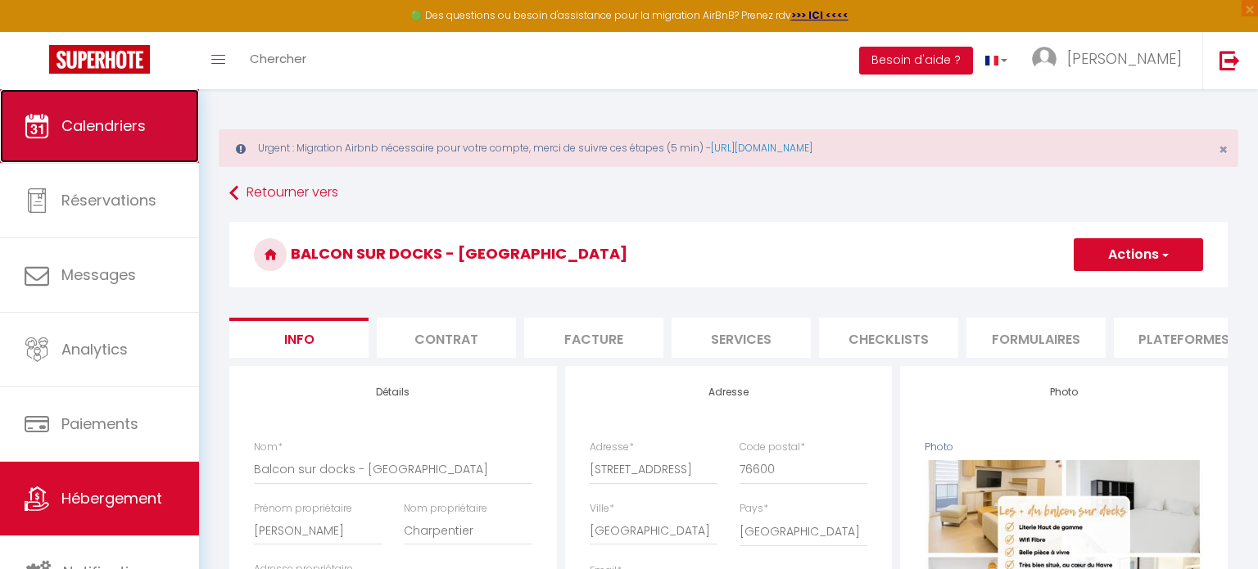
click at [90, 142] on link "Calendriers" at bounding box center [99, 126] width 199 height 74
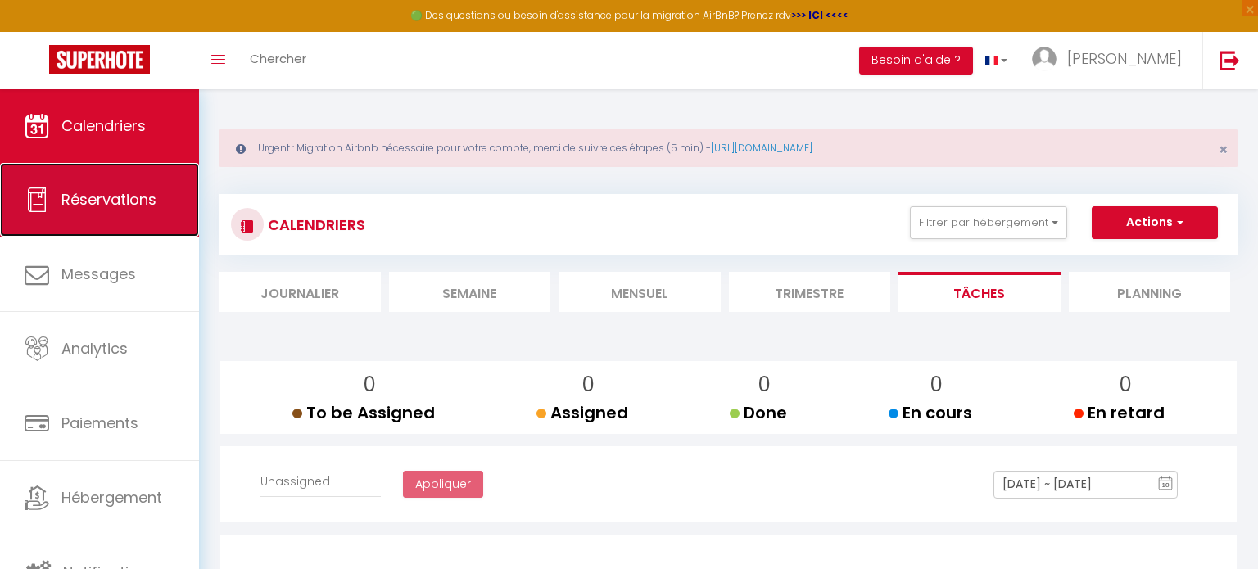
click at [187, 216] on link "Réservations" at bounding box center [99, 200] width 199 height 74
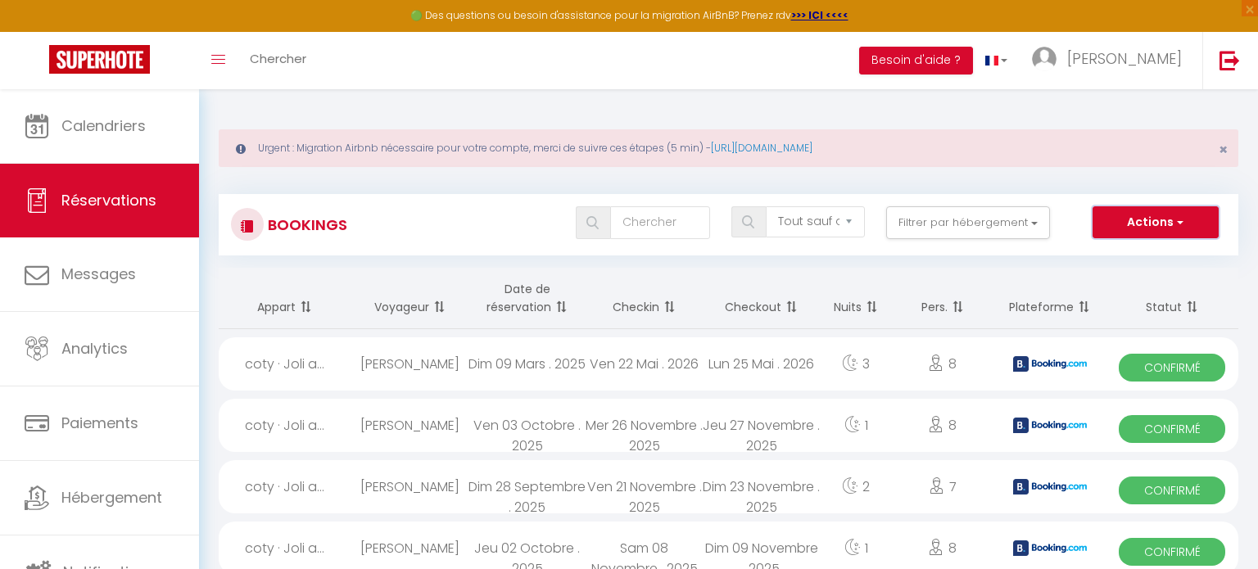
click at [1186, 224] on button "Actions" at bounding box center [1155, 222] width 126 height 33
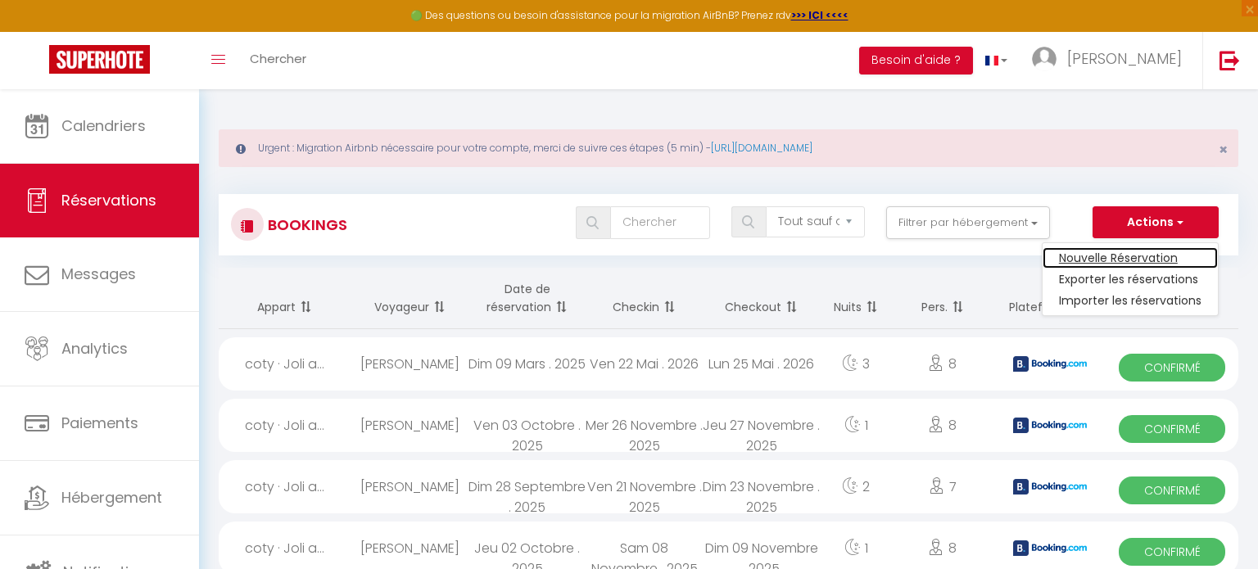
click at [1145, 258] on link "Nouvelle Réservation" at bounding box center [1129, 257] width 175 height 21
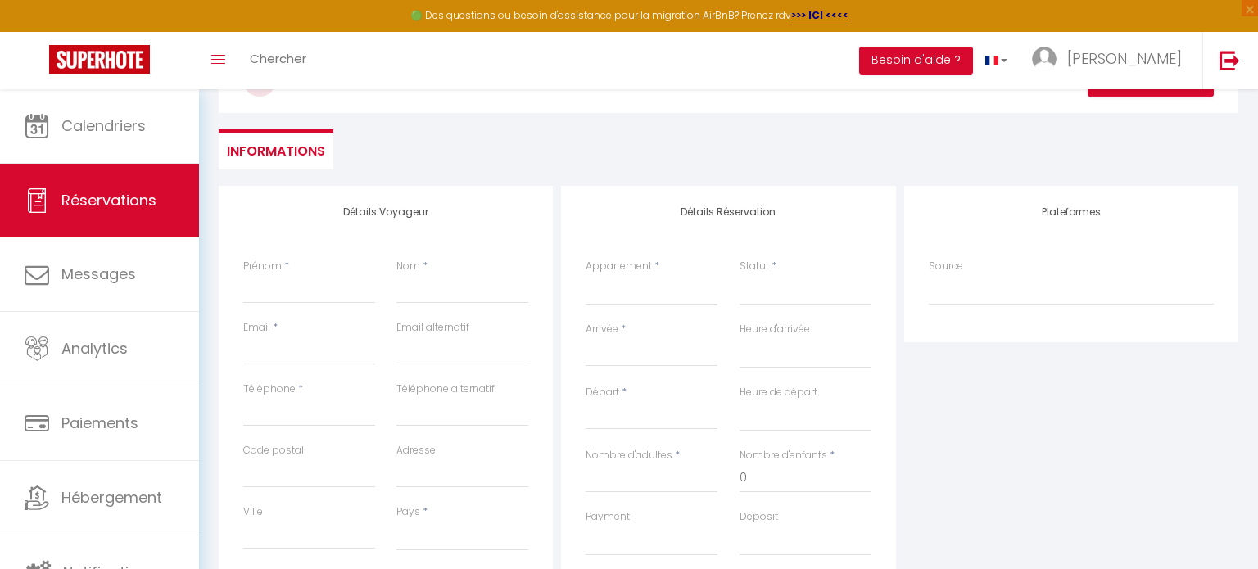
scroll to position [196, 0]
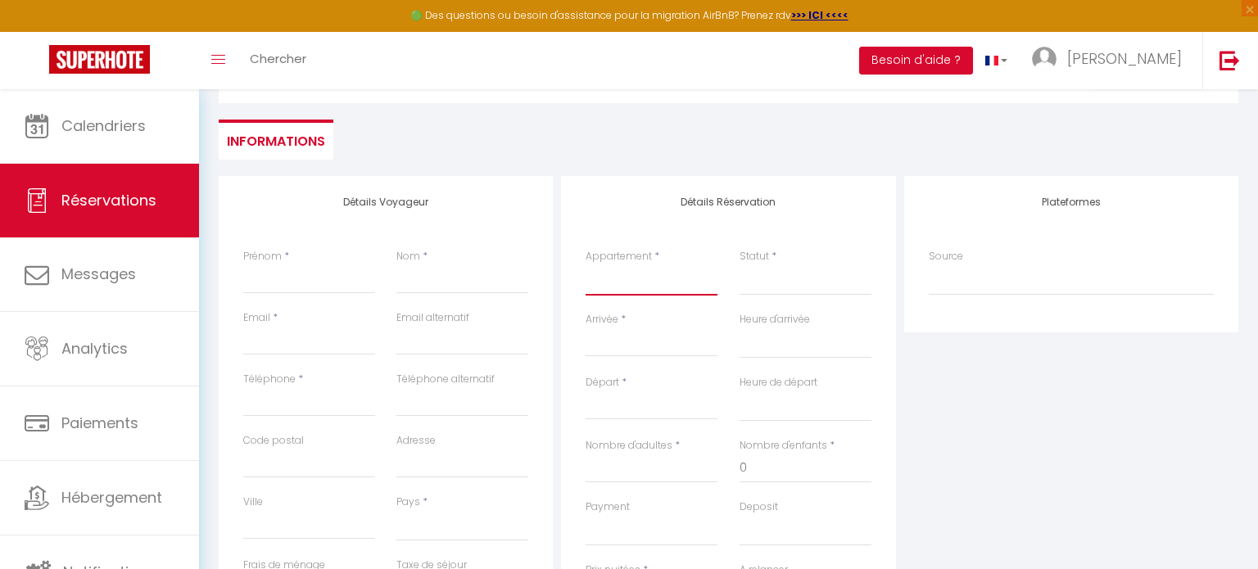
click at [629, 286] on select "la petite cour Havraise coty · Joli appartement familial Le Lesueur Balcon sur …" at bounding box center [651, 279] width 132 height 31
click at [585, 264] on select "la petite cour Havraise coty · Joli appartement familial Le Lesueur Balcon sur …" at bounding box center [651, 279] width 132 height 31
click at [247, 288] on input "Prénom" at bounding box center [309, 278] width 132 height 29
click at [675, 143] on ul "Informations" at bounding box center [728, 140] width 1019 height 40
click at [311, 277] on input "s" at bounding box center [309, 278] width 132 height 29
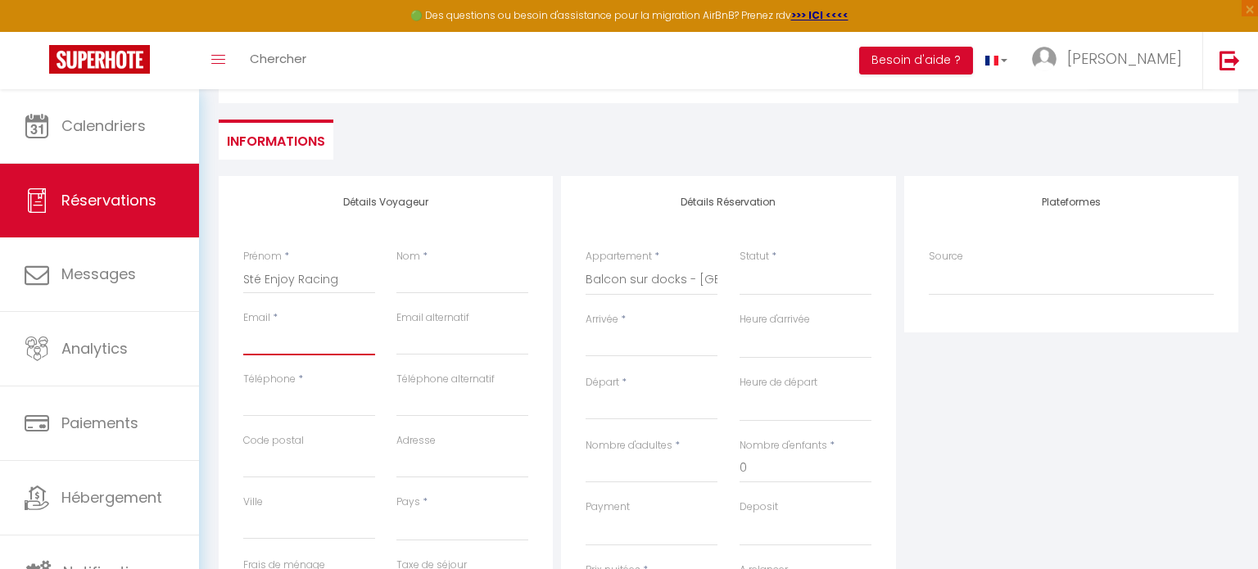
click at [256, 350] on input "Email client" at bounding box center [309, 340] width 132 height 29
click at [266, 468] on input "Code postal" at bounding box center [309, 463] width 132 height 29
click at [985, 411] on div "Plateformes Source Direct [DOMAIN_NAME] [DOMAIN_NAME] Chalet montagne Expedia G…" at bounding box center [1071, 468] width 342 height 585
click at [419, 461] on input "Adresse" at bounding box center [462, 463] width 132 height 29
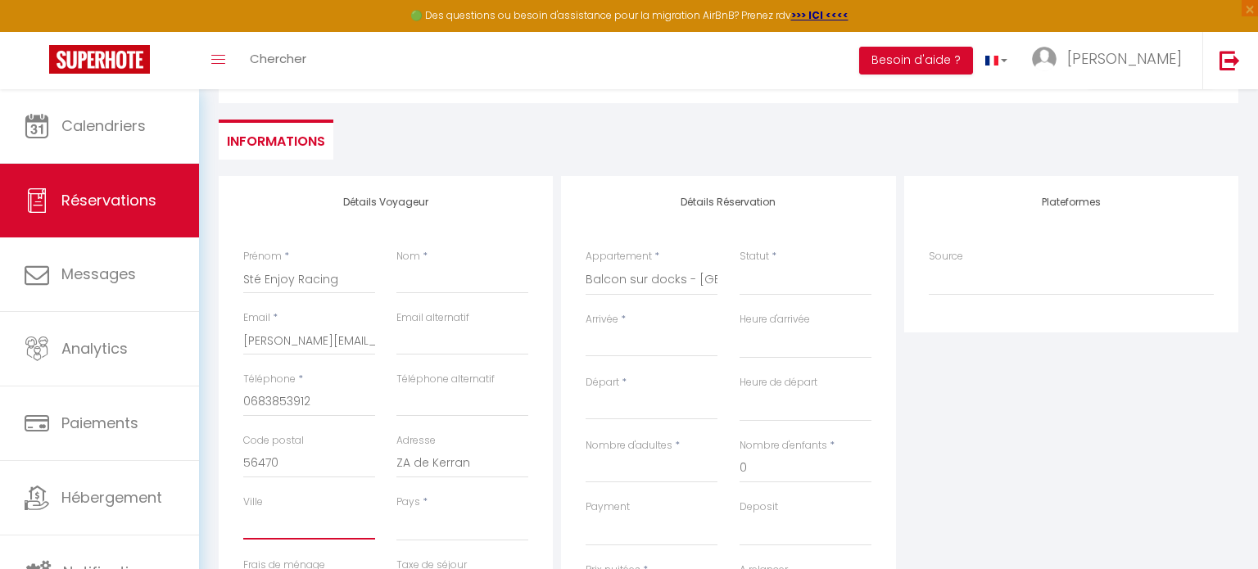
click at [256, 527] on input "Ville" at bounding box center [309, 524] width 132 height 29
click at [446, 529] on select "[GEOGRAPHIC_DATA] [GEOGRAPHIC_DATA] [GEOGRAPHIC_DATA] [GEOGRAPHIC_DATA] [GEOGRA…" at bounding box center [462, 525] width 132 height 31
click at [396, 510] on select "[GEOGRAPHIC_DATA] [GEOGRAPHIC_DATA] [GEOGRAPHIC_DATA] [GEOGRAPHIC_DATA] [GEOGRA…" at bounding box center [462, 525] width 132 height 31
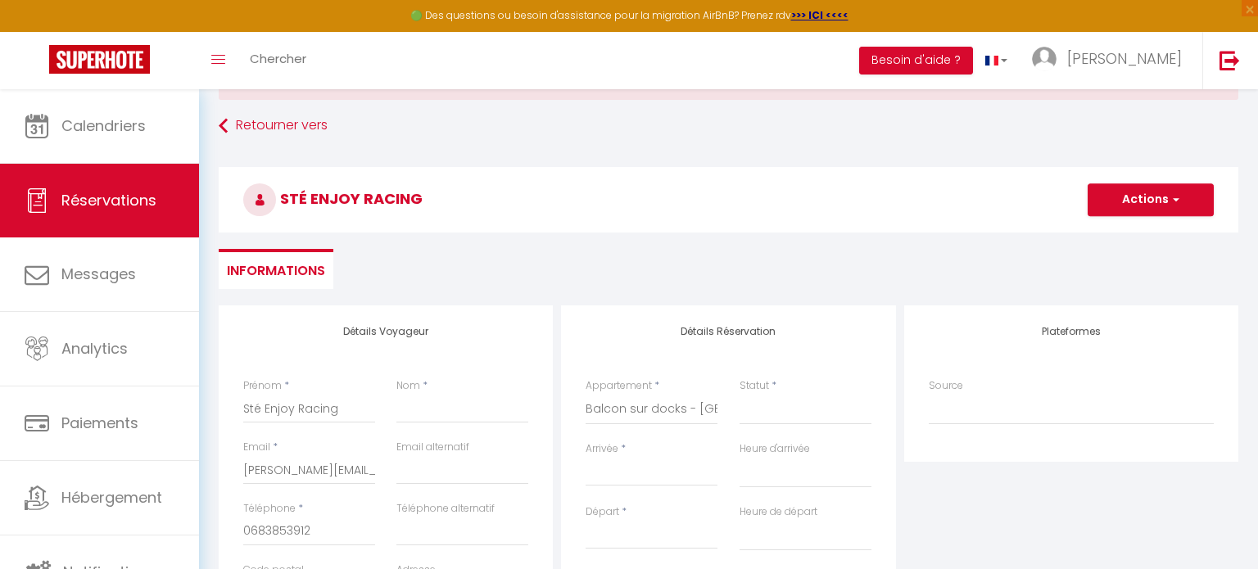
scroll to position [201, 0]
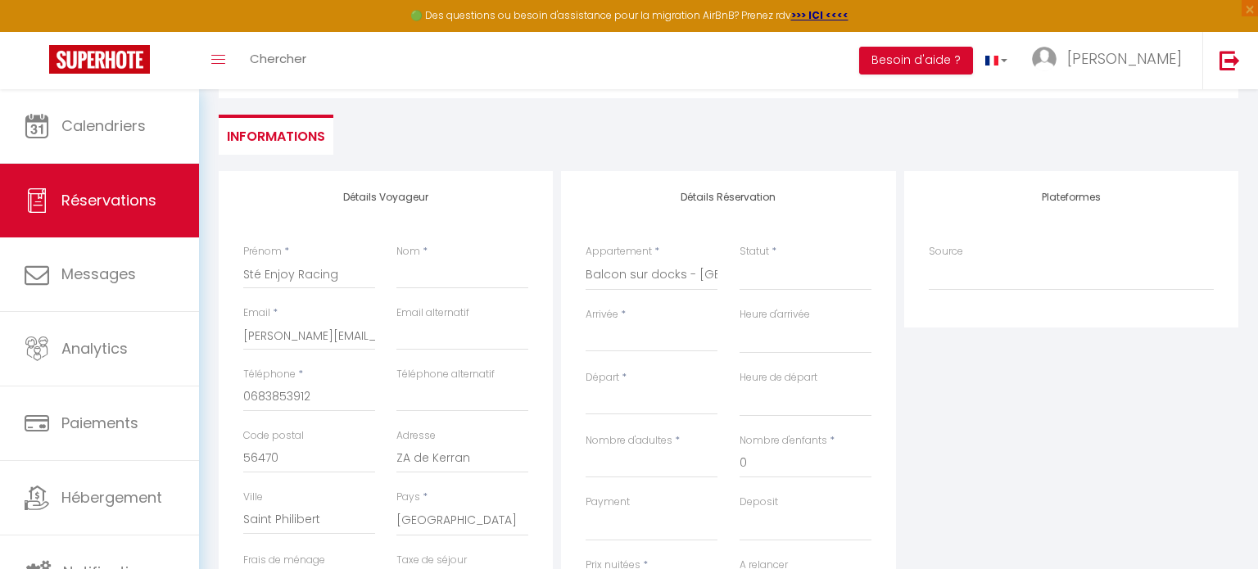
click at [616, 344] on input "Arrivée" at bounding box center [651, 338] width 132 height 21
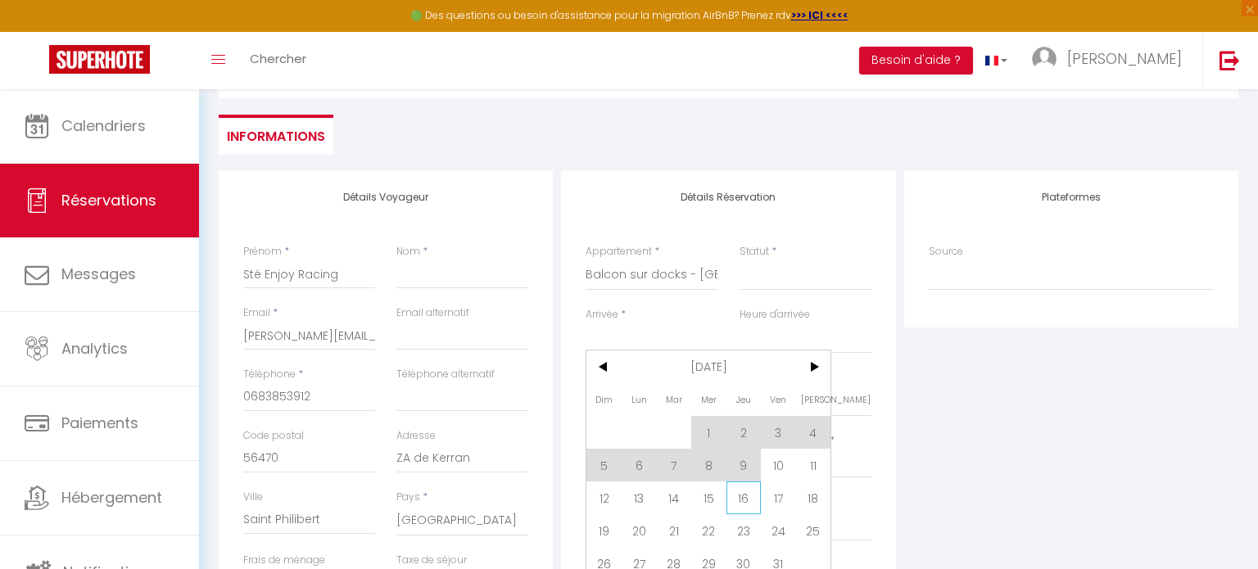
click at [743, 502] on span "16" at bounding box center [743, 497] width 35 height 33
click at [743, 502] on label "Deposit" at bounding box center [758, 503] width 38 height 16
click at [743, 291] on select "Confirmé Non Confirmé [PERSON_NAME] par le voyageur No Show Request" at bounding box center [805, 275] width 132 height 31
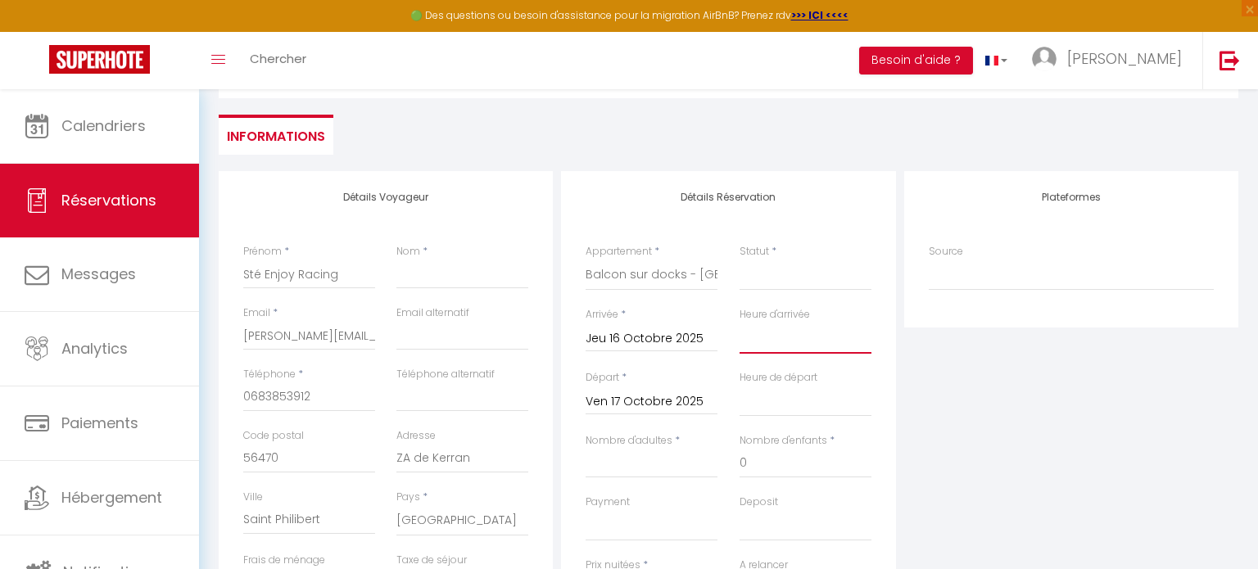
click at [792, 340] on select "00:00 00:30 01:00 01:30 02:00 02:30 03:00 03:30 04:00 04:30 05:00 05:30 06:00 0…" at bounding box center [805, 338] width 132 height 31
click at [739, 323] on select "00:00 00:30 01:00 01:30 02:00 02:30 03:00 03:30 04:00 04:30 05:00 05:30 06:00 0…" at bounding box center [805, 338] width 132 height 31
click at [639, 409] on input "Ven 17 Octobre 2025" at bounding box center [651, 401] width 132 height 21
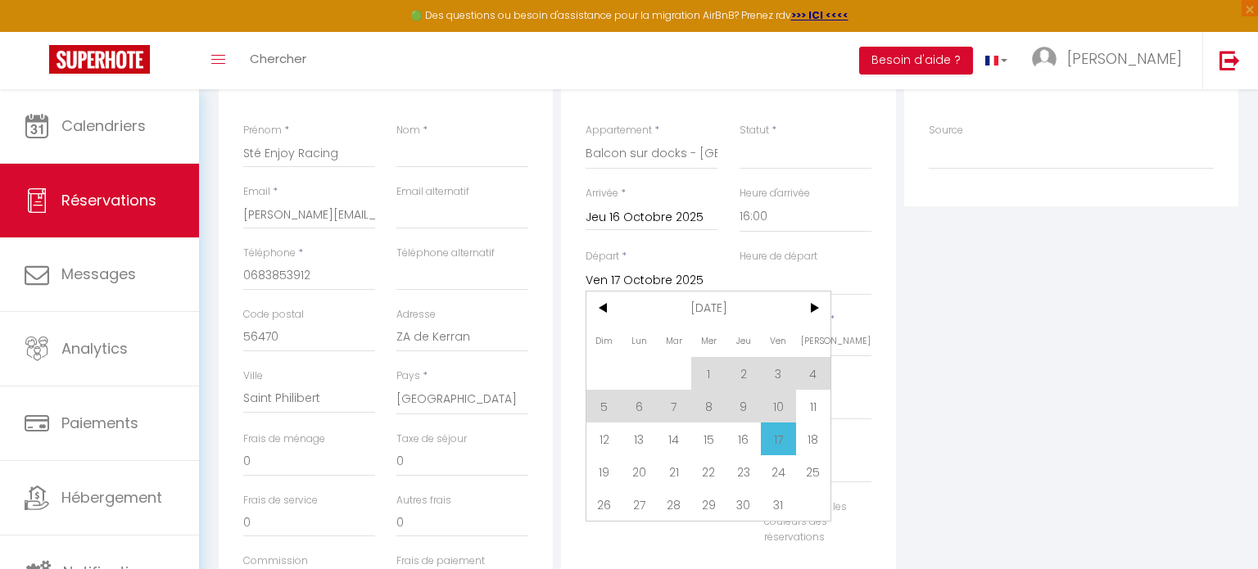
scroll to position [348, 0]
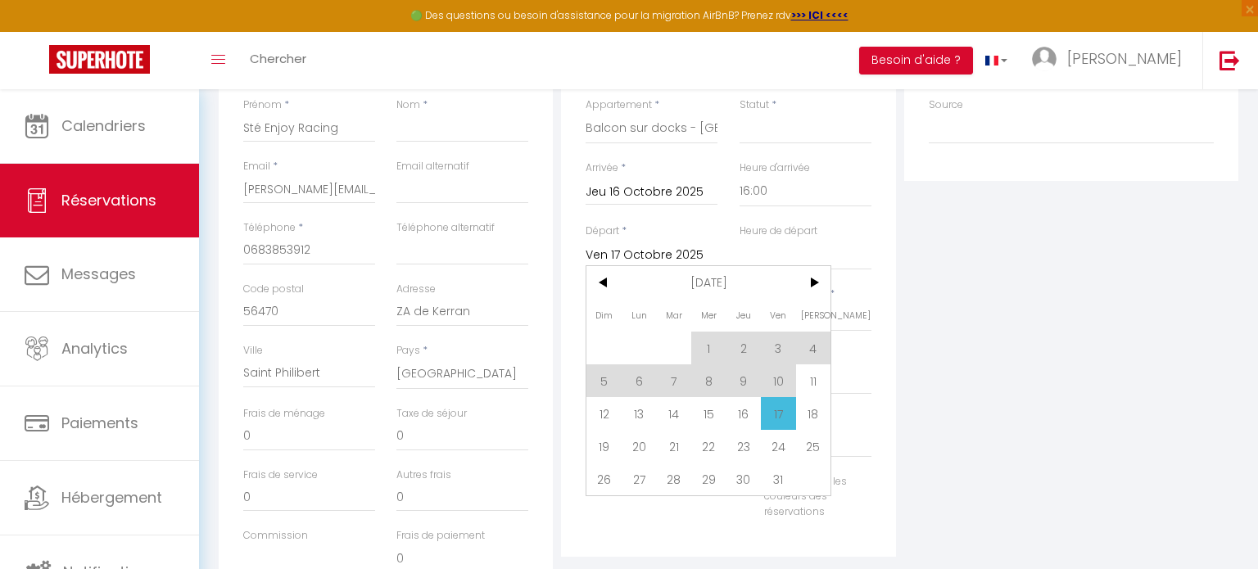
click at [604, 485] on span "26" at bounding box center [603, 479] width 35 height 33
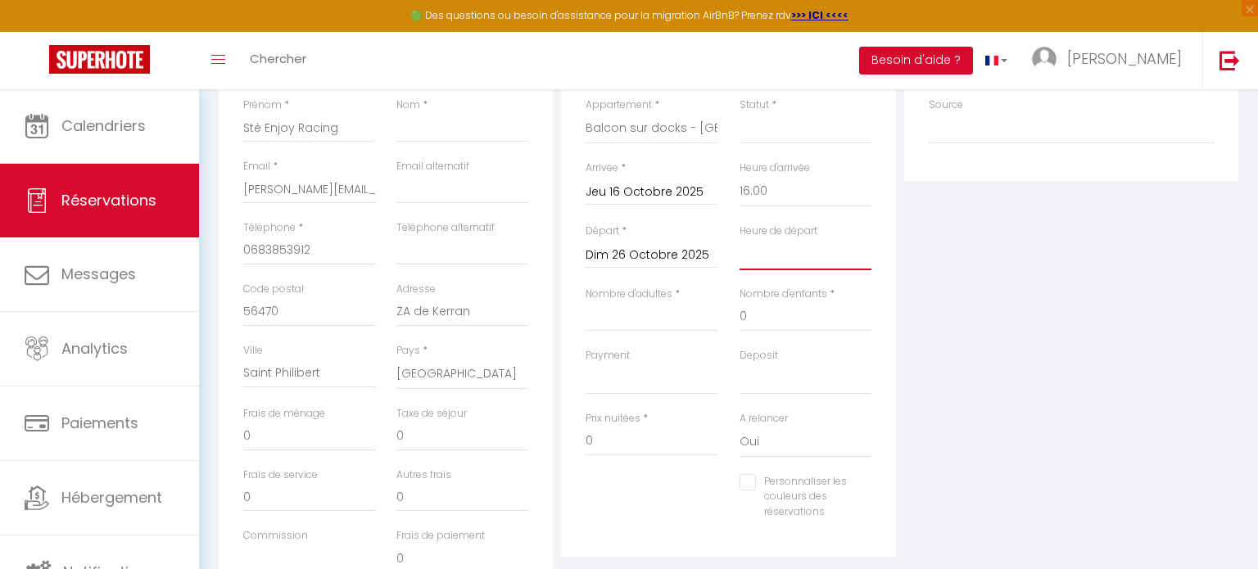
click at [754, 264] on select "00:00 00:30 01:00 01:30 02:00 02:30 03:00 03:30 04:00 04:30 05:00 05:30 06:00 0…" at bounding box center [805, 254] width 132 height 31
click at [739, 239] on select "00:00 00:30 01:00 01:30 02:00 02:30 03:00 03:30 04:00 04:30 05:00 05:30 06:00 0…" at bounding box center [805, 254] width 132 height 31
click at [651, 320] on input "Nombre d'adultes" at bounding box center [651, 316] width 132 height 29
click at [622, 385] on select "OK KO" at bounding box center [651, 379] width 132 height 31
click at [621, 386] on select "OK KO" at bounding box center [651, 379] width 132 height 31
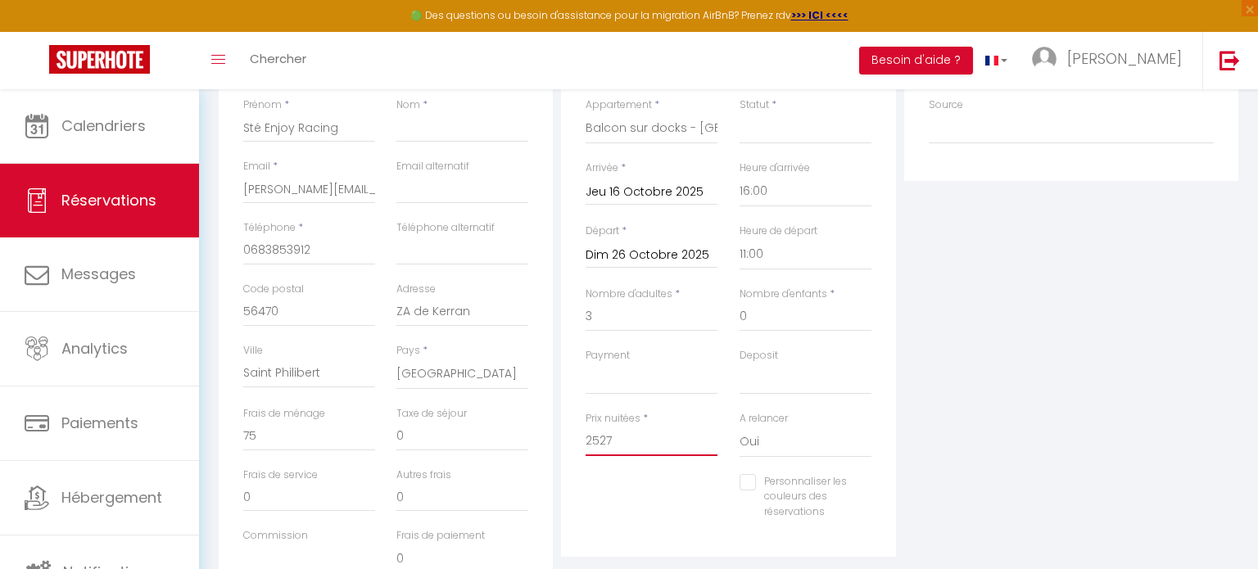
click at [604, 445] on input "2527" at bounding box center [651, 441] width 132 height 29
drag, startPoint x: 618, startPoint y: 444, endPoint x: 550, endPoint y: 437, distance: 68.3
click at [550, 437] on div "Détails Voyageur Prénom * Sté Enjoy Racing Nom * Email * [EMAIL_ADDRESS][DOMAIN…" at bounding box center [729, 317] width 1028 height 585
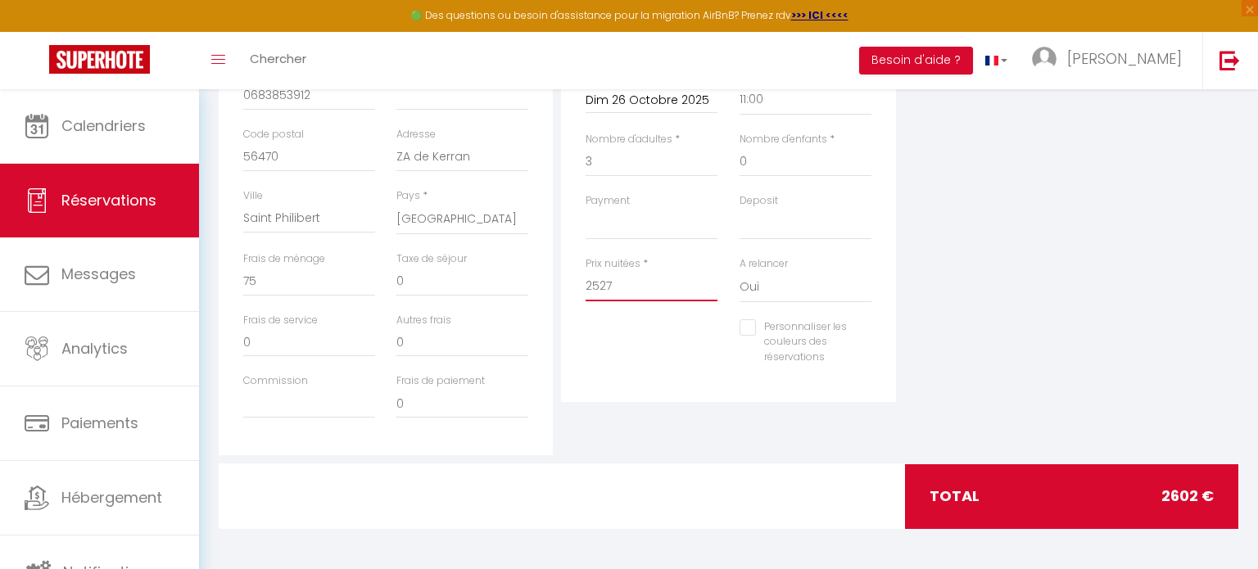
scroll to position [502, 0]
click at [617, 291] on input "2527" at bounding box center [651, 287] width 132 height 29
click at [300, 350] on input "0" at bounding box center [309, 342] width 132 height 29
click at [479, 342] on input "0" at bounding box center [462, 342] width 132 height 29
click at [621, 429] on div "Détails Réservation Appartement * la petite cour Havraise coty · Joli apparteme…" at bounding box center [728, 163] width 342 height 585
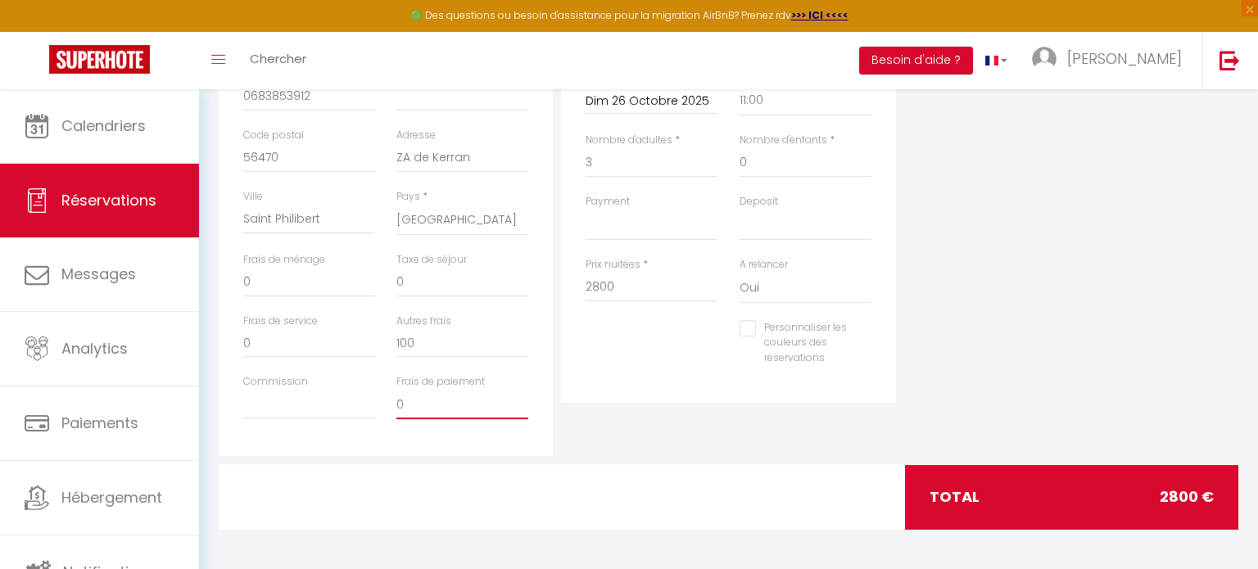
click at [470, 415] on input "0" at bounding box center [462, 404] width 132 height 29
click at [1021, 481] on div "total 2800 €" at bounding box center [1072, 497] width 334 height 64
click at [1019, 487] on div "total 2800 €" at bounding box center [1072, 497] width 334 height 64
click at [299, 282] on input "0" at bounding box center [309, 282] width 132 height 29
click at [1124, 297] on div "Plateformes Source Direct [DOMAIN_NAME] [DOMAIN_NAME] Chalet montagne Expedia G…" at bounding box center [1071, 163] width 342 height 585
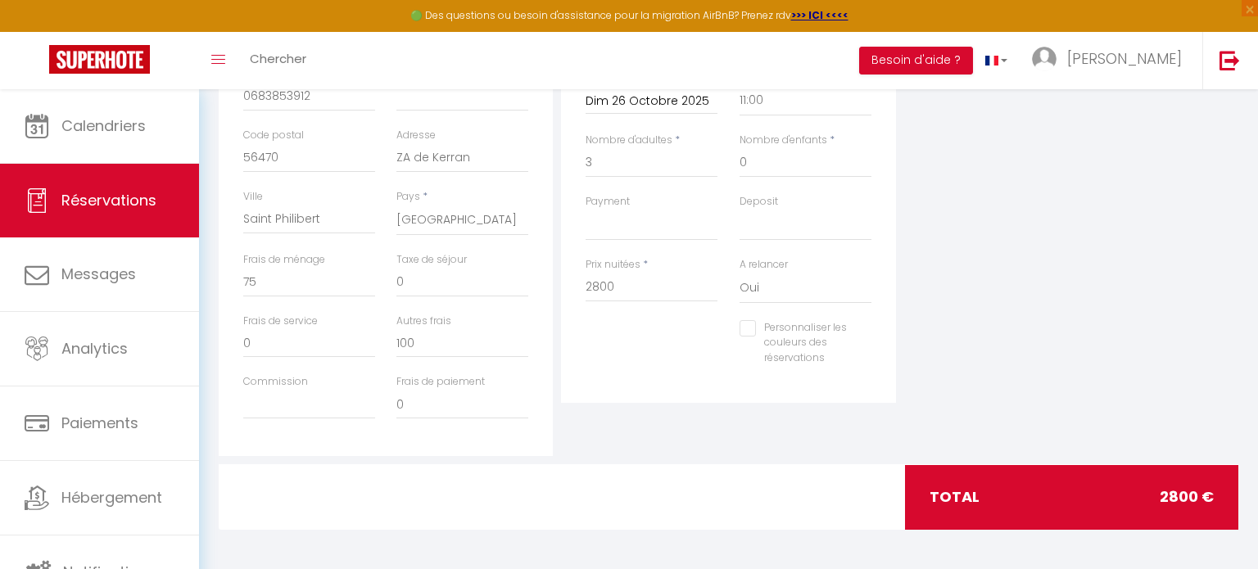
click at [897, 317] on div "Détails Réservation Appartement * la petite cour Havraise coty · Joli apparteme…" at bounding box center [728, 163] width 342 height 585
click at [308, 278] on input "75" at bounding box center [309, 282] width 132 height 29
click at [429, 332] on input "100" at bounding box center [462, 342] width 132 height 29
click at [662, 281] on input "2800" at bounding box center [651, 287] width 132 height 29
click at [1001, 346] on div "Plateformes Source Direct [DOMAIN_NAME] [DOMAIN_NAME] Chalet montagne Expedia G…" at bounding box center [1071, 163] width 342 height 585
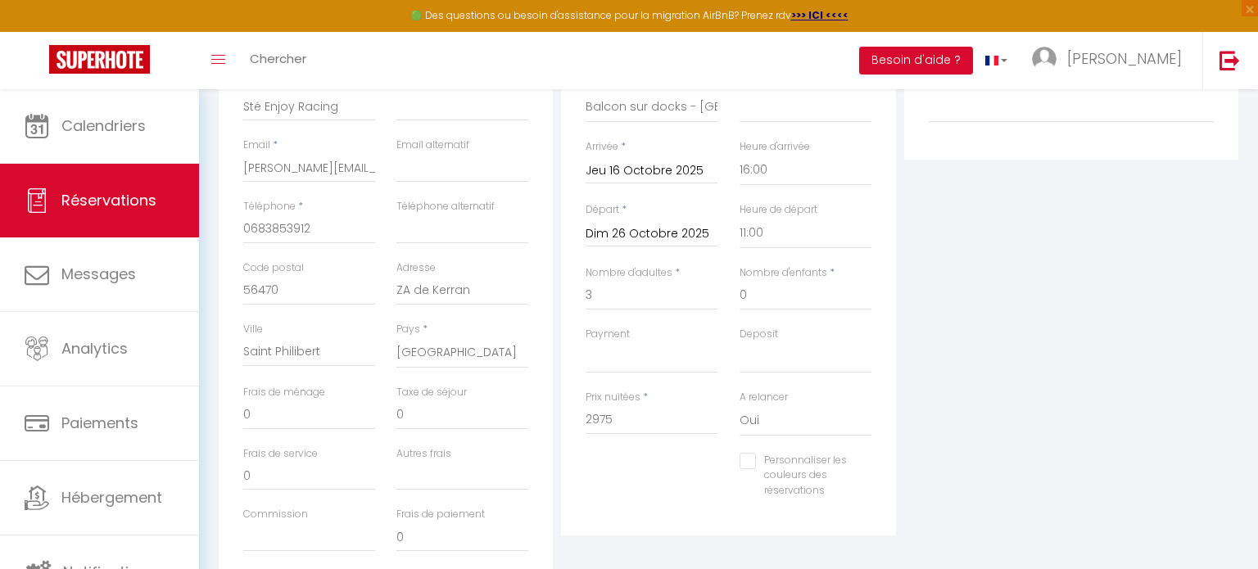
scroll to position [373, 0]
click at [754, 355] on select "OK KO" at bounding box center [805, 353] width 132 height 31
click at [739, 338] on select "OK KO" at bounding box center [805, 353] width 132 height 31
click at [676, 355] on select "OK KO" at bounding box center [651, 353] width 132 height 31
click at [585, 338] on select "OK KO" at bounding box center [651, 353] width 132 height 31
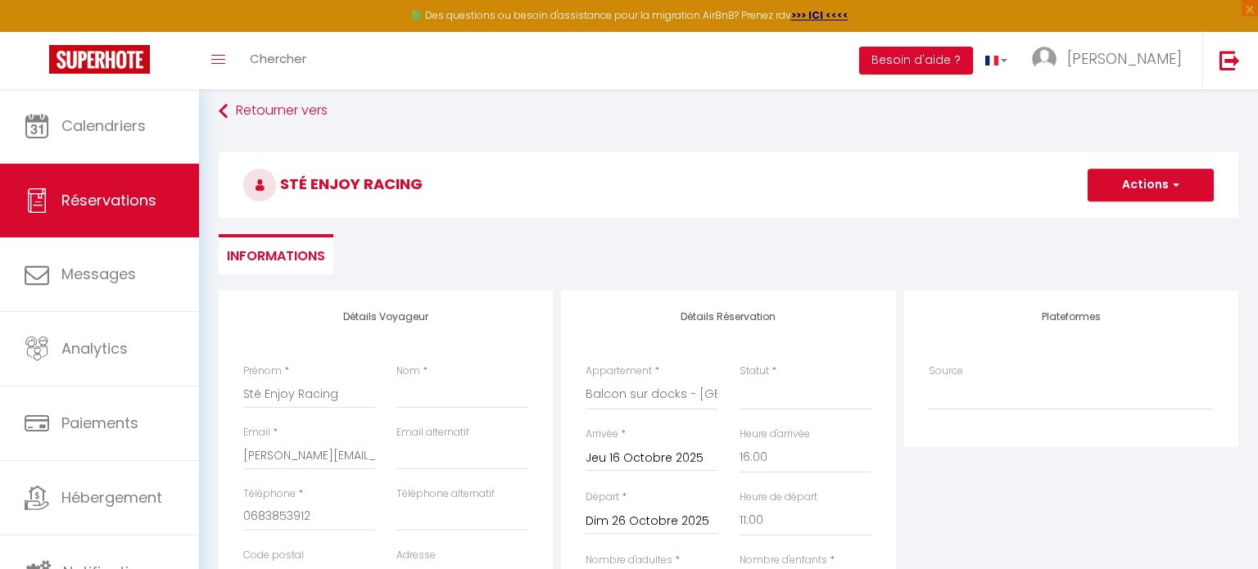
scroll to position [71, 0]
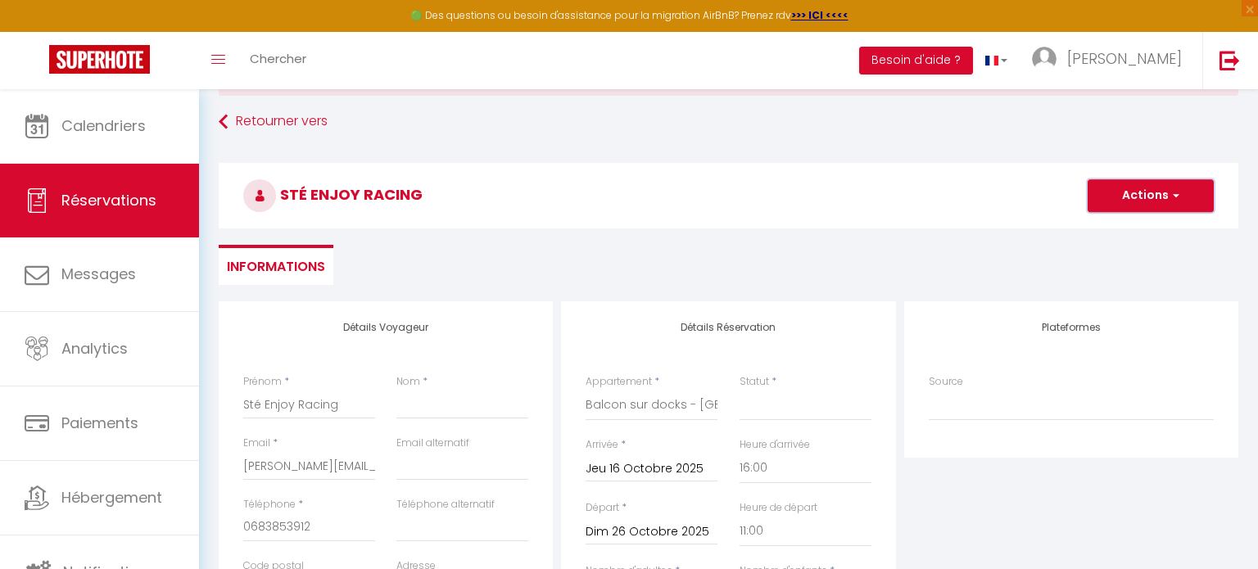
click at [1164, 198] on button "Actions" at bounding box center [1150, 195] width 126 height 33
click at [1119, 230] on link "Enregistrer" at bounding box center [1133, 231] width 129 height 21
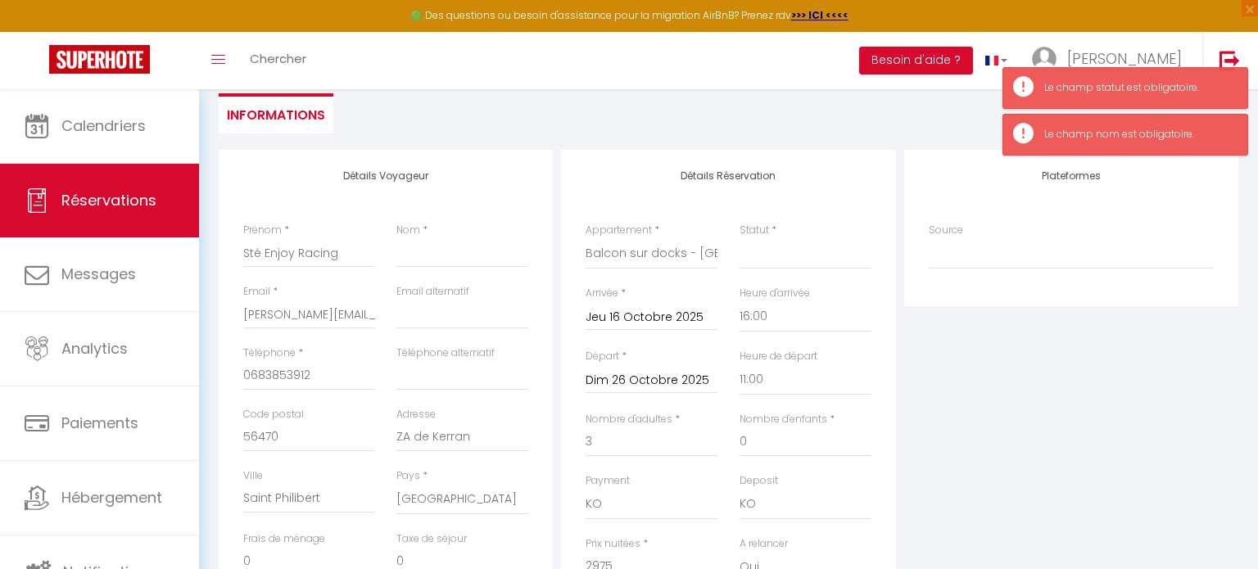
scroll to position [228, 0]
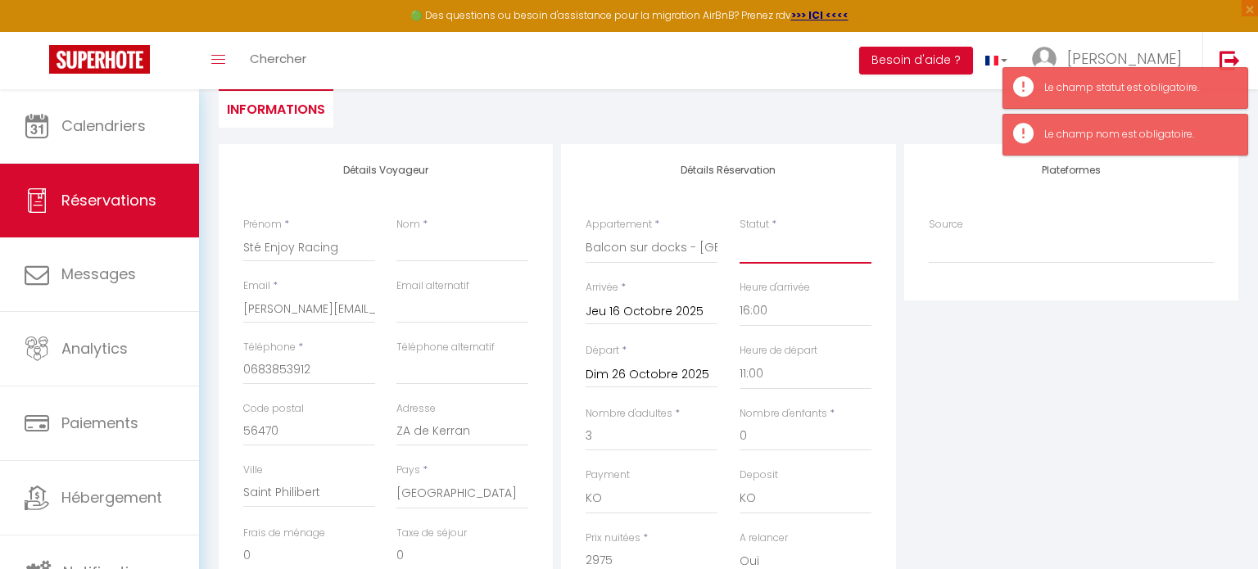
click at [761, 247] on select "Confirmé Non Confirmé [PERSON_NAME] par le voyageur No Show Request" at bounding box center [805, 248] width 132 height 31
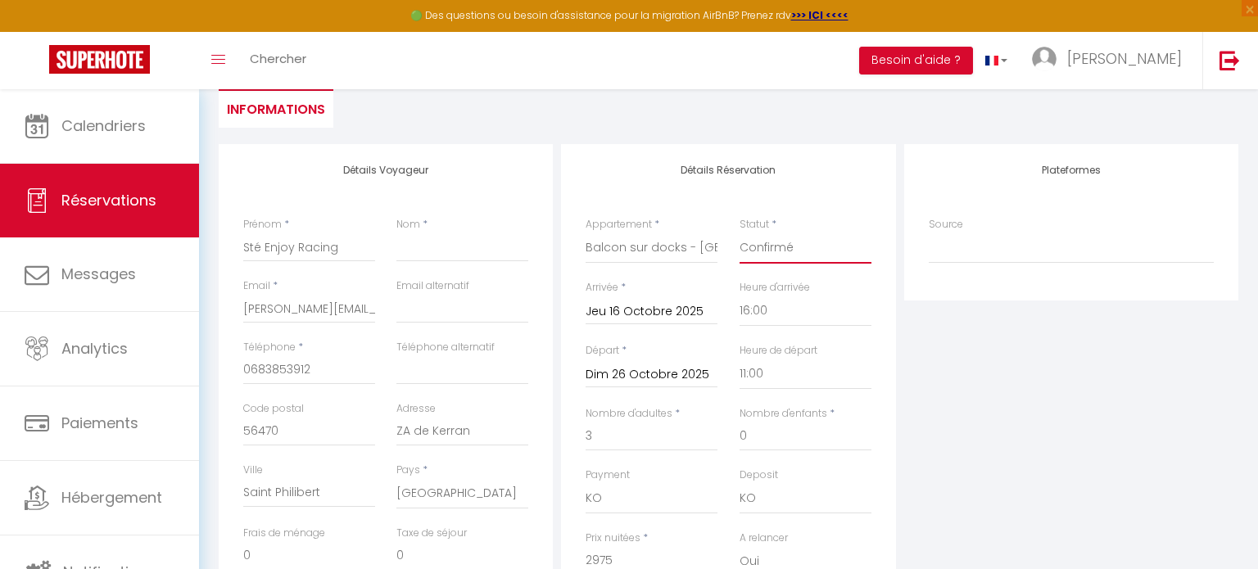
click at [739, 233] on select "Confirmé Non Confirmé [PERSON_NAME] par le voyageur No Show Request" at bounding box center [805, 248] width 132 height 31
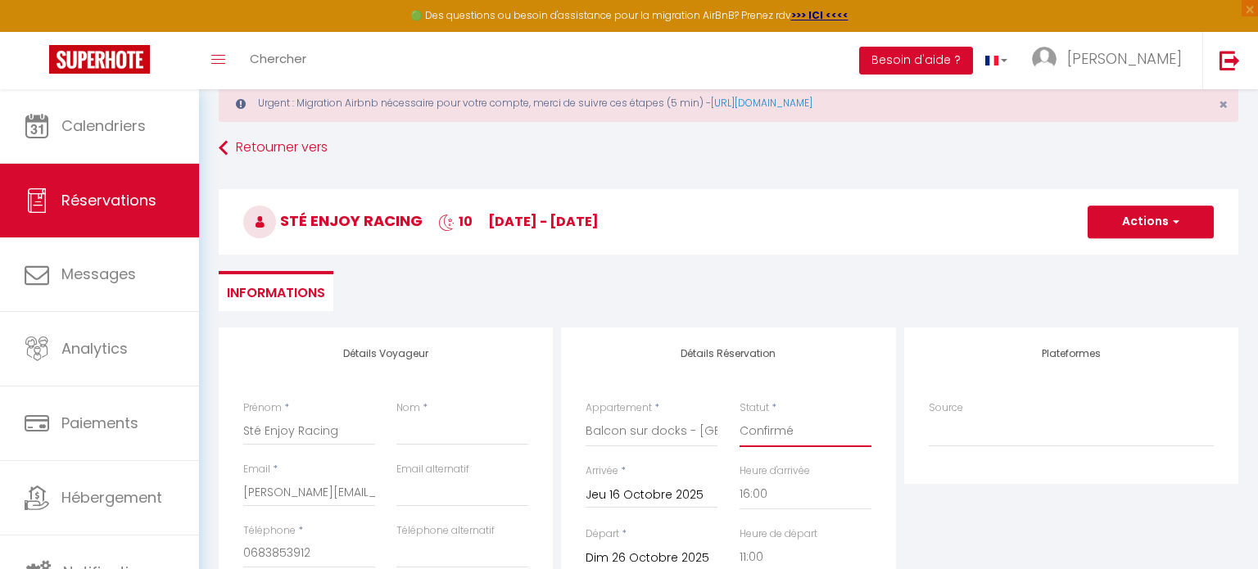
scroll to position [0, 0]
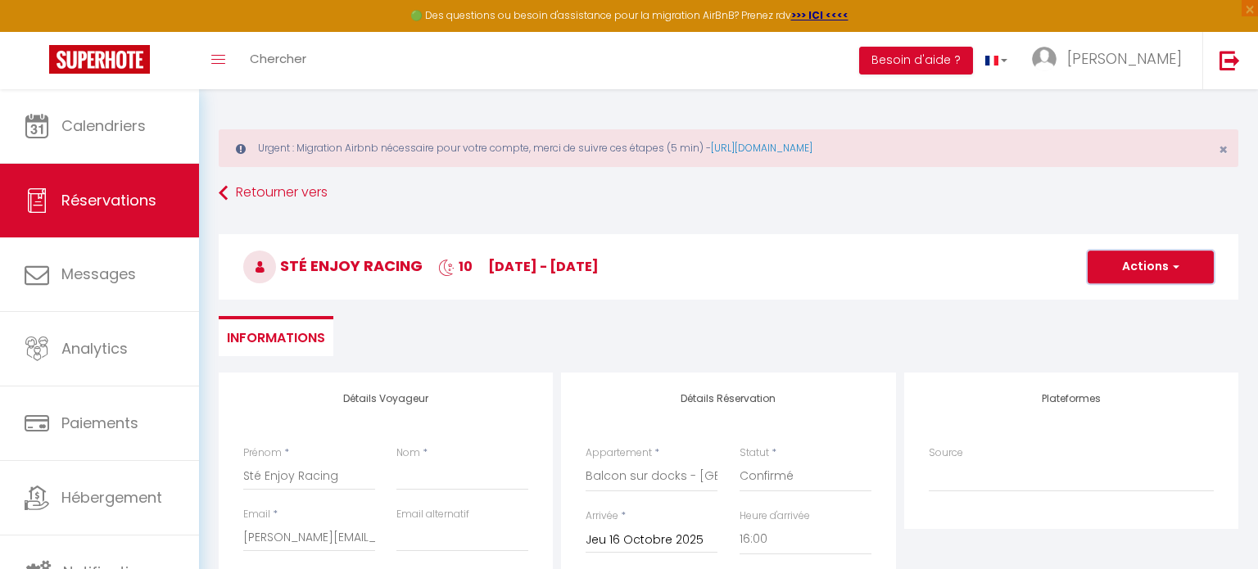
click at [1150, 278] on button "Actions" at bounding box center [1150, 267] width 126 height 33
click at [1123, 303] on link "Enregistrer" at bounding box center [1133, 302] width 129 height 21
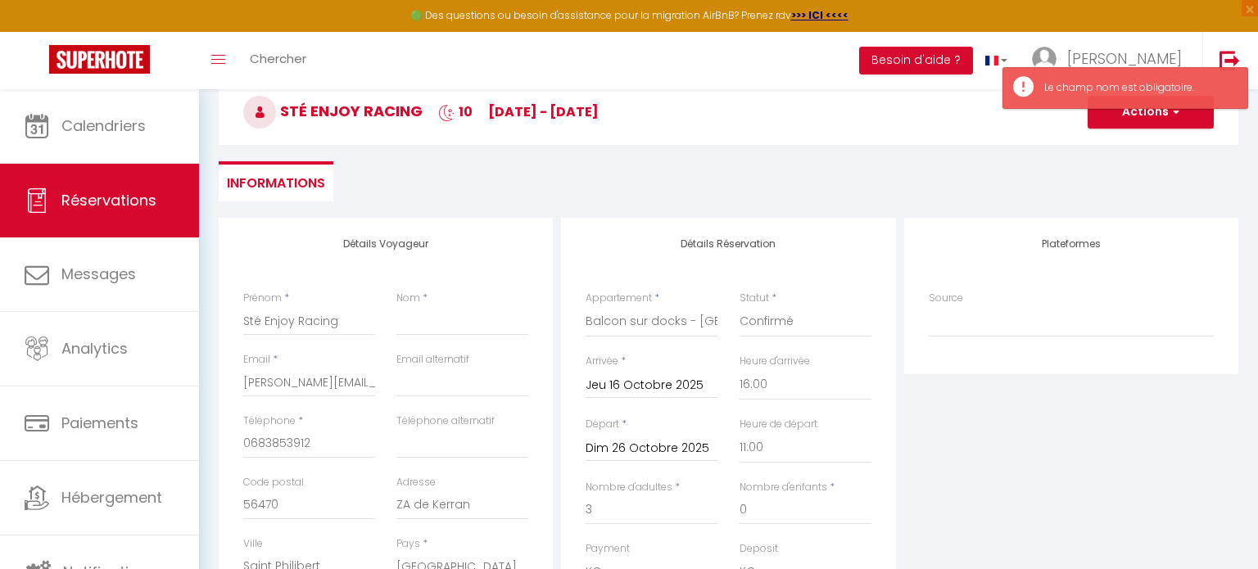
scroll to position [156, 0]
click at [422, 324] on input "Nom" at bounding box center [462, 319] width 132 height 29
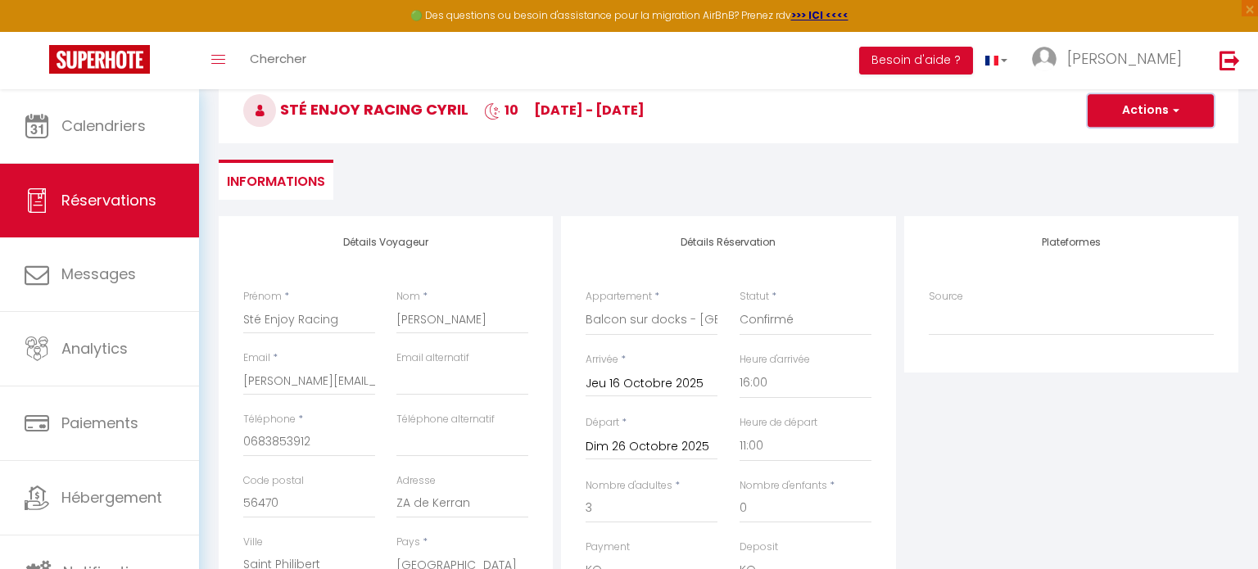
click at [1162, 113] on button "Actions" at bounding box center [1150, 110] width 126 height 33
click at [1146, 140] on link "Enregistrer" at bounding box center [1133, 146] width 129 height 21
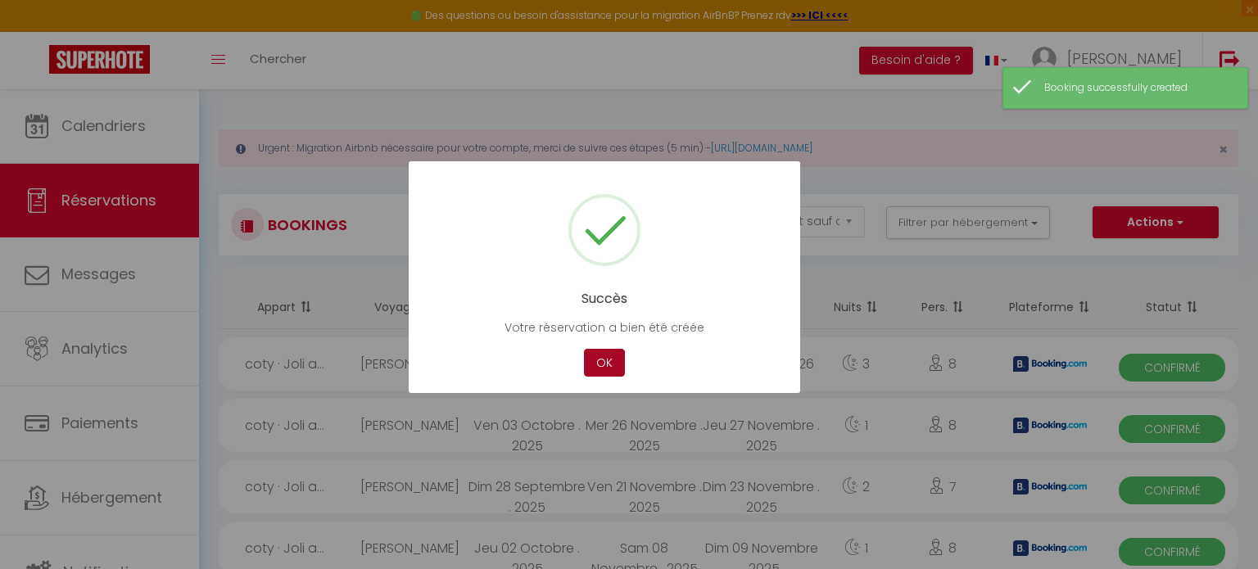
click at [602, 364] on button "OK" at bounding box center [604, 363] width 41 height 29
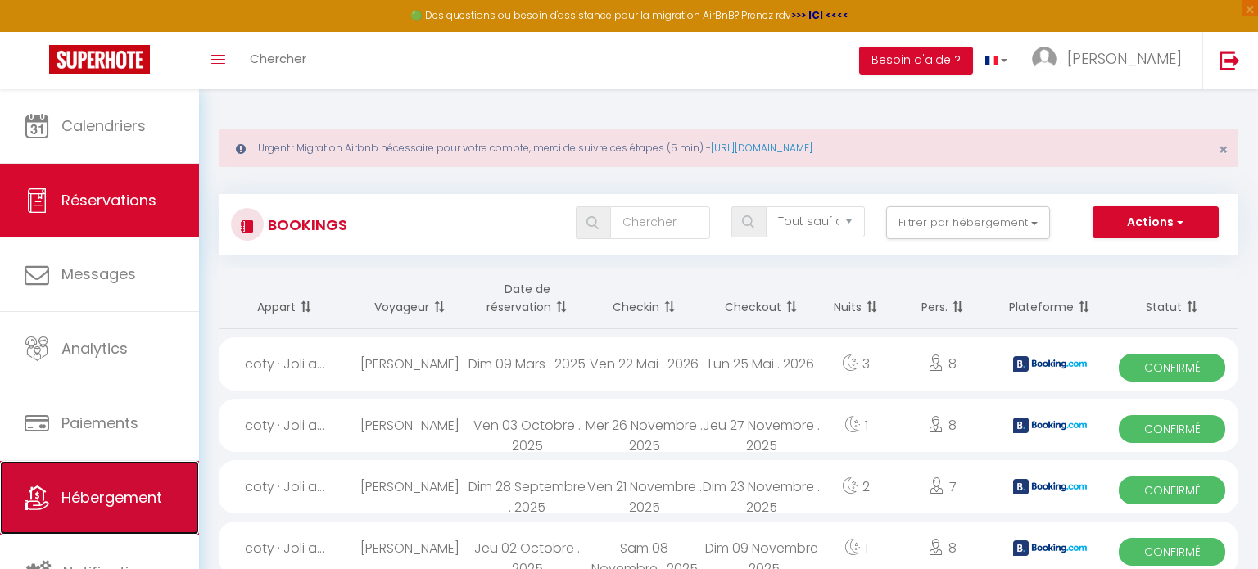
click at [137, 504] on span "Hébergement" at bounding box center [111, 497] width 101 height 20
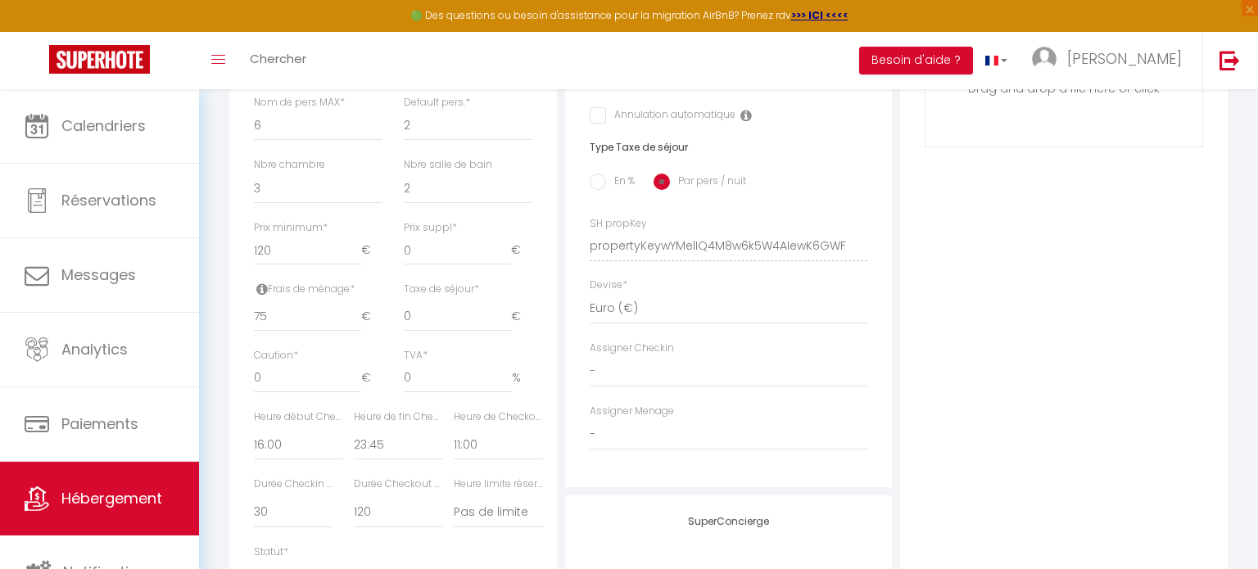
scroll to position [688, 0]
click at [300, 369] on input "0" at bounding box center [307, 373] width 107 height 29
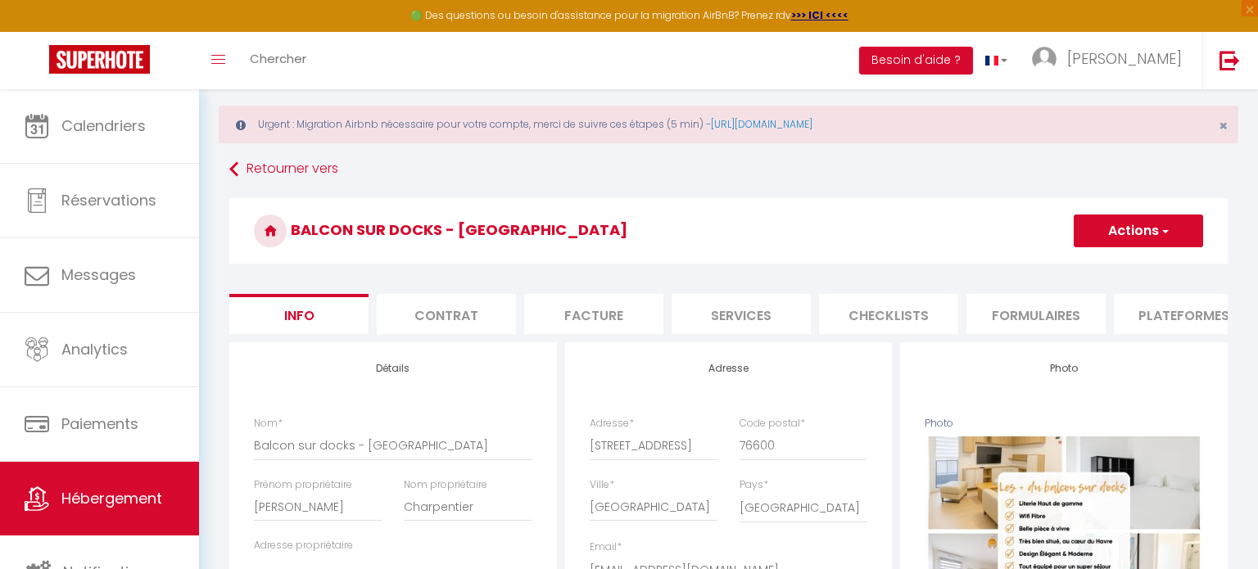
scroll to position [0, 0]
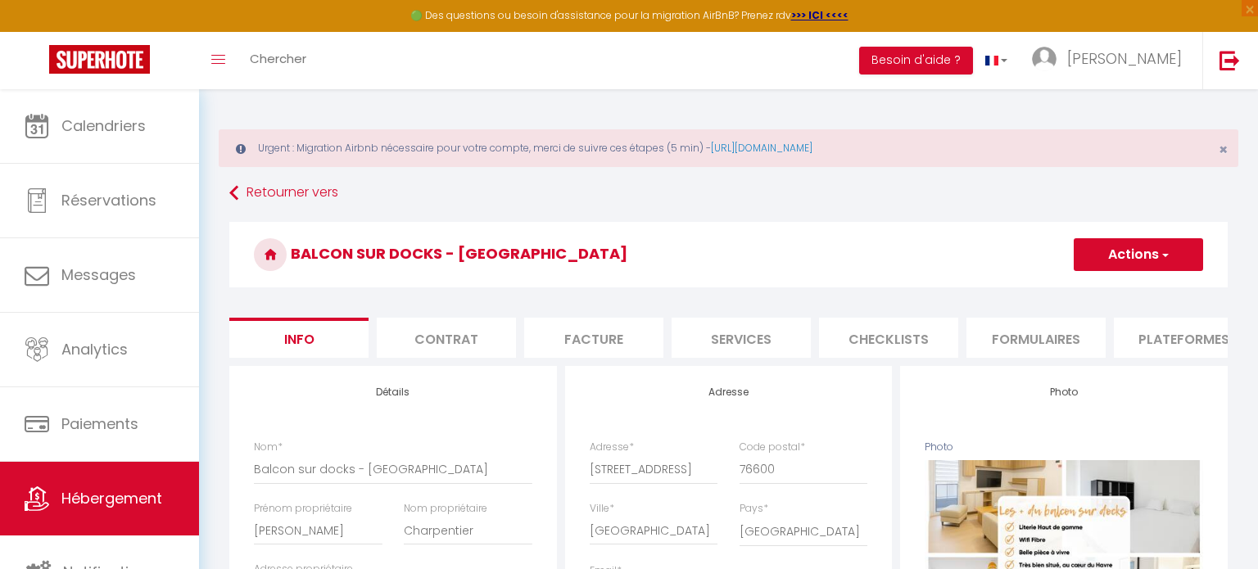
click at [1151, 256] on button "Actions" at bounding box center [1137, 254] width 129 height 33
click at [1064, 296] on input "Enregistrer" at bounding box center [1073, 290] width 61 height 16
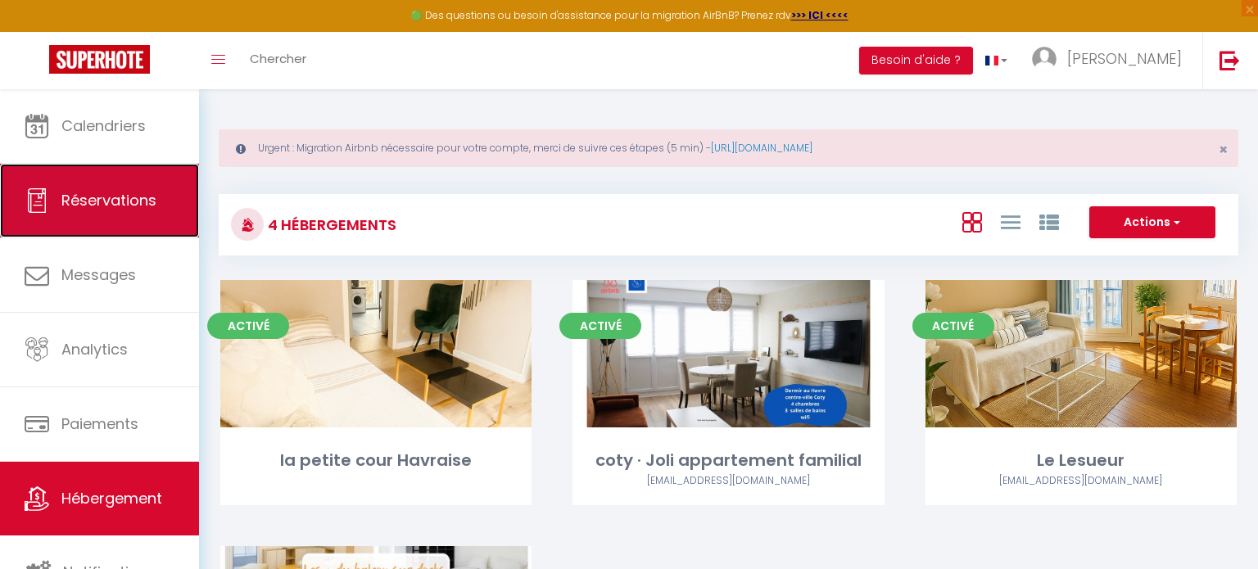
click at [115, 215] on link "Réservations" at bounding box center [99, 201] width 199 height 74
click at [93, 212] on link "Réservations" at bounding box center [99, 201] width 199 height 74
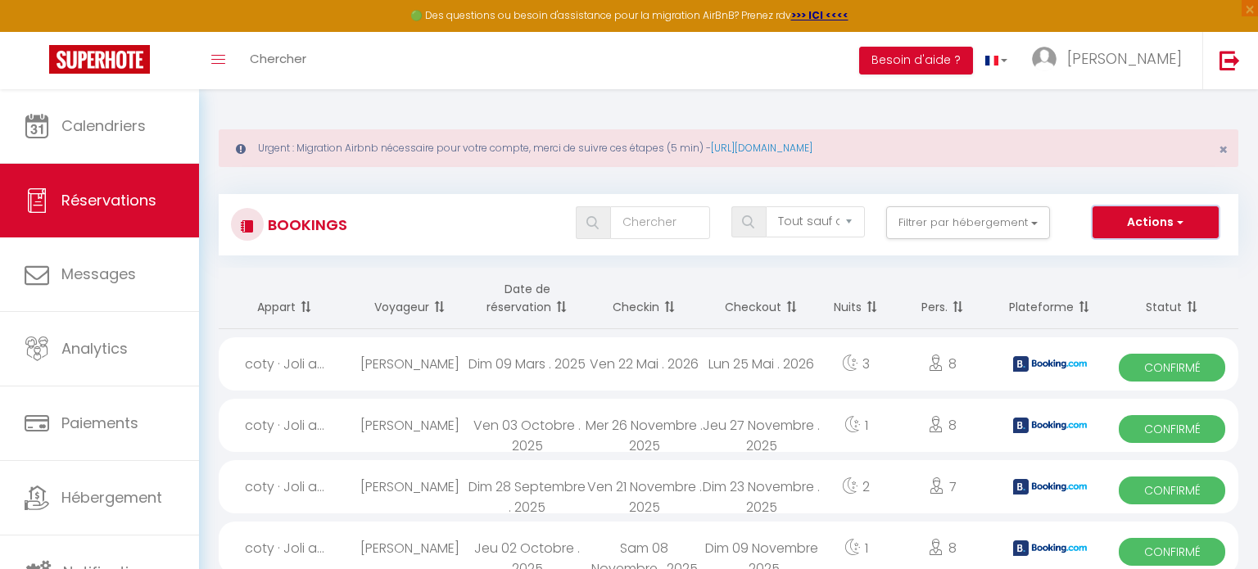
click at [1169, 213] on button "Actions" at bounding box center [1155, 222] width 126 height 33
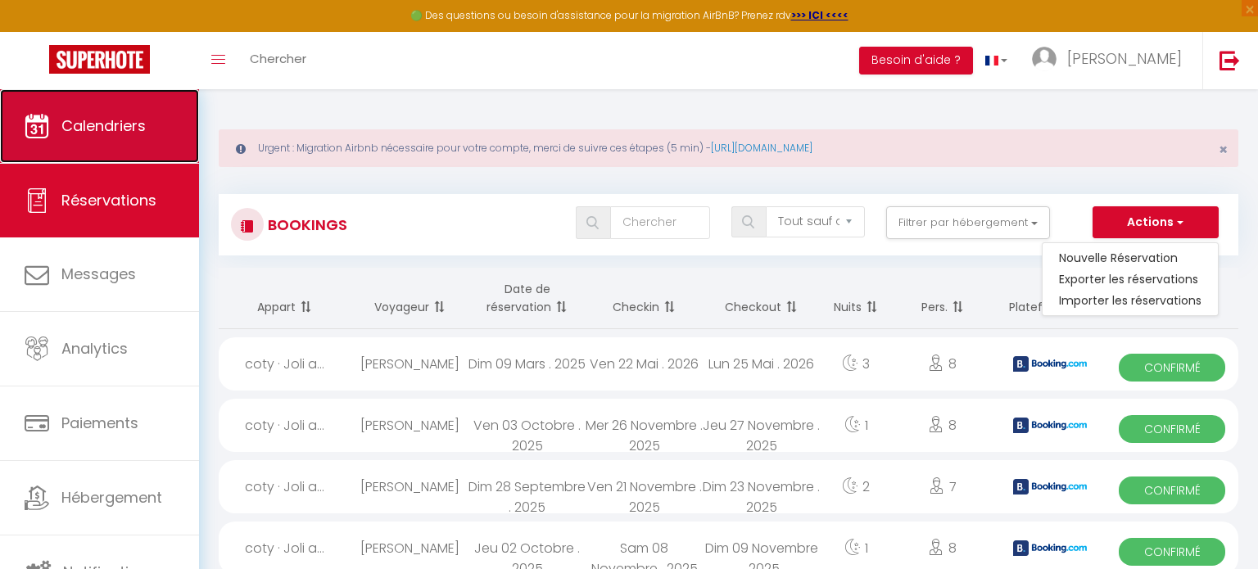
click at [115, 123] on span "Calendriers" at bounding box center [103, 125] width 84 height 20
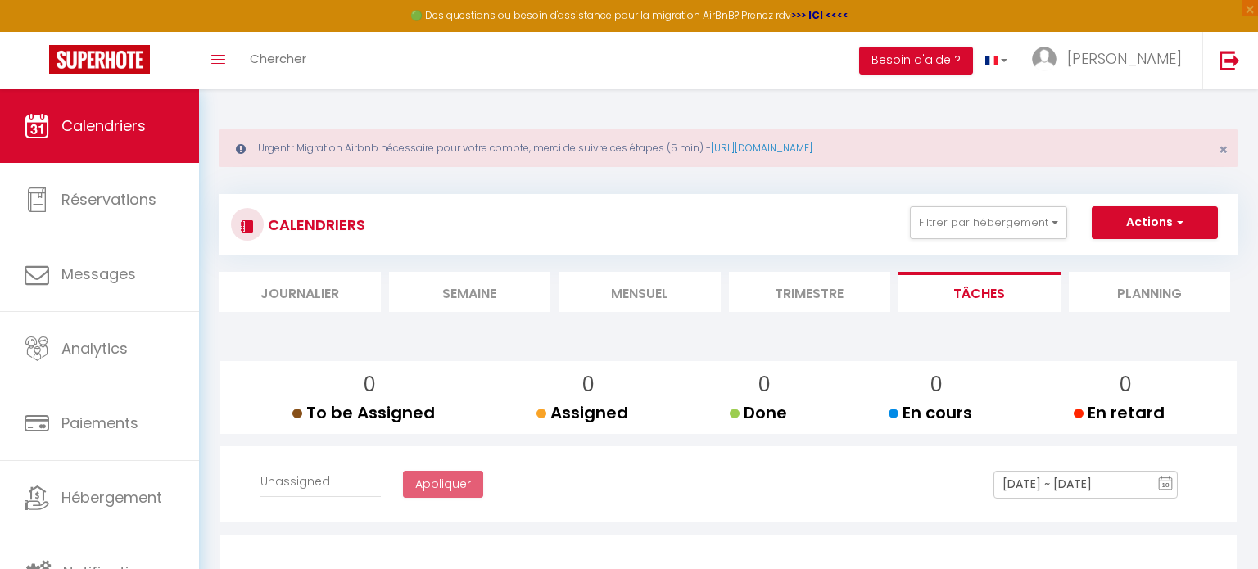
click at [652, 298] on li "Mensuel" at bounding box center [639, 292] width 162 height 40
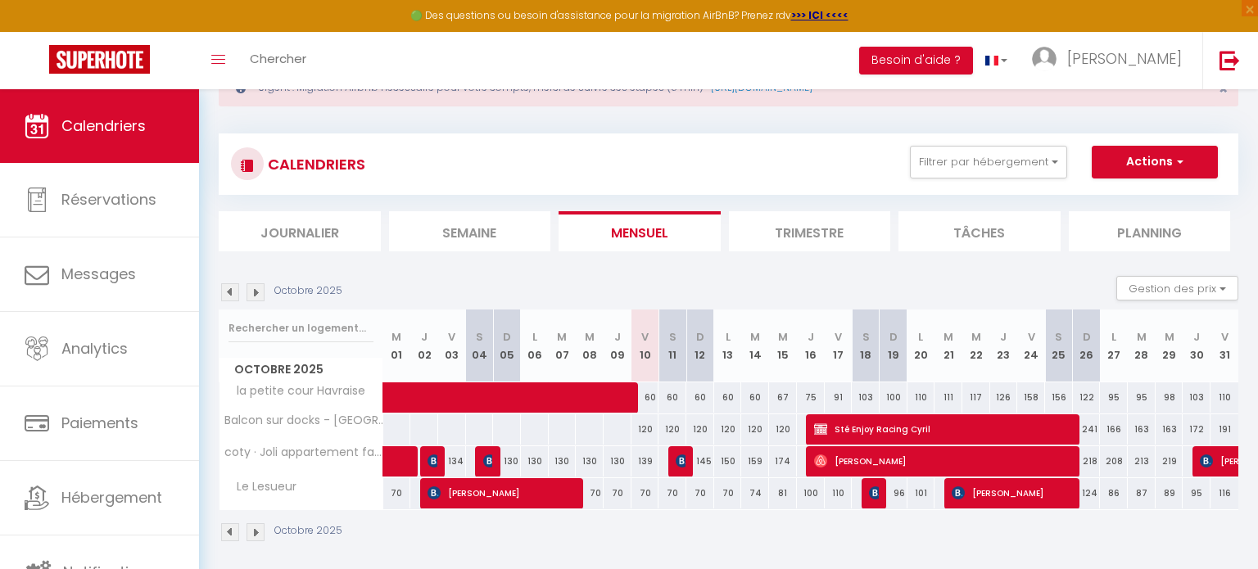
scroll to position [88, 0]
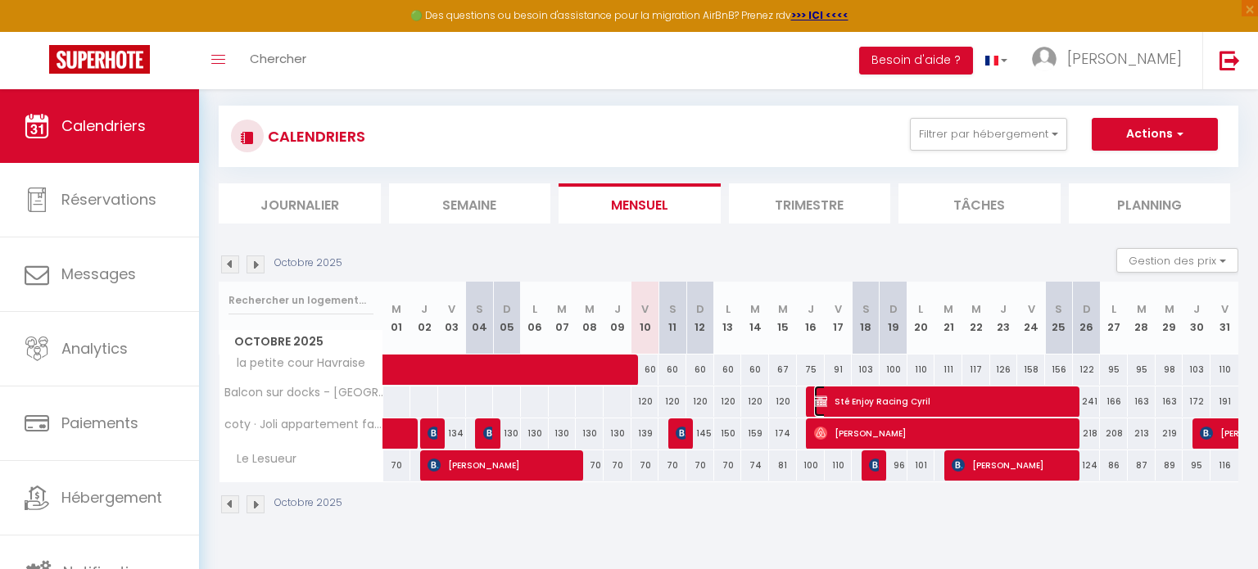
click at [912, 402] on span "Sté Enjoy Racing Cyril" at bounding box center [944, 401] width 260 height 31
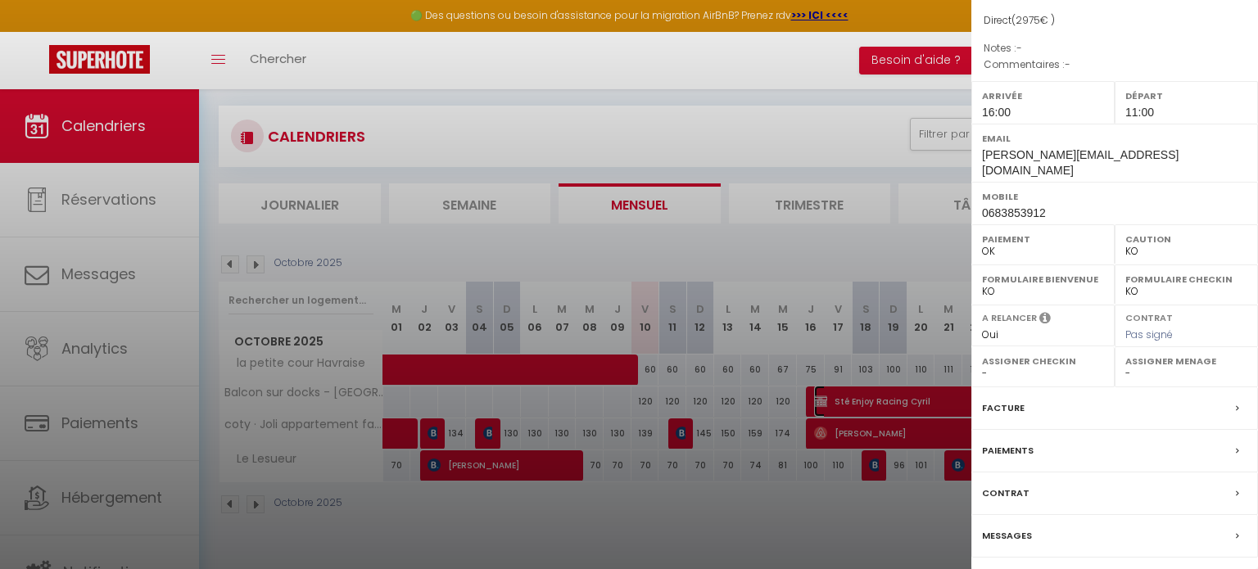
scroll to position [216, 0]
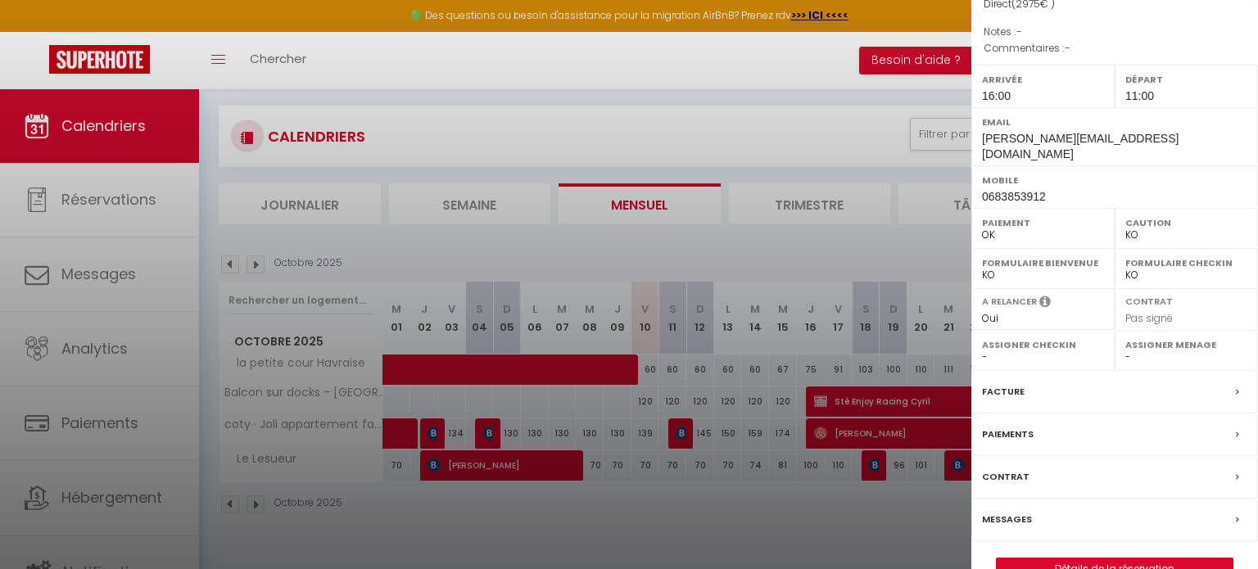
click at [1225, 413] on div "Paiements" at bounding box center [1114, 434] width 287 height 43
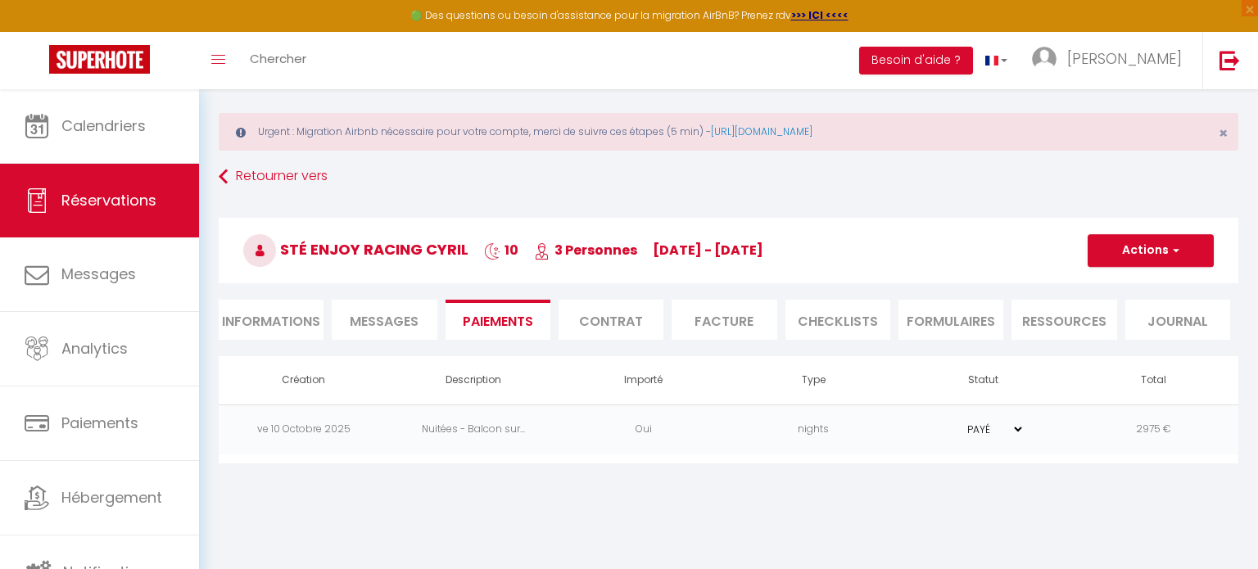
scroll to position [23, 0]
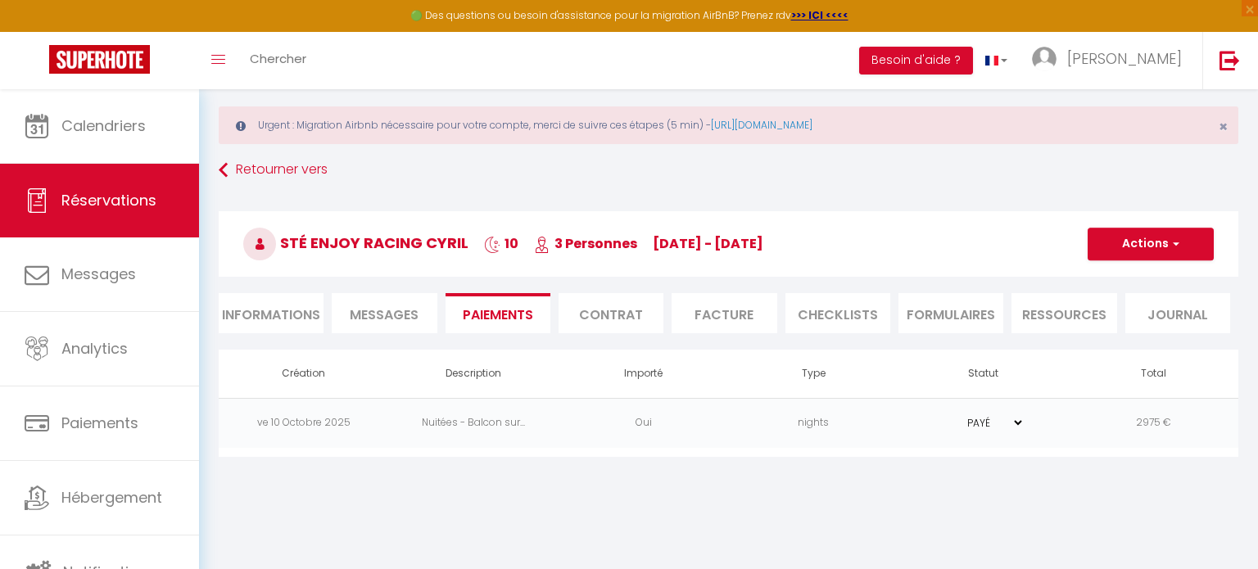
click at [1020, 427] on select "PAYÉ EN ATTENTE" at bounding box center [983, 423] width 82 height 16
click at [942, 415] on select "PAYÉ EN ATTENTE" at bounding box center [983, 423] width 82 height 16
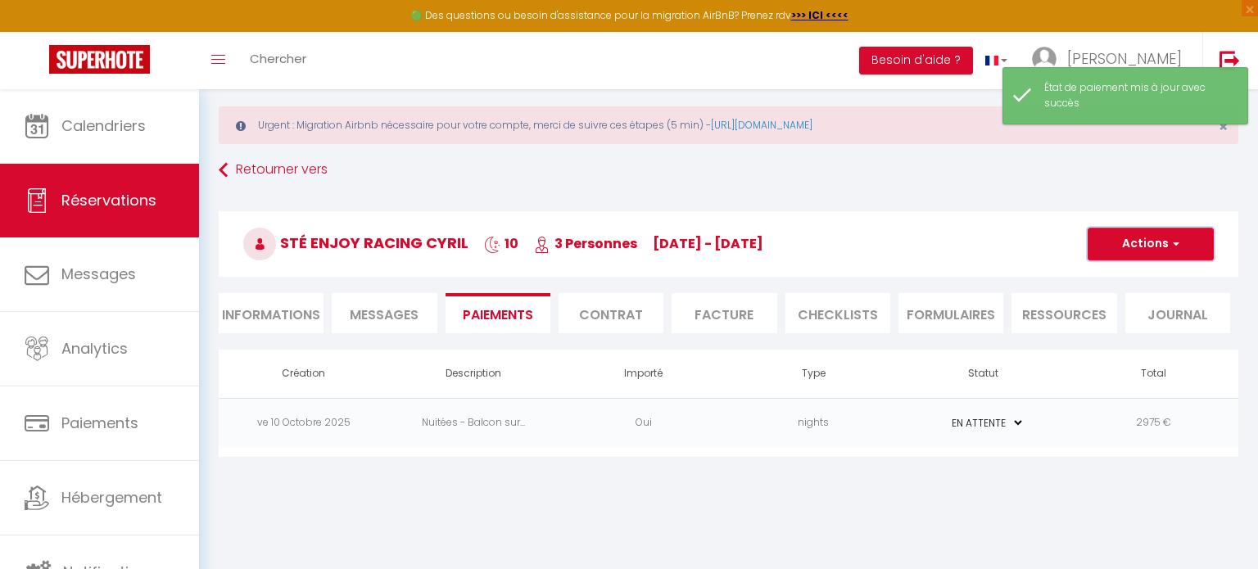
click at [1181, 254] on button "Actions" at bounding box center [1150, 244] width 126 height 33
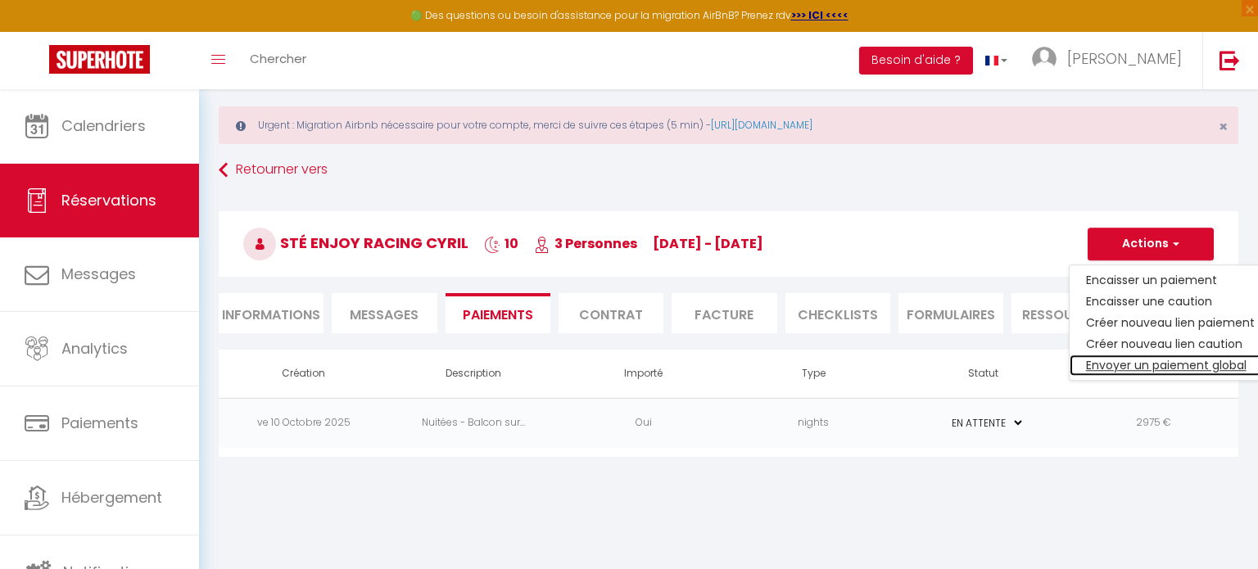
click at [1192, 368] on link "Envoyer un paiement global" at bounding box center [1169, 365] width 201 height 21
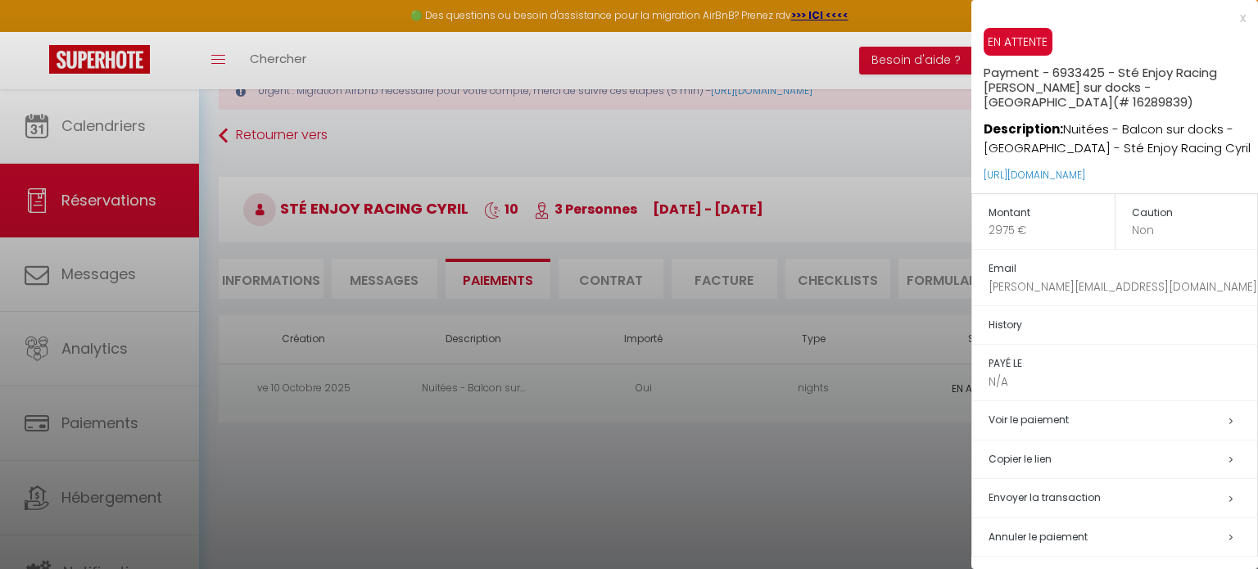
scroll to position [88, 0]
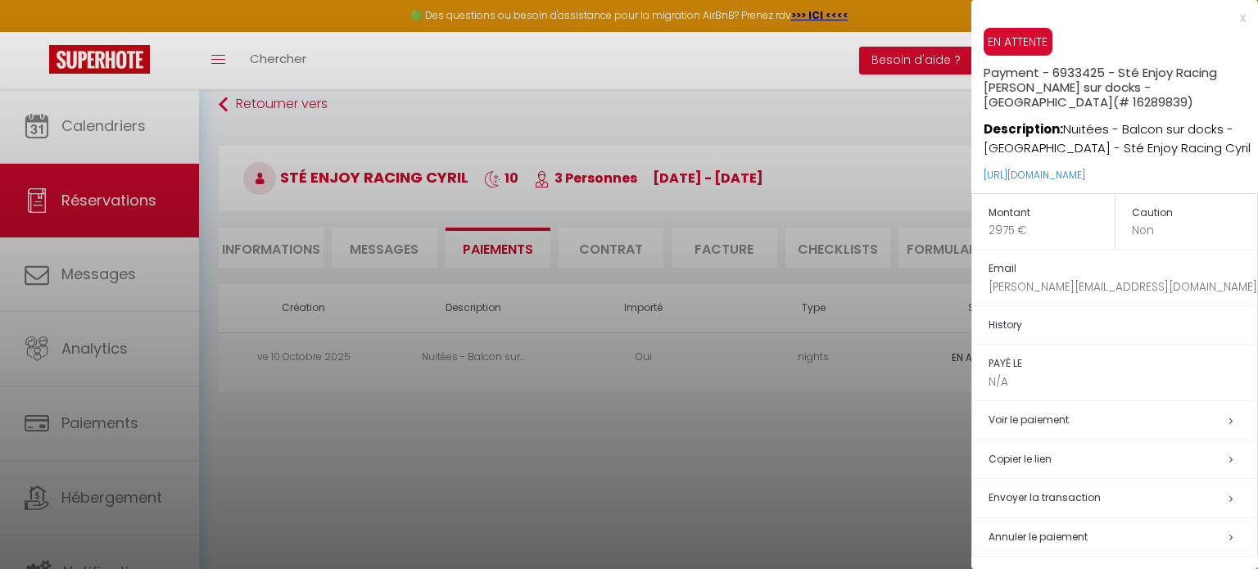
click at [1212, 489] on h5 "Envoyer la transaction" at bounding box center [1122, 498] width 269 height 19
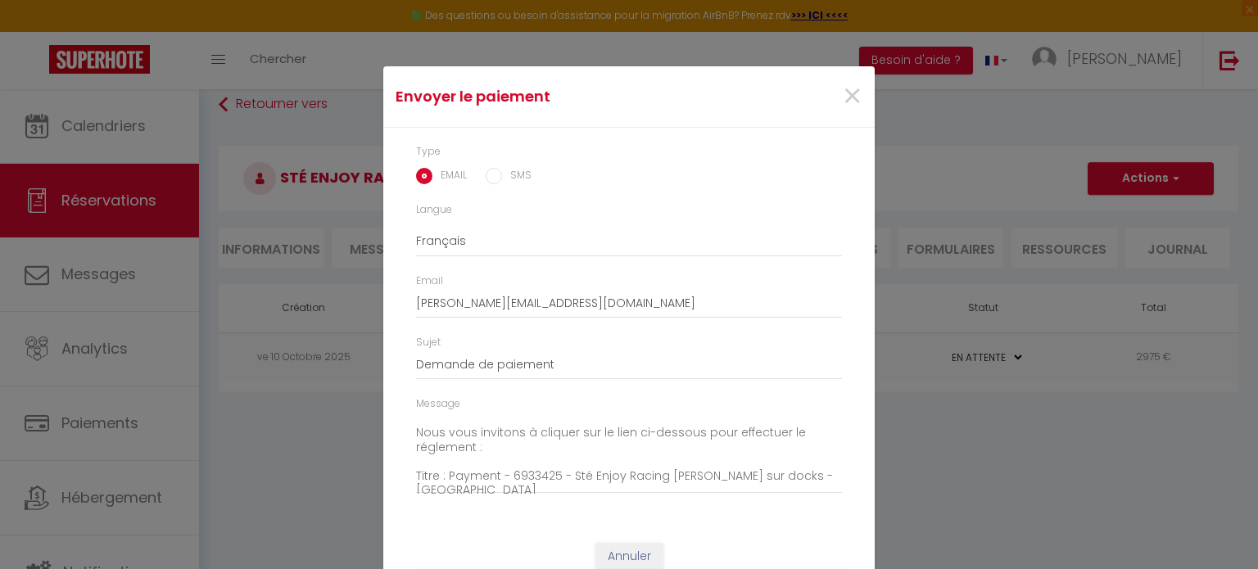
scroll to position [20, 0]
click at [475, 456] on textarea "Bonjour, Nous vous invitons à cliquer sur le lien ci-dessous pour effectuer le …" at bounding box center [629, 452] width 426 height 83
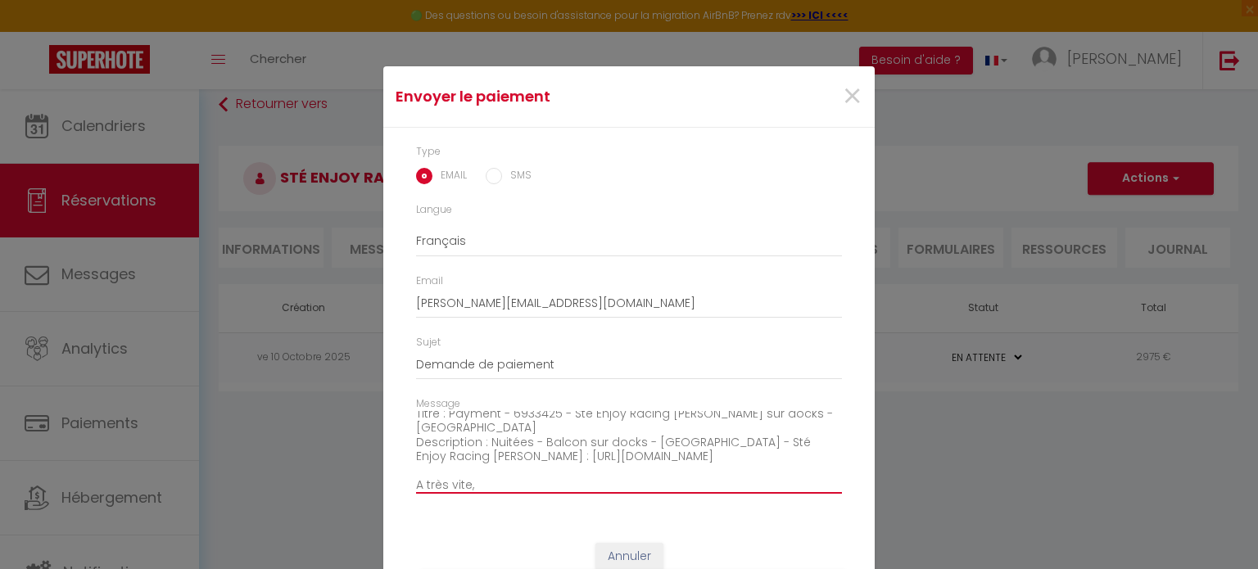
scroll to position [86, 0]
click at [487, 439] on textarea "Bonjour, Nous vous invitons à cliquer sur le lien ci-dessous pour effectuer le …" at bounding box center [629, 452] width 426 height 83
click at [531, 440] on textarea "Bonjour, Nous vous invitons à cliquer sur le lien ci-dessous pour effectuer le …" at bounding box center [629, 452] width 426 height 83
click at [742, 453] on textarea "Bonjour, Nous vous invitons à cliquer sur le lien ci-dessous pour effectuer le …" at bounding box center [629, 452] width 426 height 83
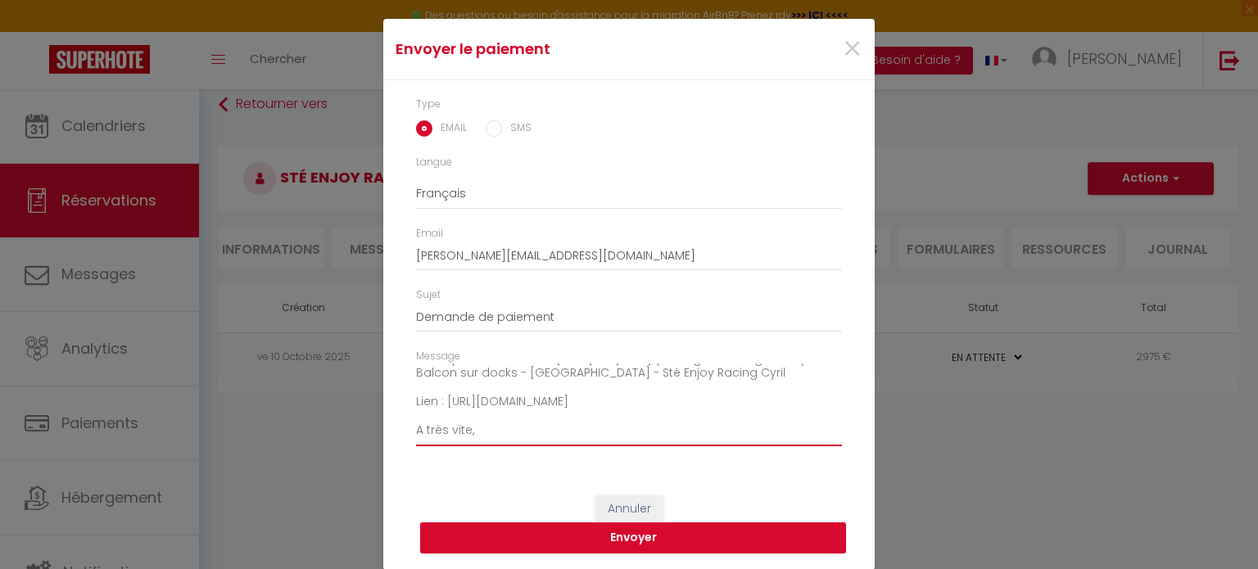
scroll to position [157, 0]
click at [427, 405] on textarea "Bonjour, Nous vous invitons à cliquer sur le lien ci-dessous pour effectuer le …" at bounding box center [629, 405] width 426 height 83
drag, startPoint x: 580, startPoint y: 431, endPoint x: 358, endPoint y: 444, distance: 223.0
click at [358, 444] on div "Envoyer le paiement × Type EMAIL SMS Langue Anglais Français Espagnol Portugais…" at bounding box center [629, 284] width 1258 height 569
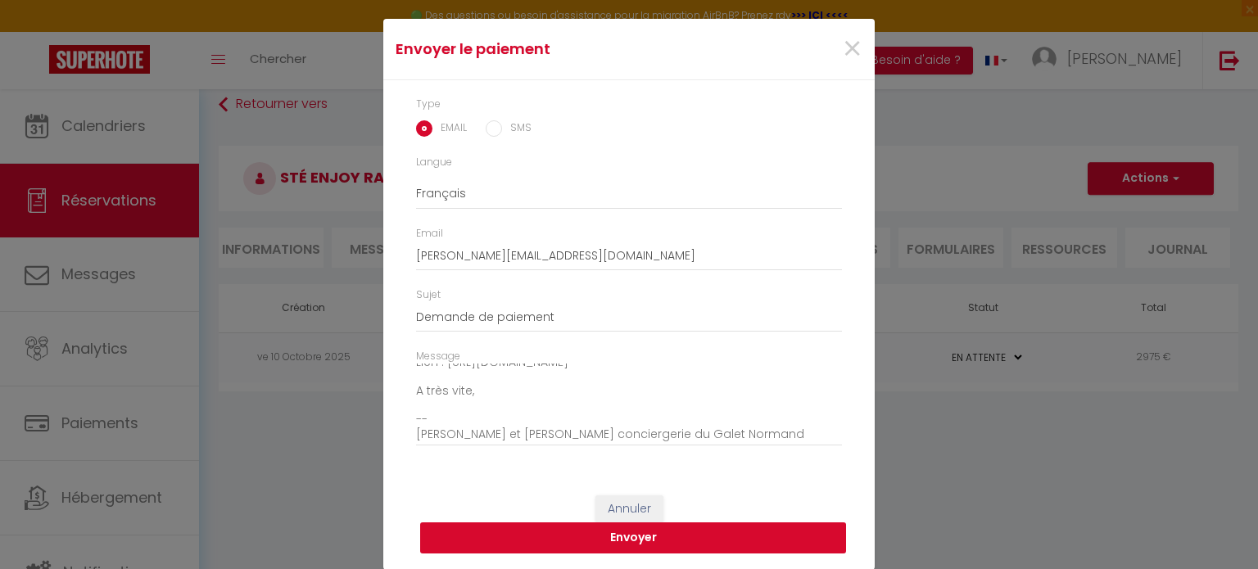
click at [601, 539] on button "Envoyer" at bounding box center [633, 537] width 426 height 31
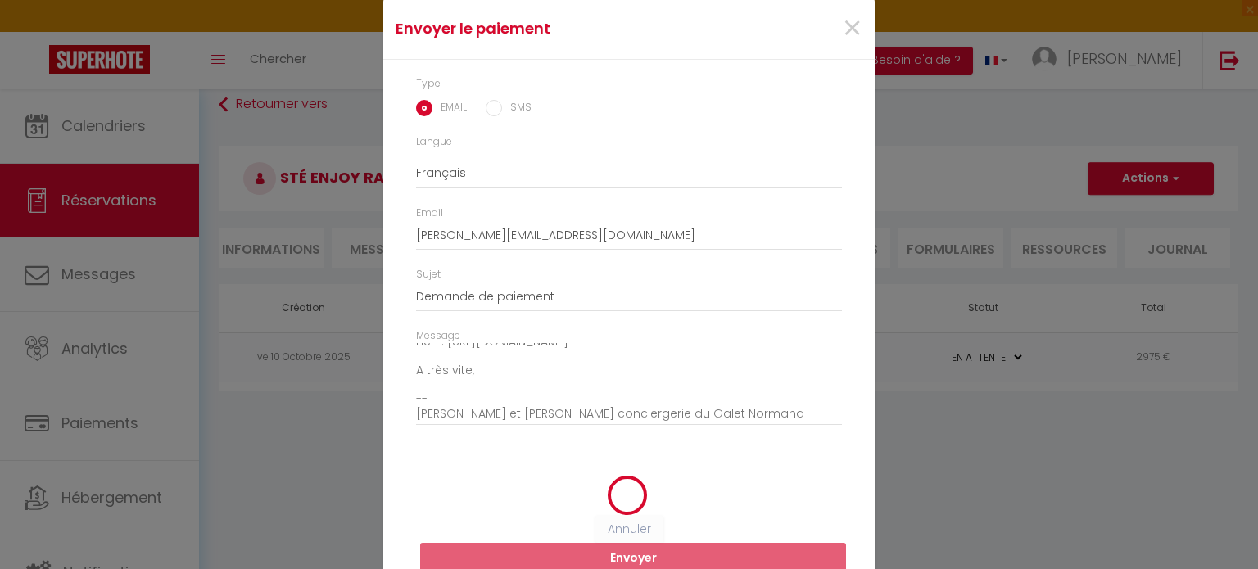
scroll to position [27, 0]
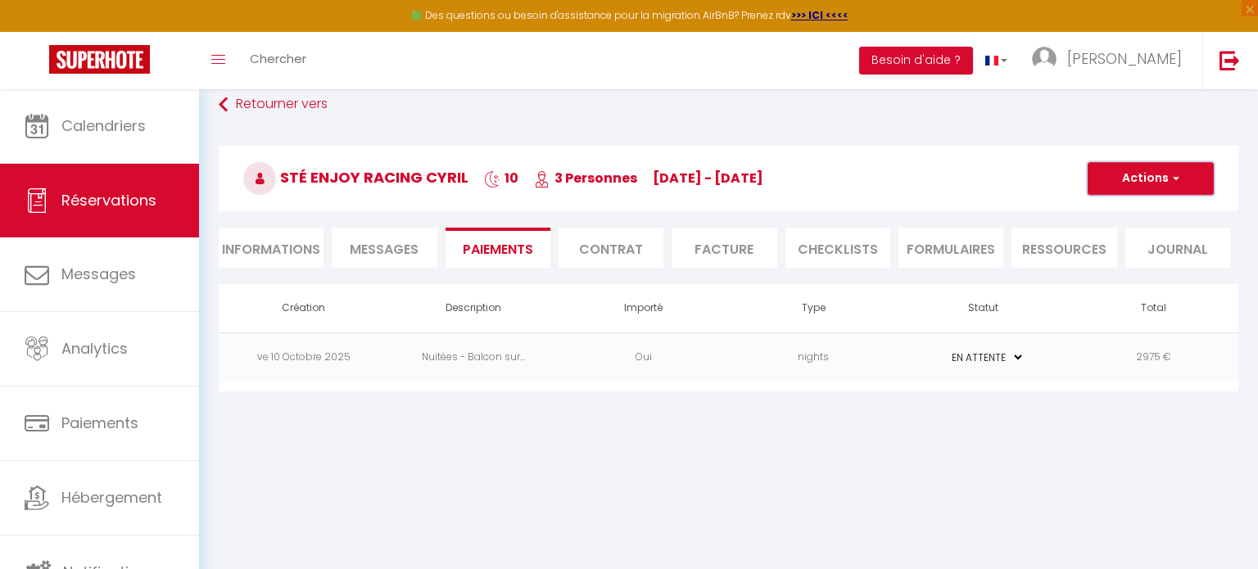
click at [1175, 183] on span "button" at bounding box center [1173, 178] width 10 height 15
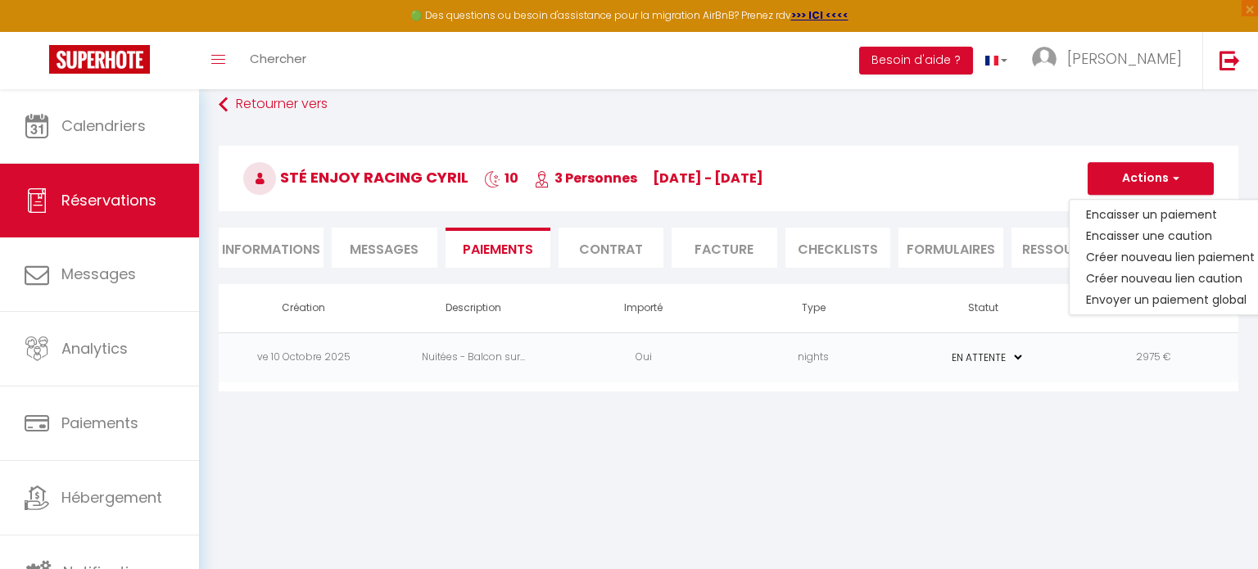
click at [885, 132] on div "Sté Enjoy Racing [PERSON_NAME] 10 3 Personnes [DATE] - [DATE] Actions Enregistr…" at bounding box center [728, 176] width 1041 height 88
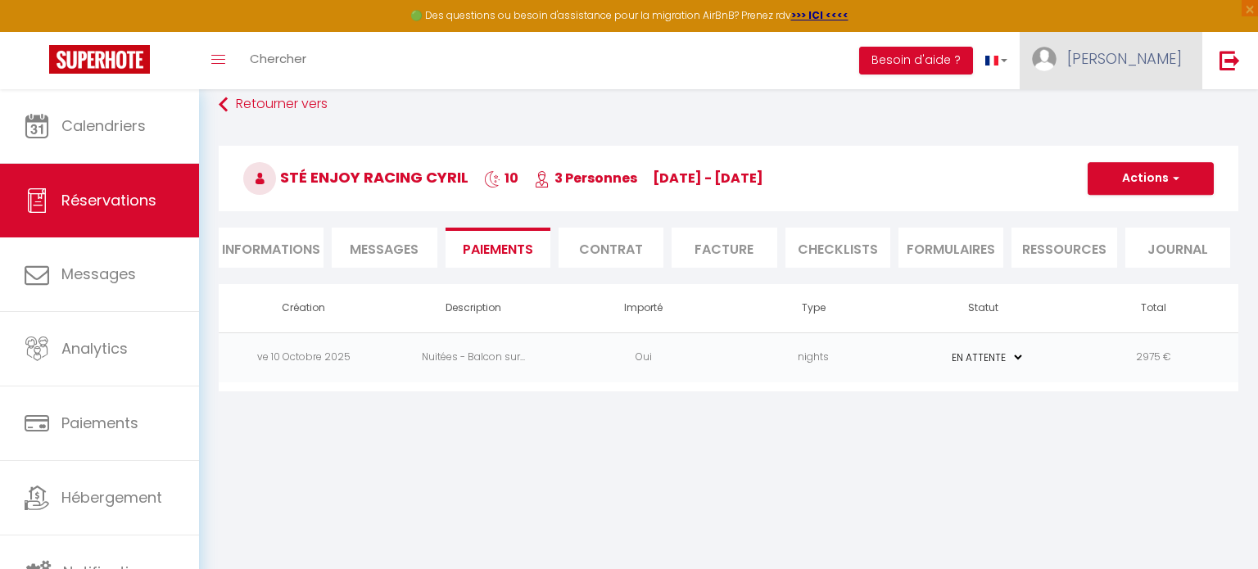
click at [1143, 57] on span "[PERSON_NAME]" at bounding box center [1124, 58] width 115 height 20
click at [1114, 149] on link "Équipe" at bounding box center [1136, 143] width 121 height 28
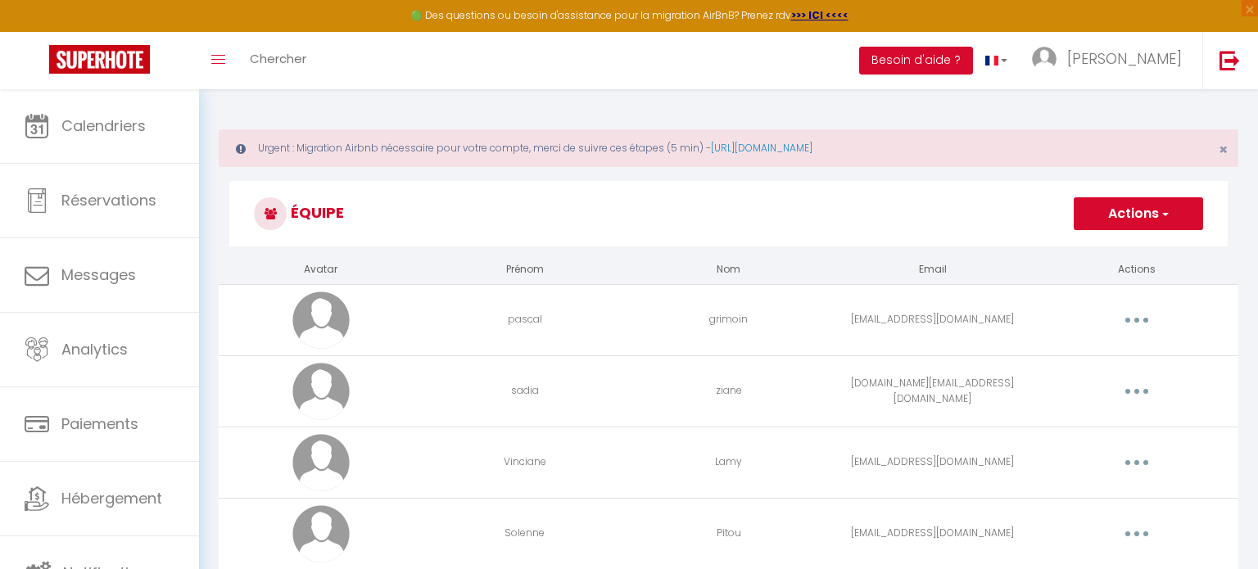
click at [1145, 206] on button "Actions" at bounding box center [1137, 213] width 129 height 33
click at [1084, 244] on link "Ajouter un nouvel utilisateur" at bounding box center [1105, 249] width 193 height 21
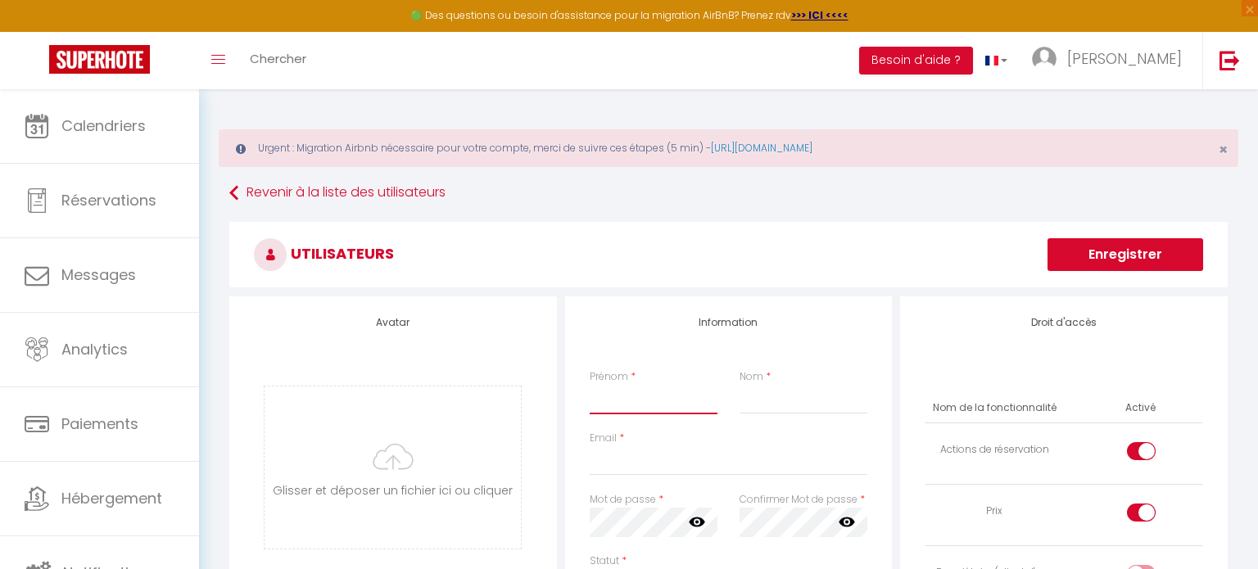
click at [600, 409] on input "Prénom" at bounding box center [653, 399] width 129 height 29
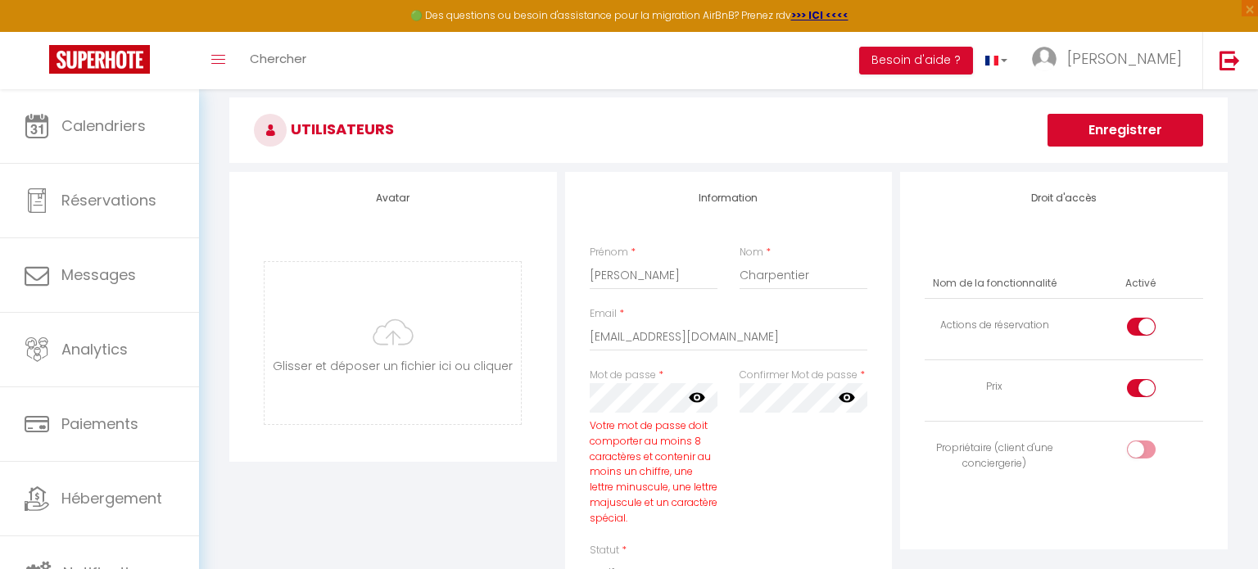
scroll to position [128, 0]
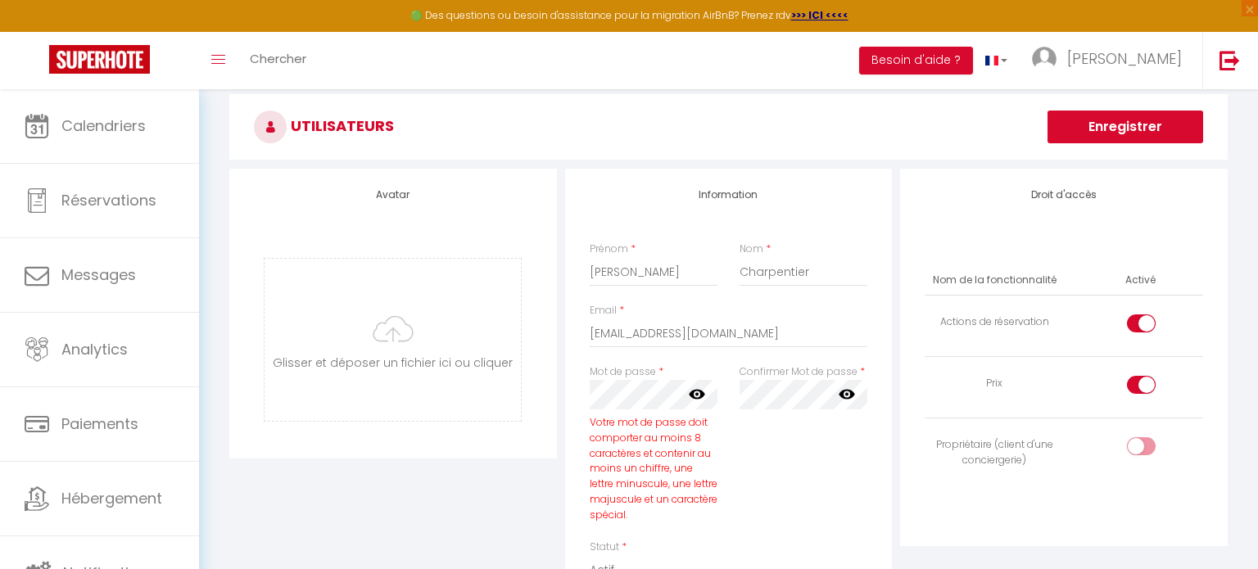
click at [570, 384] on div "Information Prénom * [PERSON_NAME] * Charpentier Email * [EMAIL_ADDRESS][DOMAIN…" at bounding box center [728, 508] width 327 height 679
click at [697, 397] on icon at bounding box center [697, 395] width 16 height 10
click at [733, 387] on div "Confirmer Mot de passe * false" at bounding box center [803, 451] width 150 height 175
click at [764, 458] on div "Confirmer Mot de passe * false" at bounding box center [803, 451] width 150 height 175
click at [853, 398] on icon at bounding box center [846, 394] width 16 height 16
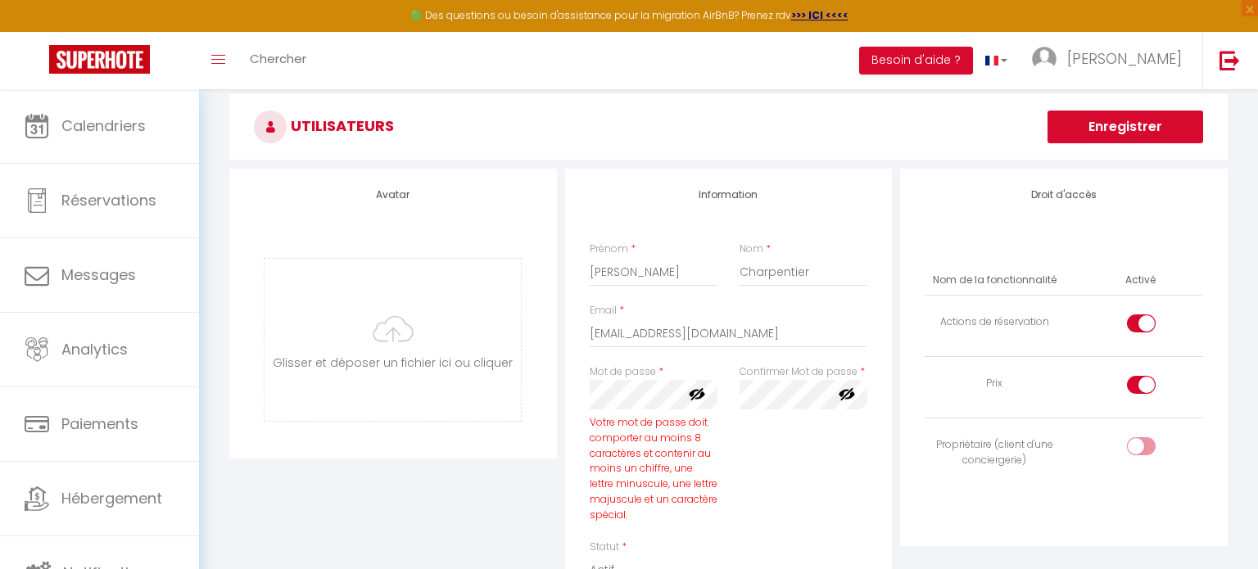
click at [860, 440] on div "Confirmer Mot de passe * false" at bounding box center [803, 451] width 150 height 175
click at [766, 471] on div "Confirmer Mot de passe * false" at bounding box center [803, 451] width 150 height 175
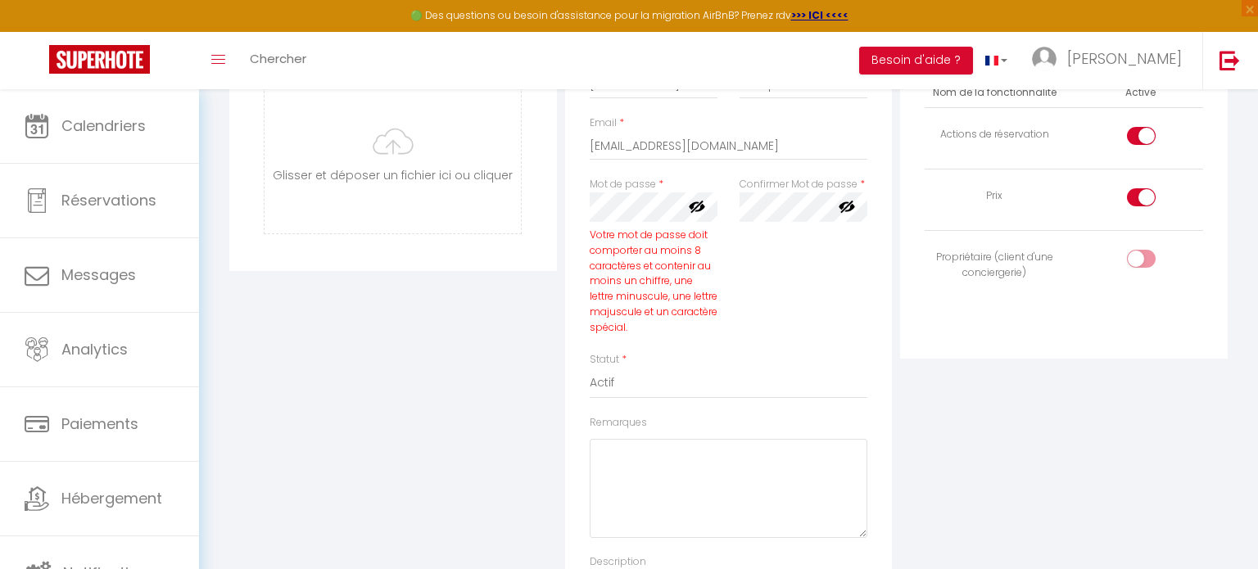
scroll to position [317, 0]
click at [762, 384] on select "Actif Inactif" at bounding box center [728, 381] width 278 height 31
click at [589, 366] on select "Actif Inactif" at bounding box center [728, 381] width 278 height 31
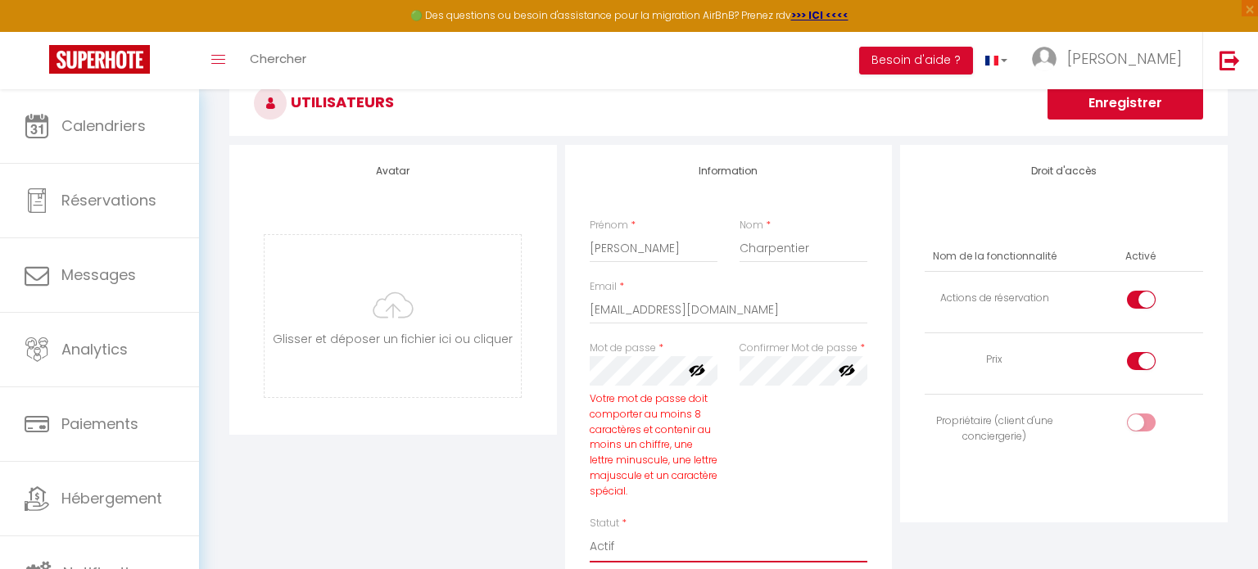
scroll to position [151, 0]
click at [1221, 318] on div "Droit d'accès Nom de la fonctionnalité Activé Actions de réservation Prix Propr…" at bounding box center [1063, 334] width 327 height 377
click at [1142, 367] on input "checkbox" at bounding box center [1155, 365] width 29 height 25
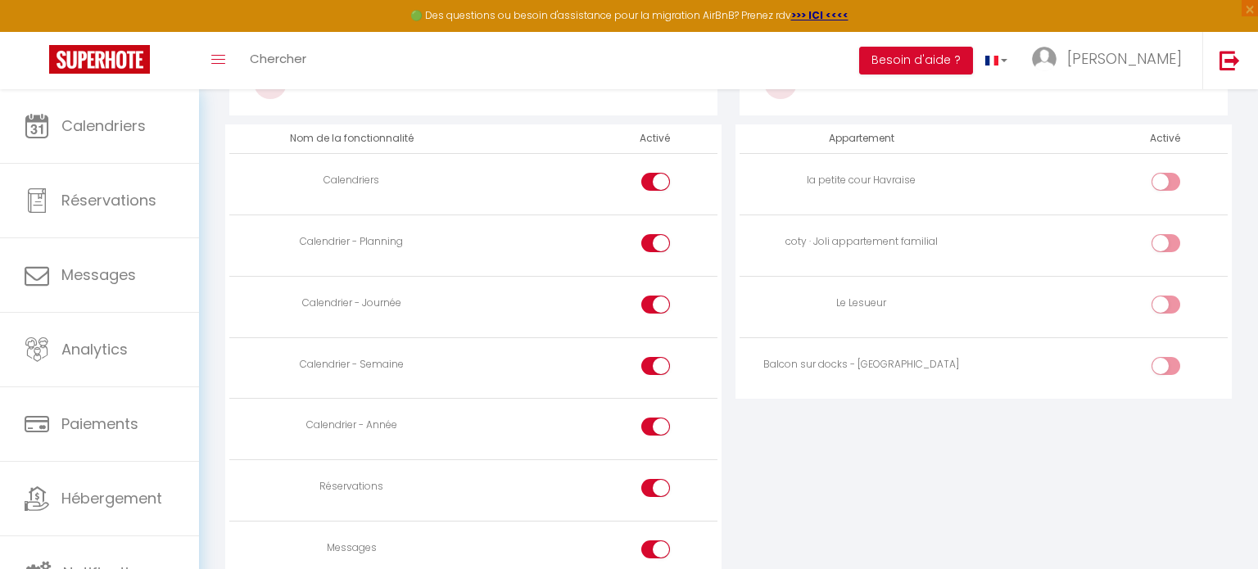
scroll to position [993, 0]
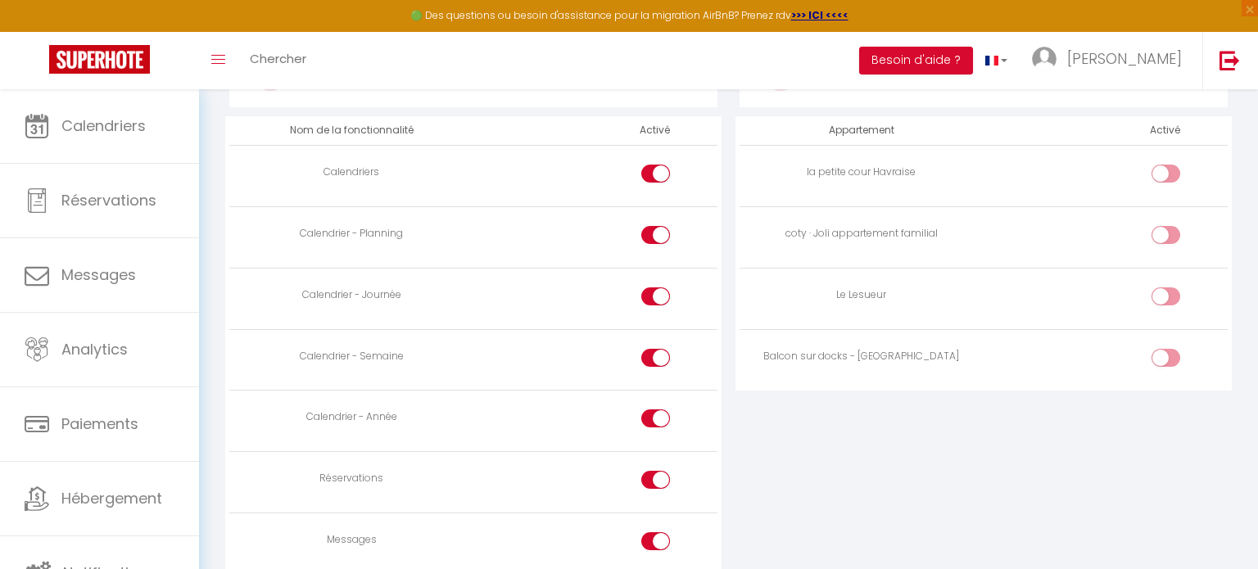
click at [1172, 359] on input "checkbox" at bounding box center [1179, 361] width 29 height 25
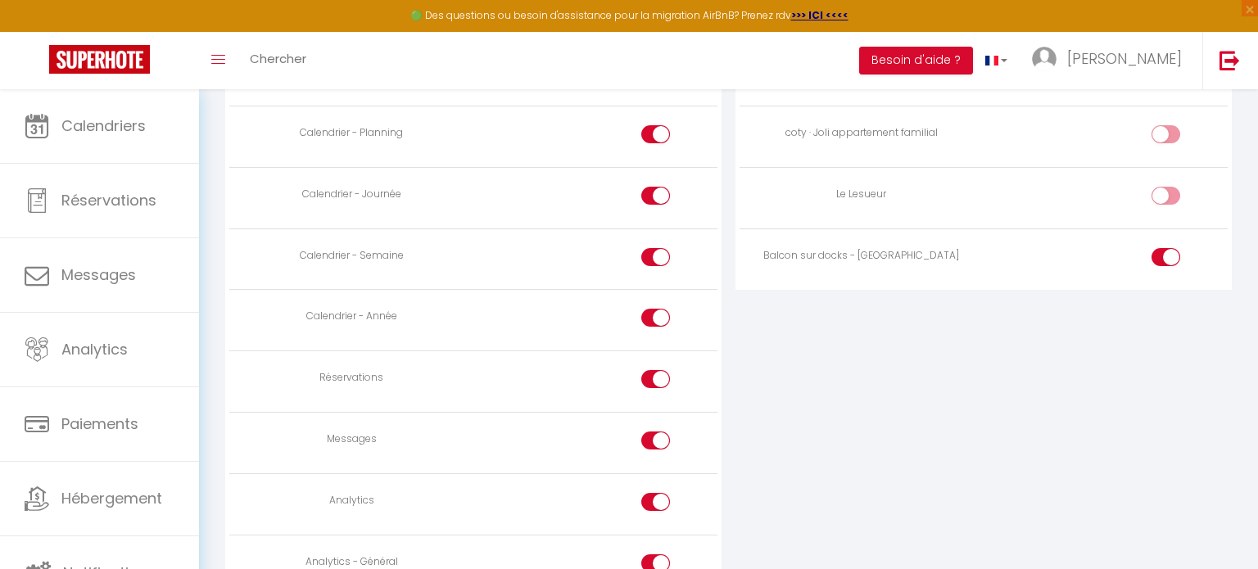
scroll to position [1095, 0]
click at [671, 437] on input "checkbox" at bounding box center [670, 442] width 29 height 25
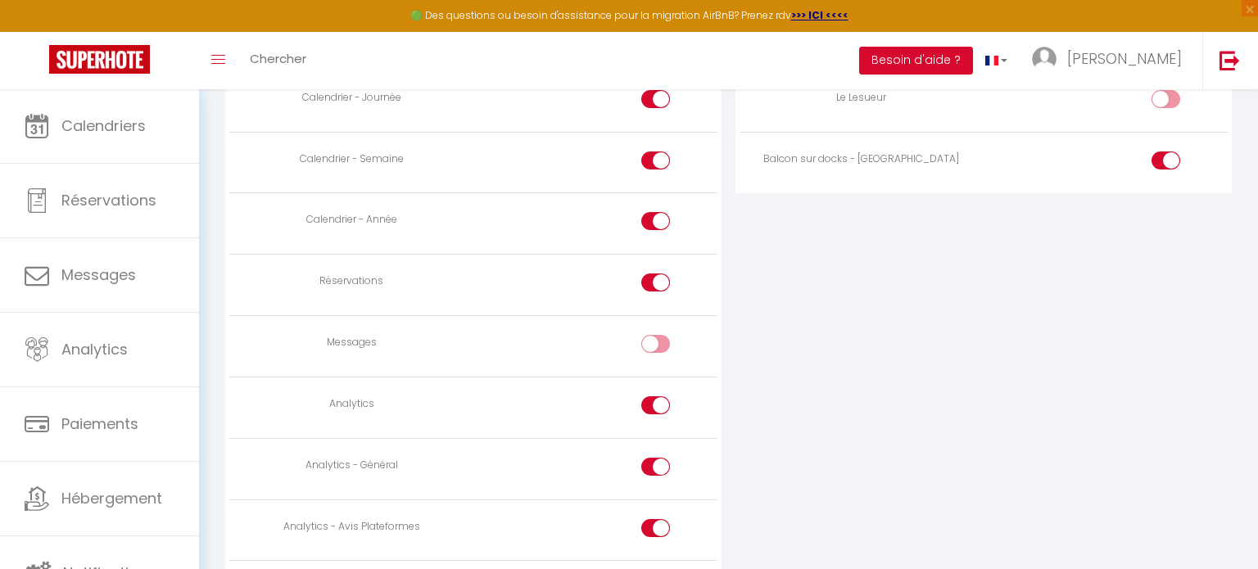
scroll to position [1208, 0]
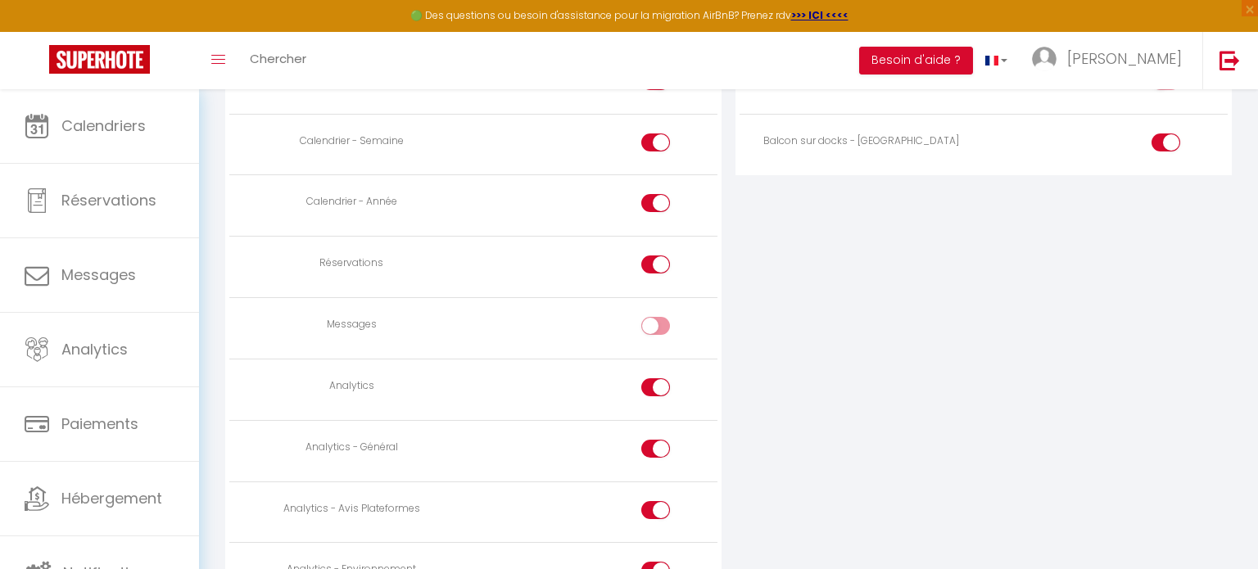
click at [642, 389] on div at bounding box center [655, 387] width 29 height 18
click at [656, 389] on input "checkbox" at bounding box center [670, 390] width 29 height 25
click at [662, 449] on input "checkbox" at bounding box center [670, 452] width 29 height 25
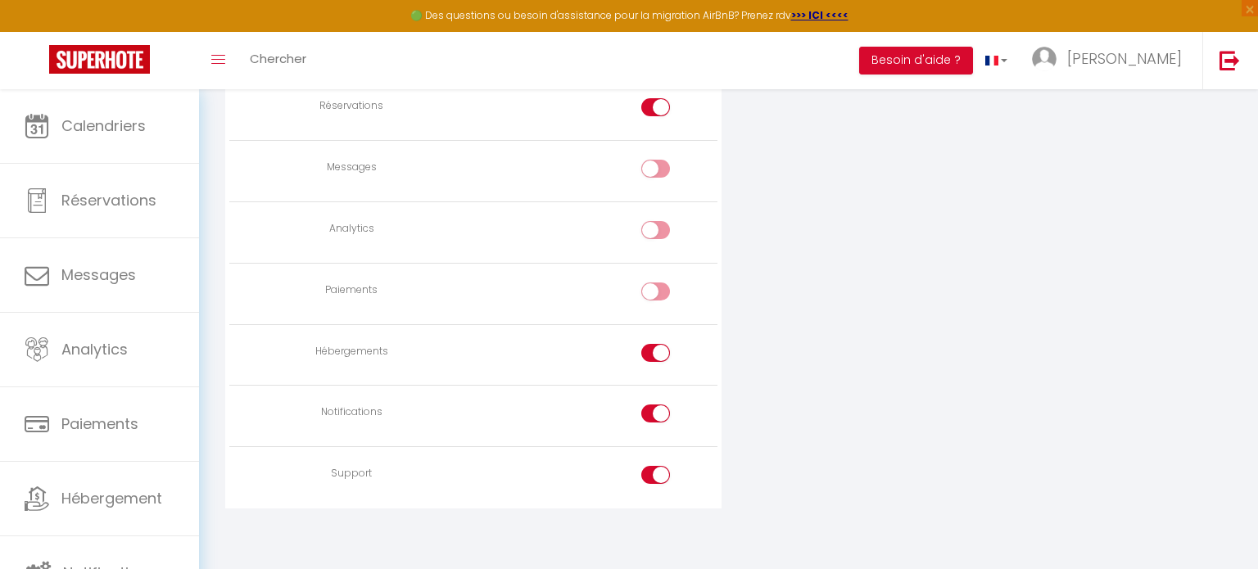
scroll to position [1365, 0]
click at [671, 350] on input "checkbox" at bounding box center [670, 357] width 29 height 25
click at [657, 472] on input "checkbox" at bounding box center [670, 479] width 29 height 25
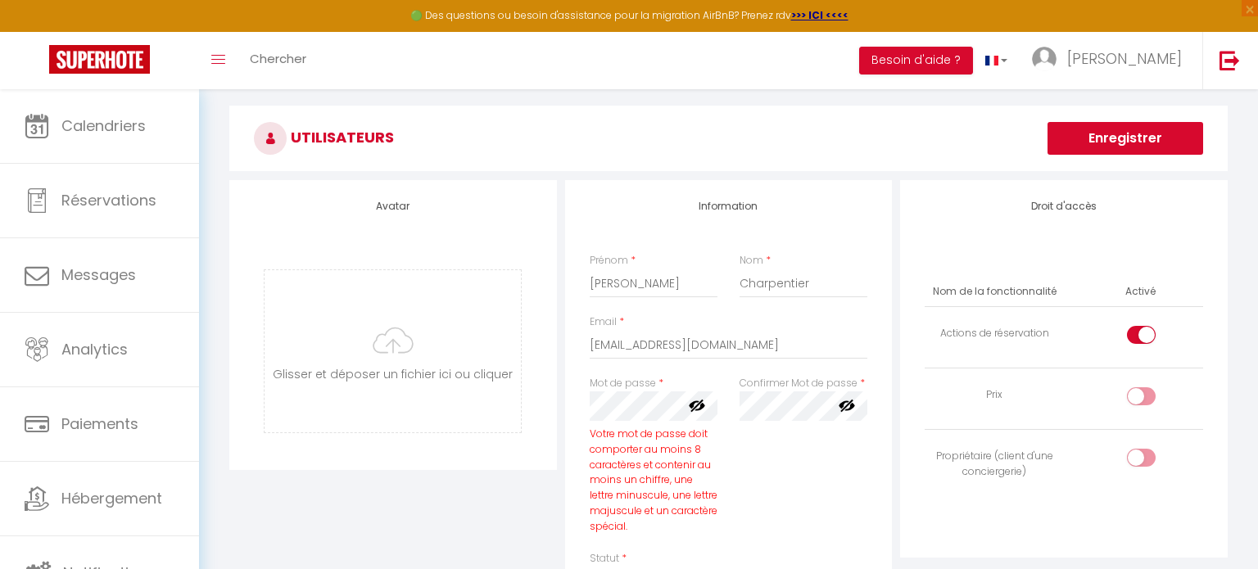
scroll to position [118, 0]
click at [1145, 333] on input "checkbox" at bounding box center [1155, 336] width 29 height 25
click at [1144, 400] on input "checkbox" at bounding box center [1155, 398] width 29 height 25
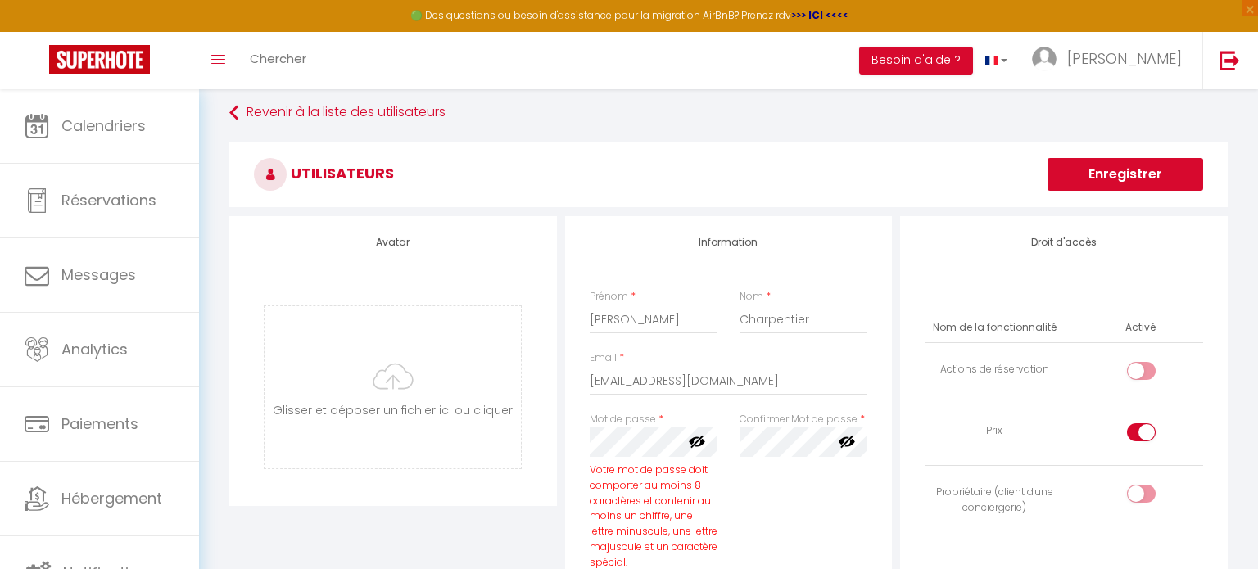
scroll to position [79, 0]
click at [1128, 174] on button "Enregistrer" at bounding box center [1125, 176] width 156 height 33
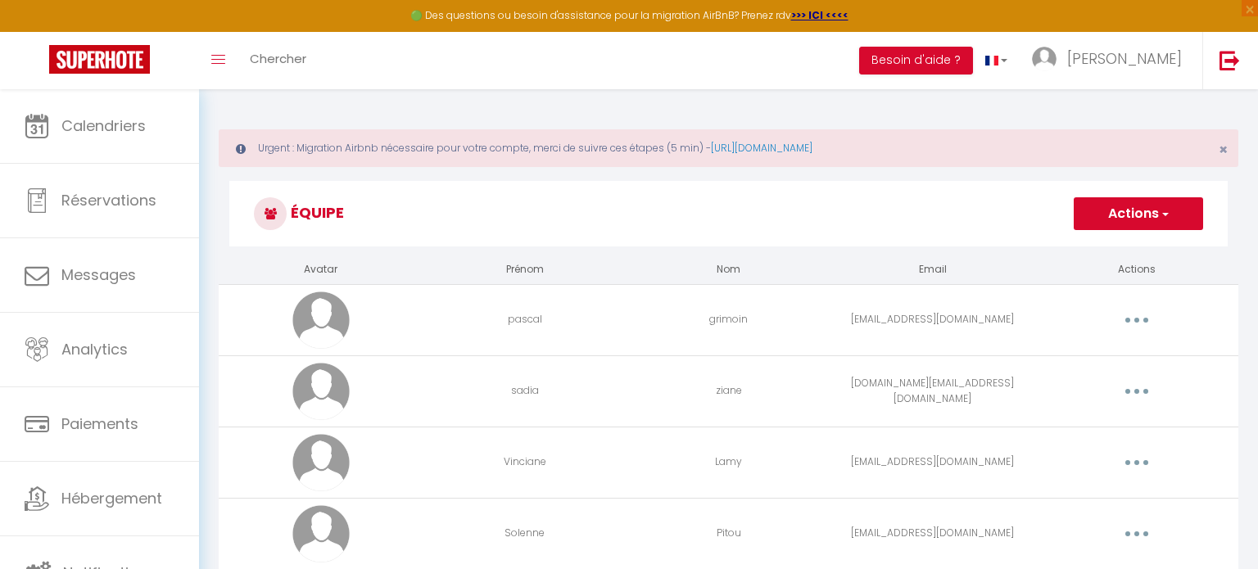
click at [1221, 303] on td "Editer Supprimer" at bounding box center [1136, 319] width 204 height 71
click at [843, 201] on h3 "Équipe" at bounding box center [728, 213] width 998 height 65
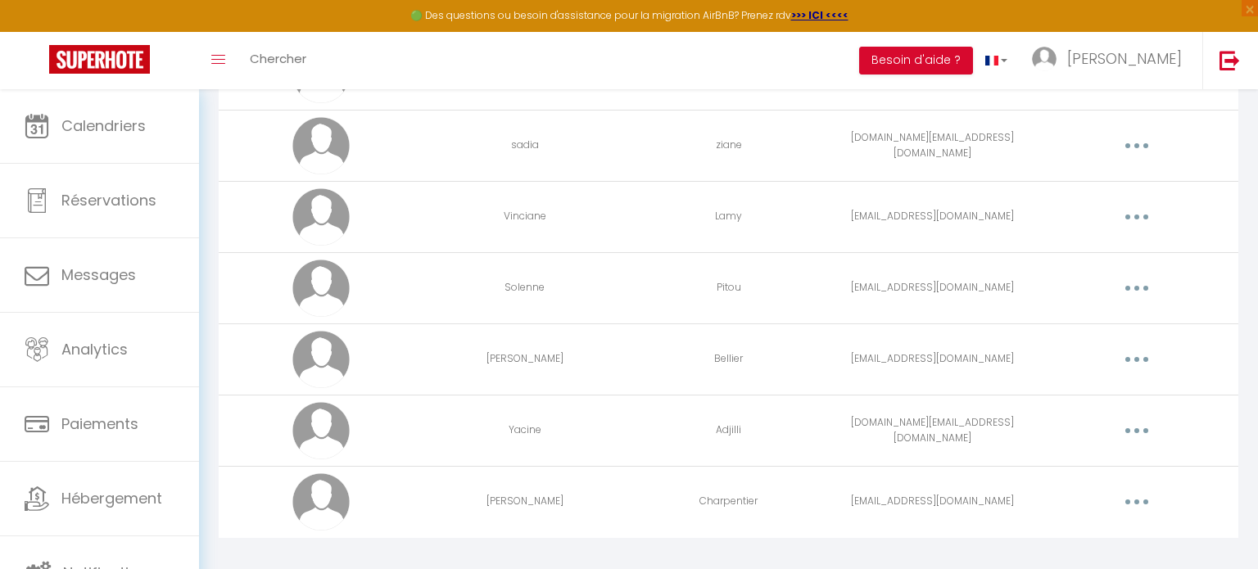
scroll to position [265, 0]
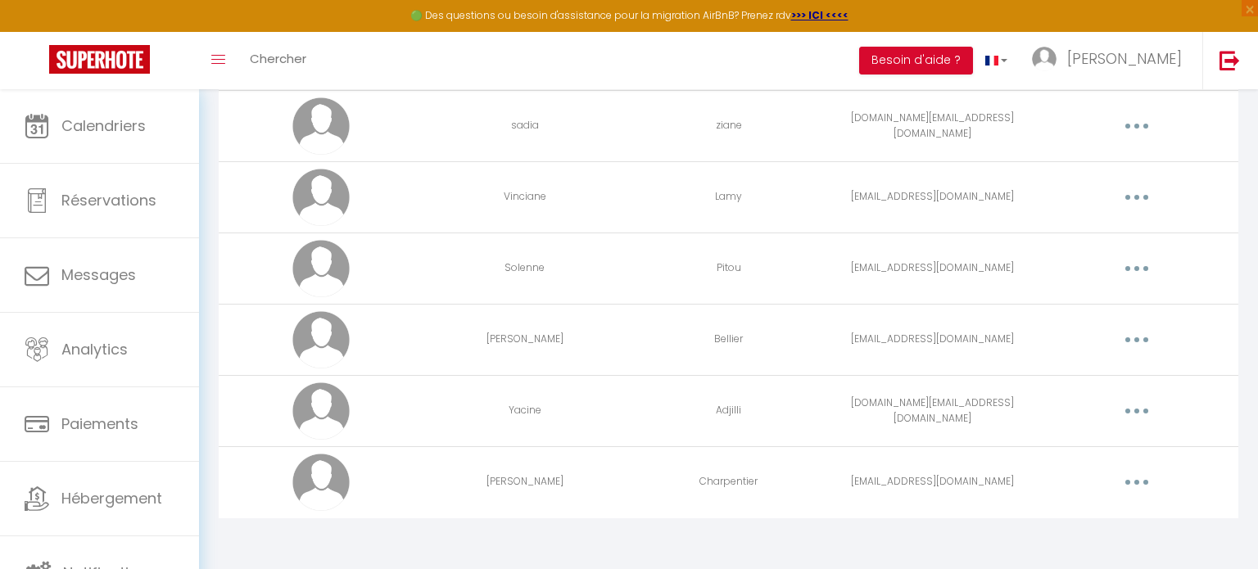
click at [1141, 488] on button "button" at bounding box center [1136, 482] width 46 height 26
click at [1057, 524] on link "Editer" at bounding box center [1093, 520] width 121 height 28
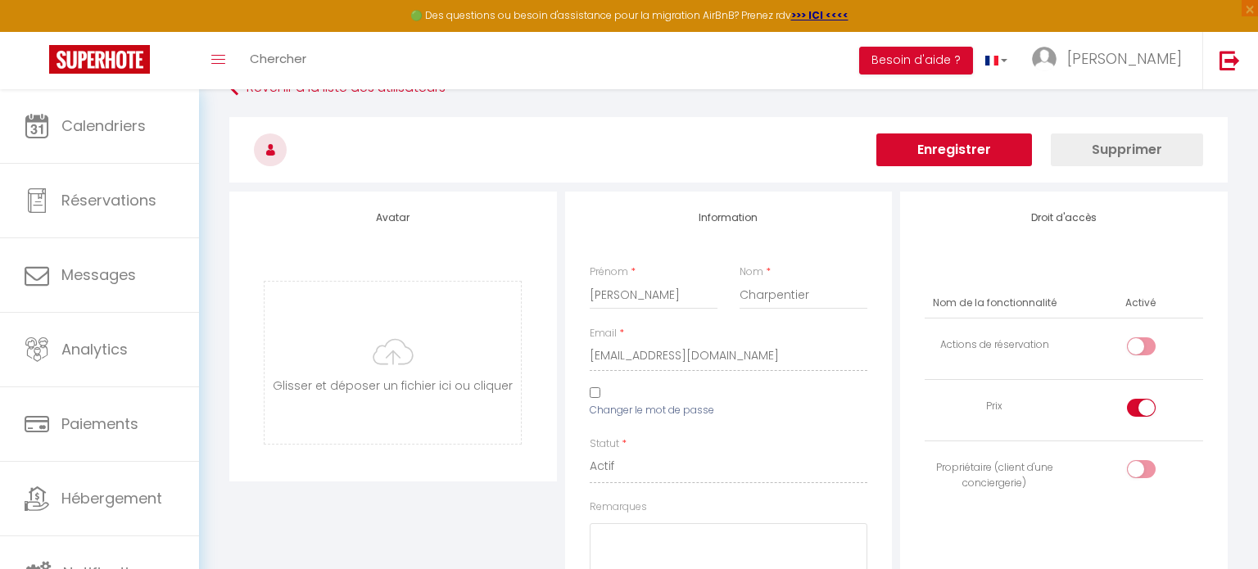
scroll to position [108, 0]
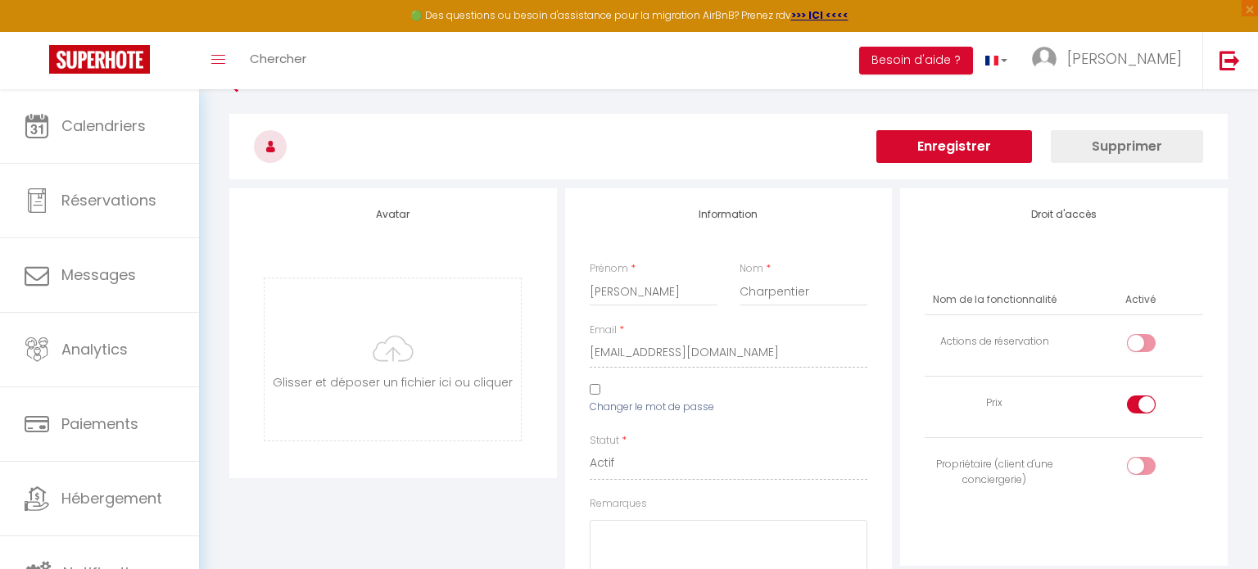
click at [589, 388] on input "Changer le mot de passe" at bounding box center [594, 389] width 11 height 11
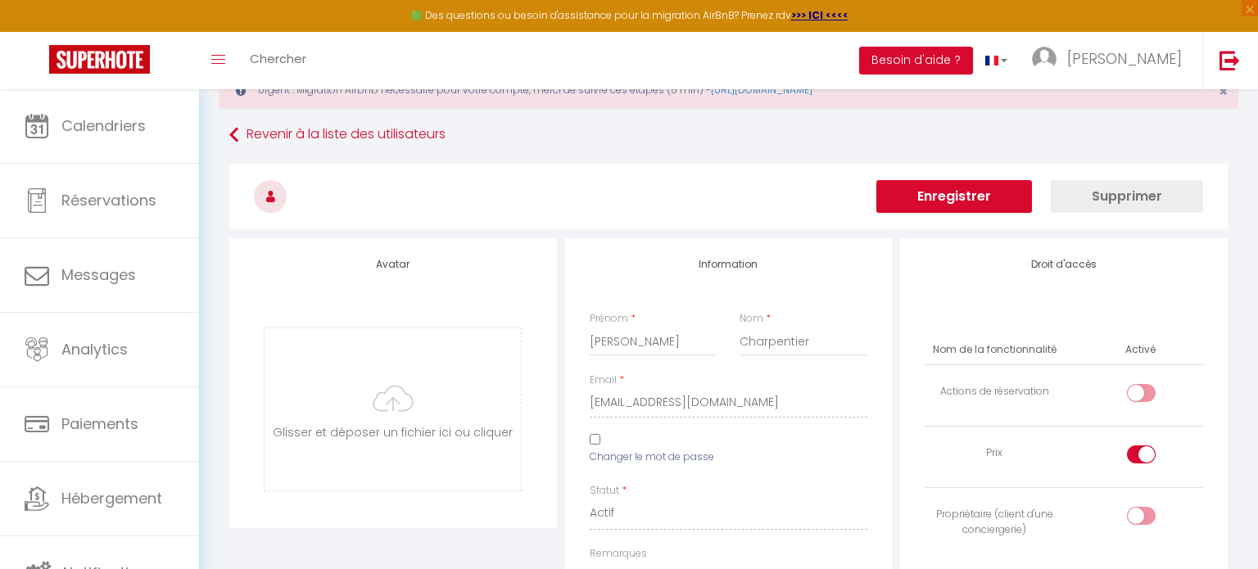
scroll to position [0, 0]
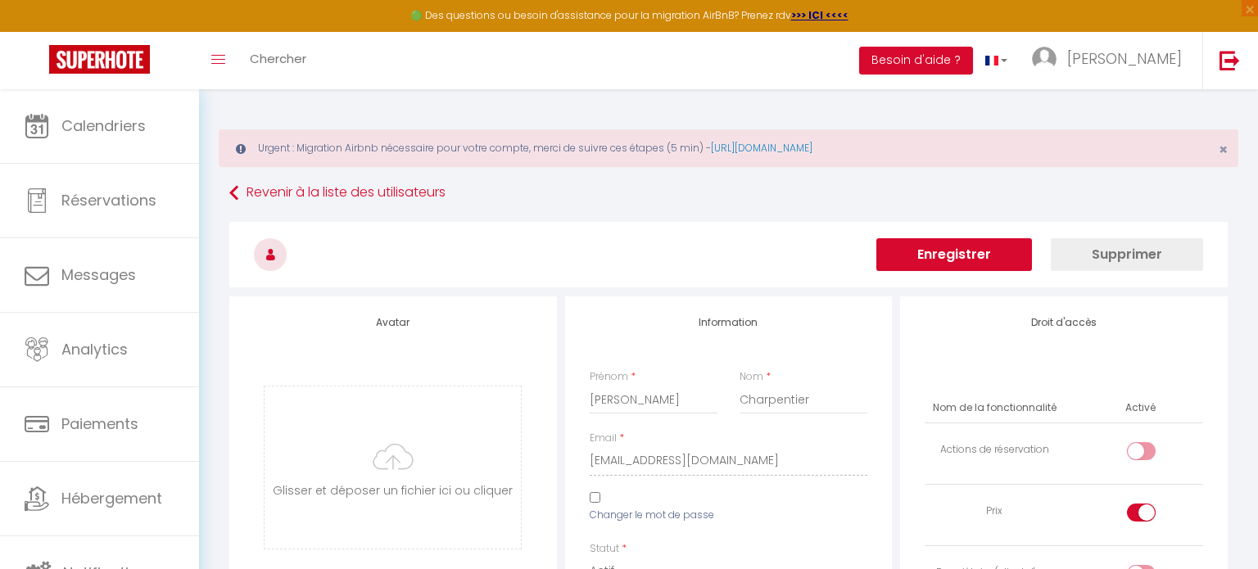
click at [962, 246] on button "Enregistrer" at bounding box center [954, 254] width 156 height 33
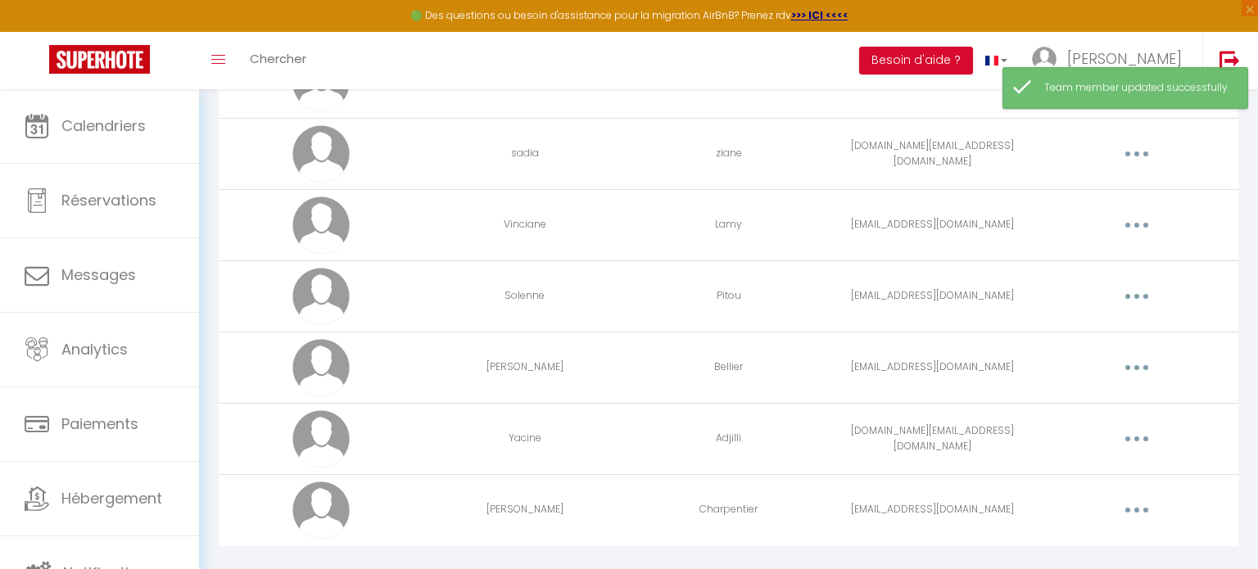
scroll to position [265, 0]
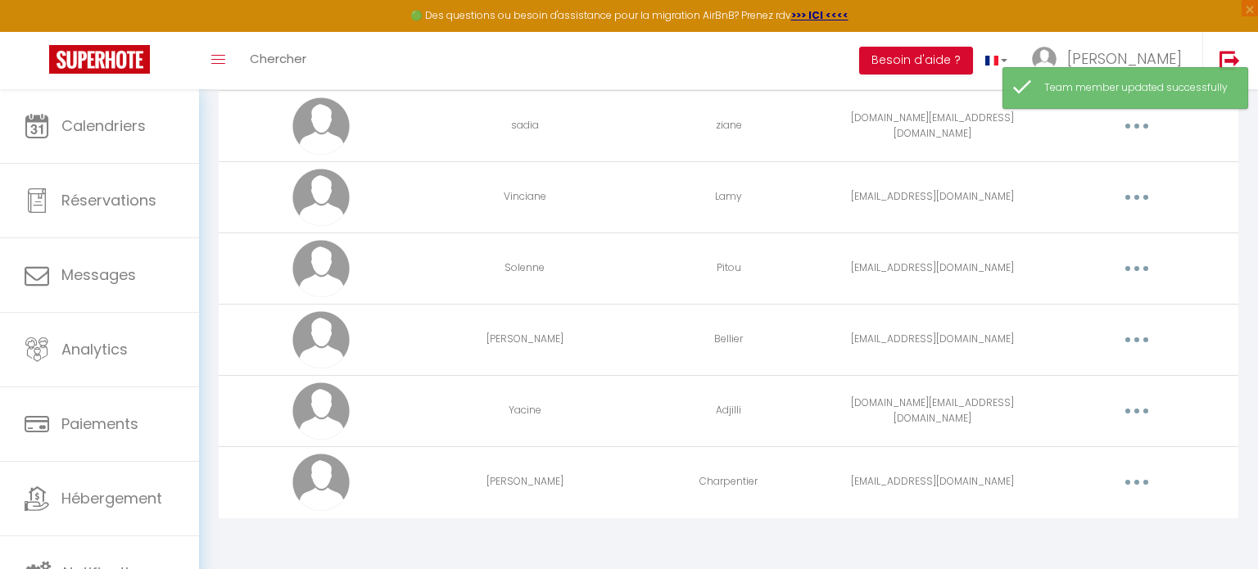
click at [1136, 487] on button "button" at bounding box center [1136, 482] width 46 height 26
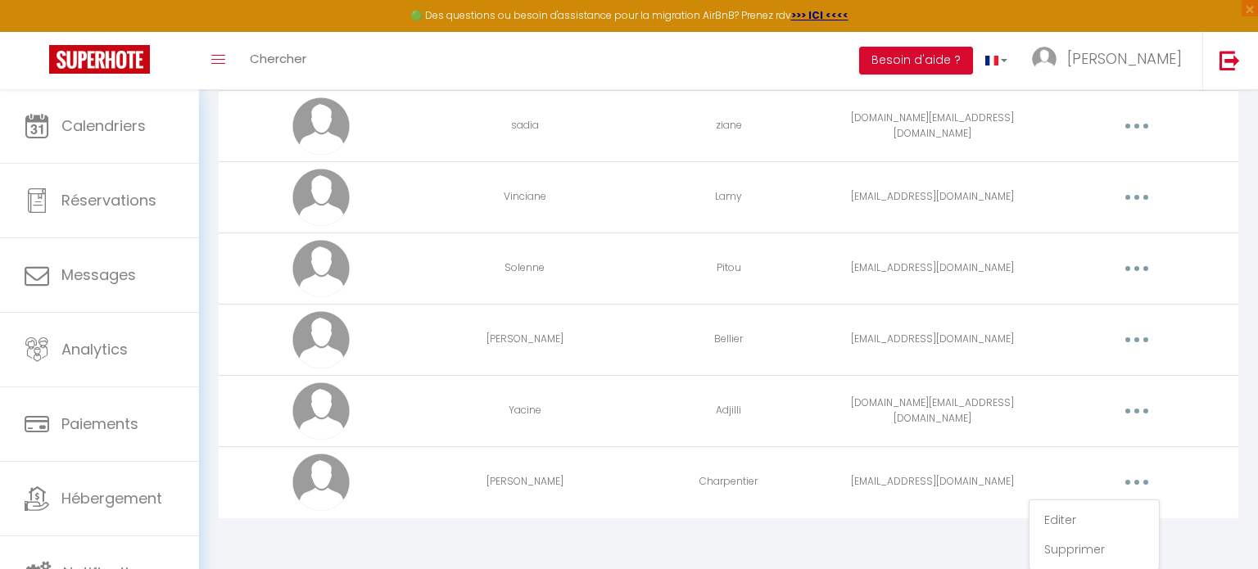
click at [1136, 490] on button "button" at bounding box center [1136, 482] width 46 height 26
click at [991, 486] on td "[EMAIL_ADDRESS][DOMAIN_NAME]" at bounding box center [932, 481] width 204 height 71
click at [1141, 483] on button "button" at bounding box center [1136, 482] width 46 height 26
click at [1068, 513] on link "Editer" at bounding box center [1093, 520] width 121 height 28
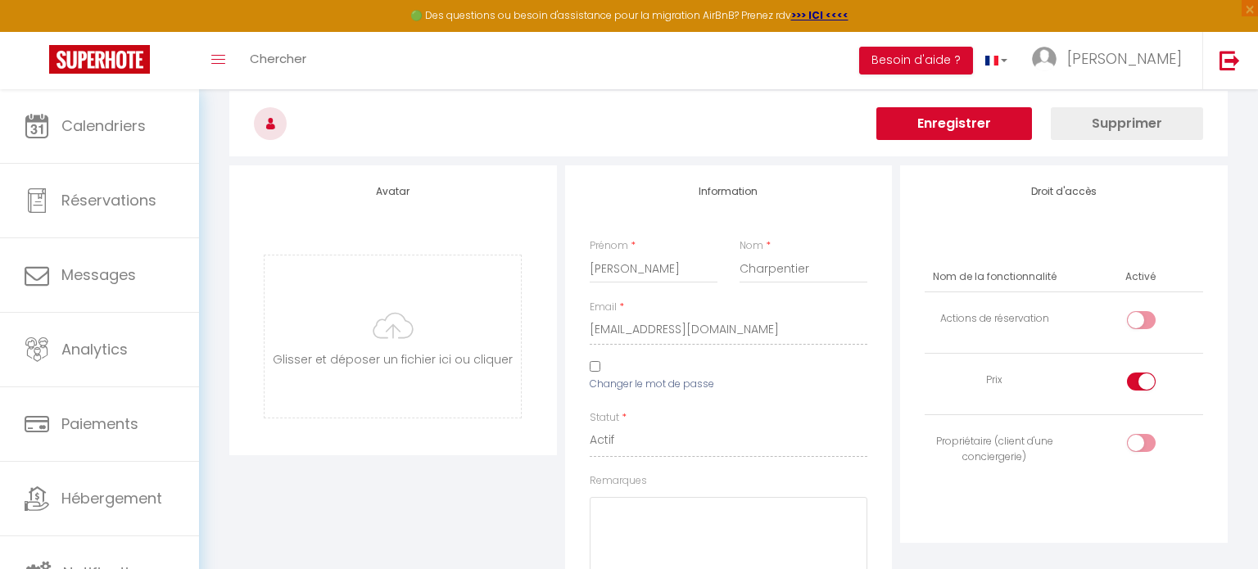
scroll to position [116, 0]
